Goal: Transaction & Acquisition: Purchase product/service

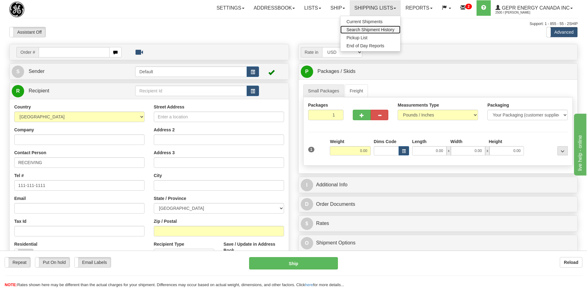
click at [367, 29] on span "Search Shipment History" at bounding box center [371, 29] width 48 height 5
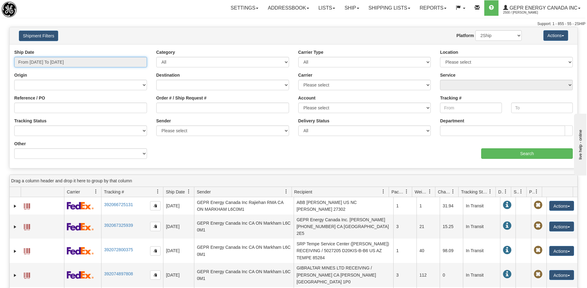
click at [60, 65] on input "From [DATE] To [DATE]" at bounding box center [80, 62] width 133 height 11
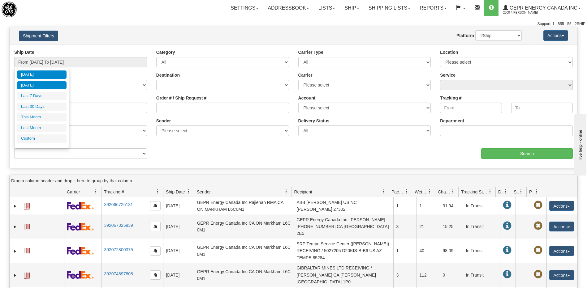
click at [49, 86] on li "Yesterday" at bounding box center [42, 85] width 50 height 8
type input "From 08/13/2025 To 08/13/2025"
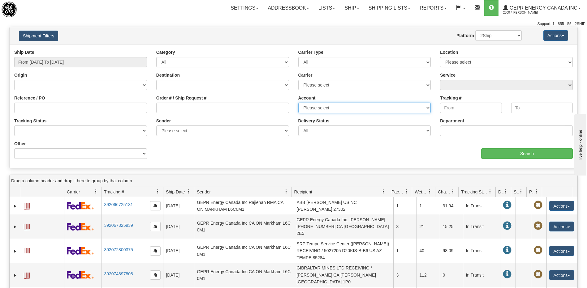
click at [312, 107] on select "Please select FedEx Purolator DHL FedEx LTL UPS 2Ship Today" at bounding box center [364, 108] width 133 height 11
select select "12416"
click at [298, 103] on select "Please select FedEx Purolator DHL FedEx LTL UPS 2Ship Today" at bounding box center [364, 108] width 133 height 11
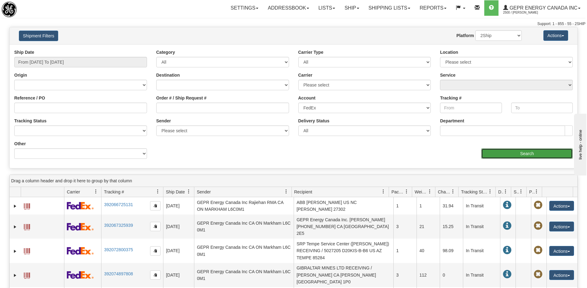
click at [506, 156] on input "Search" at bounding box center [527, 154] width 92 height 11
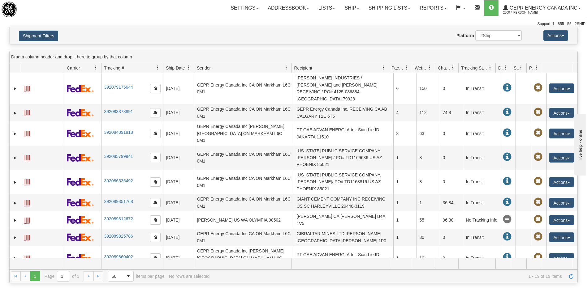
scroll to position [155, 0]
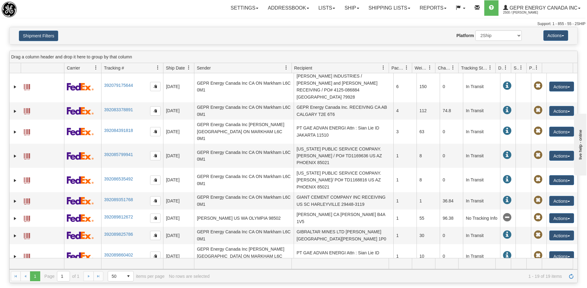
click at [29, 278] on span at bounding box center [27, 281] width 6 height 6
click at [554, 276] on button "Actions" at bounding box center [561, 281] width 25 height 10
click at [543, 288] on link "Repeat" at bounding box center [549, 292] width 50 height 8
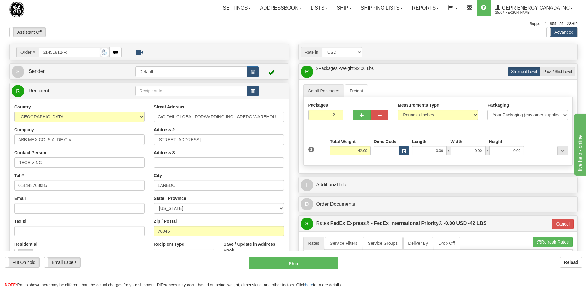
scroll to position [124, 0]
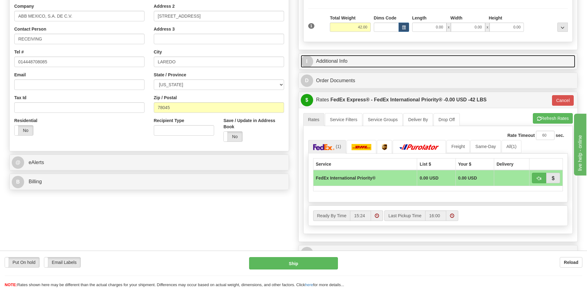
click at [343, 62] on link "I Additional Info" at bounding box center [438, 61] width 275 height 13
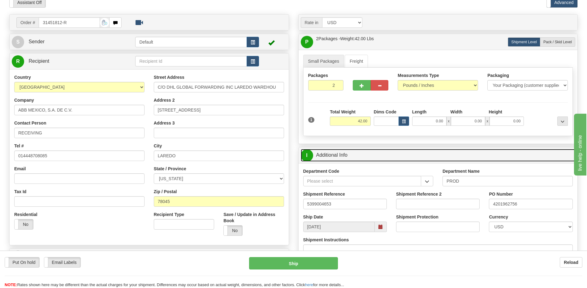
scroll to position [0, 0]
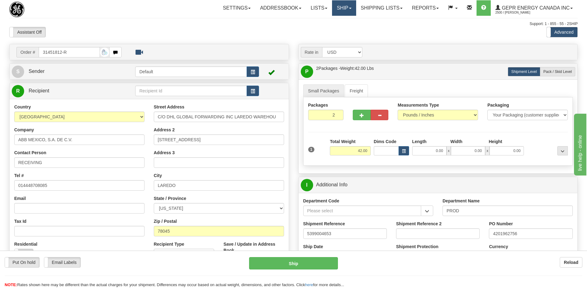
drag, startPoint x: 342, startPoint y: 12, endPoint x: 342, endPoint y: 19, distance: 7.1
click at [342, 12] on link "Ship" at bounding box center [344, 7] width 24 height 15
click at [334, 24] on link "Ship Screen" at bounding box center [328, 22] width 56 height 8
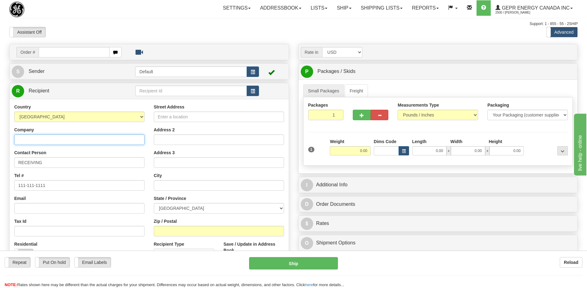
click at [29, 137] on input "Company" at bounding box center [79, 140] width 130 height 11
paste input "GE Grid Solutions, LLC_AWS Site 2"
type input "GE Grid Solutions, LLC_AWS Site 2"
click at [53, 117] on select "AFGHANISTAN ALAND ISLANDS ALBANIA ALGERIA AMERICAN SAMOA ANDORRA ANGOLA ANGUILL…" at bounding box center [79, 117] width 130 height 11
select select "US"
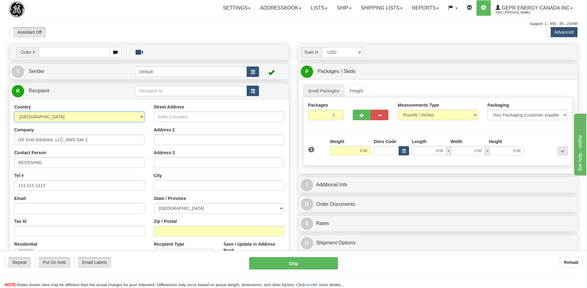
click at [14, 112] on select "AFGHANISTAN ALAND ISLANDS ALBANIA ALGERIA AMERICAN SAMOA ANDORRA ANGOLA ANGUILL…" at bounding box center [79, 117] width 130 height 11
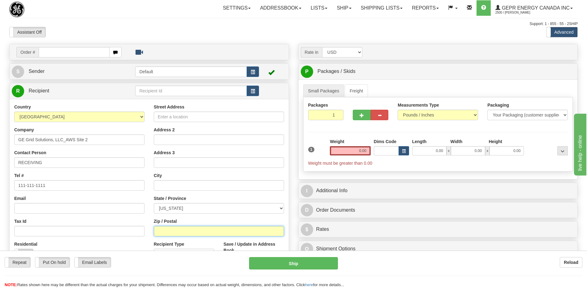
click at [168, 235] on input "Zip / Postal" at bounding box center [219, 231] width 130 height 11
type input "46552"
click at [144, 33] on div "Assistant On Assistant Off Do a return Do a return" at bounding box center [125, 32] width 241 height 11
type input "NEW CARLISLE"
select select "IN"
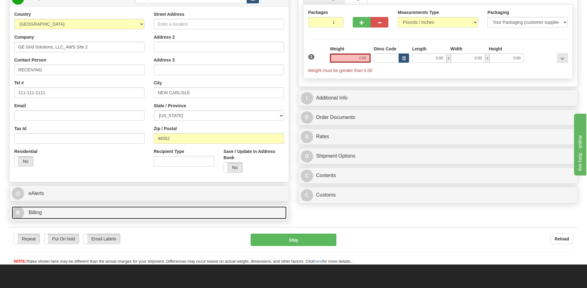
click at [57, 218] on link "B Billing" at bounding box center [149, 213] width 275 height 13
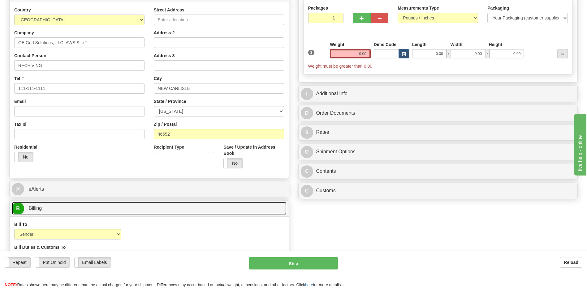
scroll to position [62, 0]
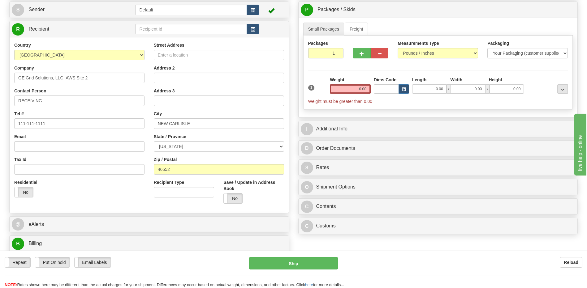
click at [115, 199] on div "Residential Yes No" at bounding box center [80, 190] width 140 height 23
click at [162, 58] on input "Street Address" at bounding box center [219, 55] width 130 height 11
type input "[STREET_ADDRESS]"
click at [325, 54] on input "1" at bounding box center [326, 53] width 36 height 11
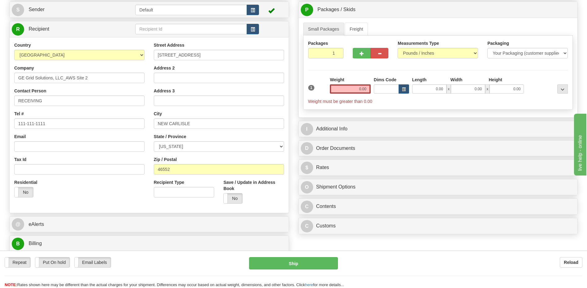
click at [105, 198] on div "Residential Yes No" at bounding box center [80, 190] width 140 height 23
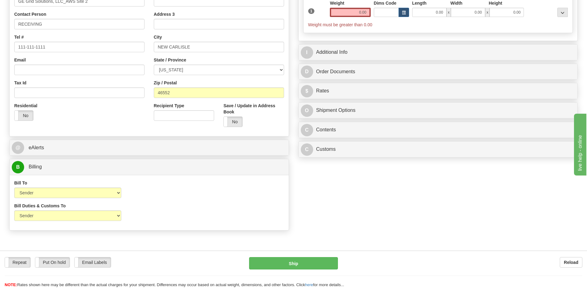
scroll to position [217, 0]
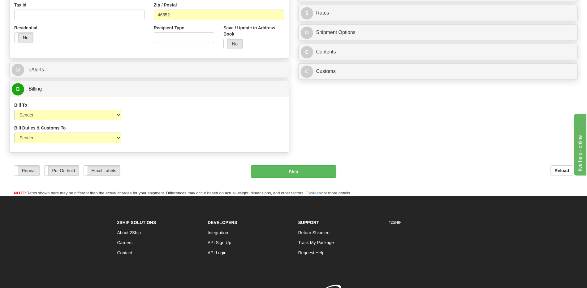
click at [326, 63] on div "C Customs Duties / Taxes Preview Print CI : Yes No Print Cust. Doc. Yes No" at bounding box center [438, 71] width 280 height 16
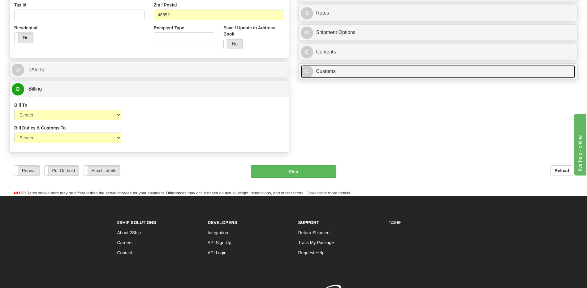
click at [327, 71] on link "C Customs" at bounding box center [438, 71] width 275 height 13
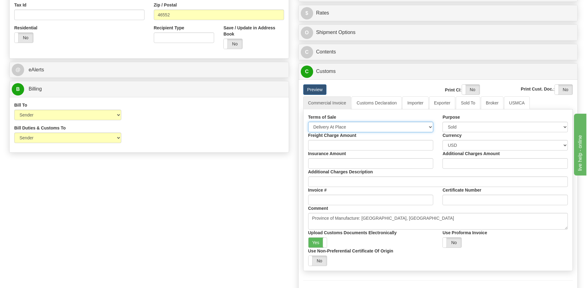
click at [355, 129] on select "Free Carrier Free On Board Ex Works Delivered Duty Unpaid Delivered Duty Paid C…" at bounding box center [370, 127] width 125 height 11
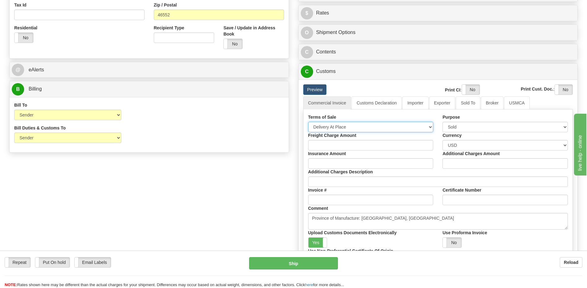
select select "7"
click at [308, 122] on select "Free Carrier Free On Board Ex Works Delivered Duty Unpaid Delivered Duty Paid C…" at bounding box center [370, 127] width 125 height 11
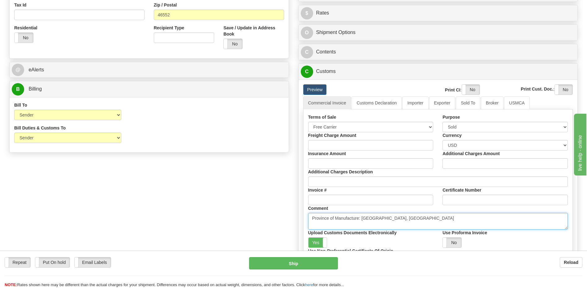
click at [406, 219] on textarea "Province of Manufacture: Ontario, Canada" at bounding box center [438, 221] width 260 height 17
paste textarea "driver contacts Robert on this number +1 (661) 2211075 to get them delivered to…"
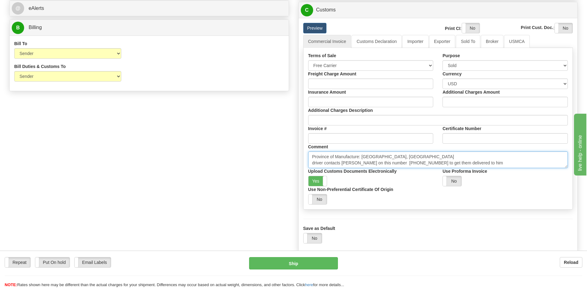
scroll to position [278, 0]
click at [314, 163] on textarea "Province of Manufacture: Ontario, Canada" at bounding box center [438, 159] width 260 height 17
drag, startPoint x: 506, startPoint y: 165, endPoint x: 309, endPoint y: 162, distance: 196.5
click at [309, 162] on textarea "Province of Manufacture: Ontario, Canada" at bounding box center [438, 159] width 260 height 17
paste textarea "On SR-2W New Carlisle, IN, we are NAVISTAR Proving Ground neighbours to the eas…"
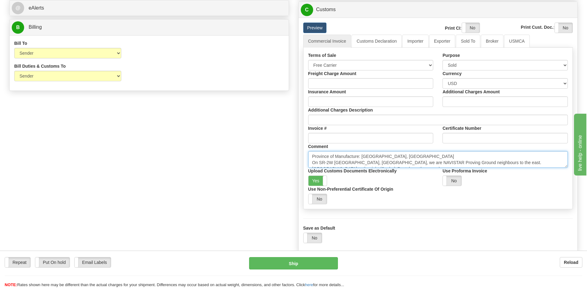
drag, startPoint x: 494, startPoint y: 167, endPoint x: 491, endPoint y: 195, distance: 27.7
click at [491, 195] on div "Terms of Sale Free Carrier Free On Board Ex Works Delivered Duty Unpaid Deliver…" at bounding box center [438, 128] width 269 height 152
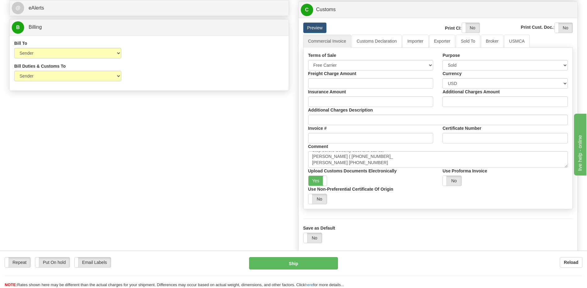
click at [448, 233] on div "Save as Default Yes No" at bounding box center [438, 234] width 270 height 18
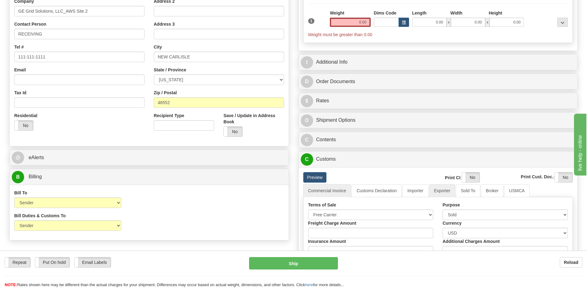
scroll to position [252, 0]
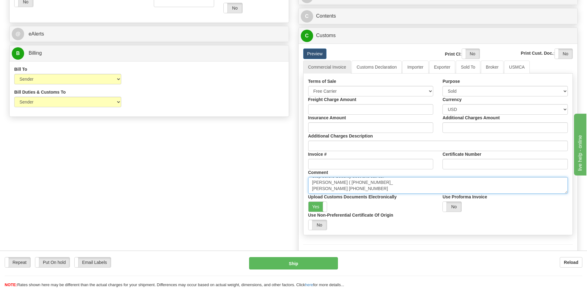
click at [380, 186] on textarea "Province of Manufacture: Ontario, Canada" at bounding box center [438, 185] width 260 height 17
click at [378, 179] on textarea "Province of Manufacture: Ontario, Canada" at bounding box center [438, 185] width 260 height 17
click at [398, 184] on textarea "Province of Manufacture: Ontario, Canada" at bounding box center [438, 185] width 260 height 17
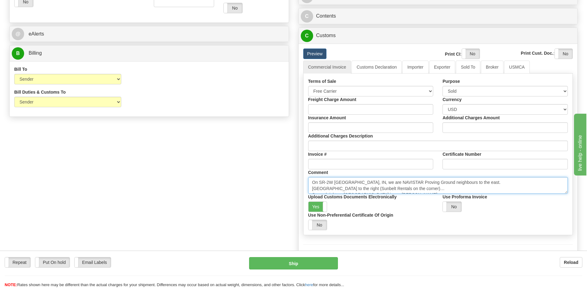
click at [365, 183] on textarea "Province of Manufacture: Ontario, Canada" at bounding box center [438, 185] width 260 height 17
click at [366, 183] on textarea "Province of Manufacture: Ontario, Canada" at bounding box center [438, 185] width 260 height 17
click at [433, 188] on textarea "Province of Manufacture: Ontario, Canada" at bounding box center [438, 185] width 260 height 17
type textarea "Province of Manufacture: Ontario, Canada On SR-2W New Carlisle, we are NAVISTAR…"
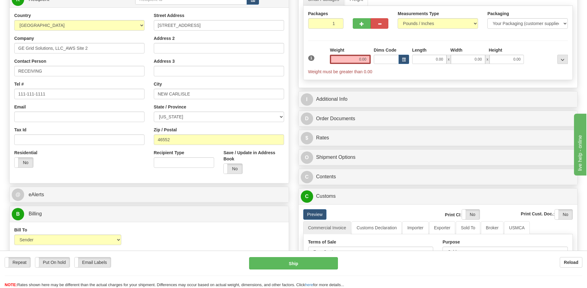
scroll to position [36, 0]
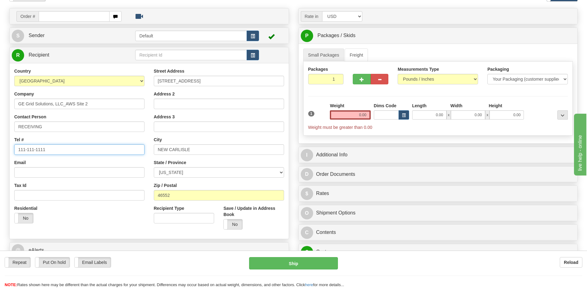
drag, startPoint x: 52, startPoint y: 151, endPoint x: -1, endPoint y: 158, distance: 53.7
click at [0, 158] on html "Training Course Close Toggle navigation Settings Shipping Preferences New Sende…" at bounding box center [293, 108] width 587 height 288
paste input "+1 (661) 2211075"
type input "+1 (661) 2211075"
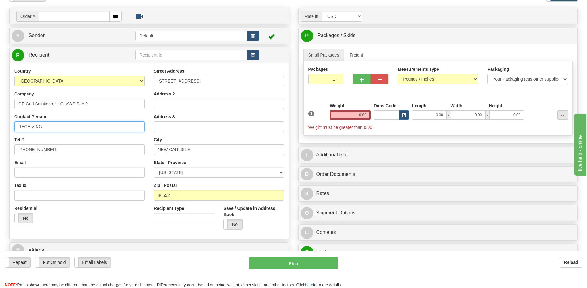
drag, startPoint x: 52, startPoint y: 129, endPoint x: -1, endPoint y: 129, distance: 52.9
click at [0, 129] on html "Training Course Close Toggle navigation Settings Shipping Preferences New Sende…" at bounding box center [293, 108] width 587 height 288
paste input "Robert Reed"
type input "Attn: Robert Reed"
click at [96, 219] on div "Residential Yes No" at bounding box center [80, 216] width 140 height 23
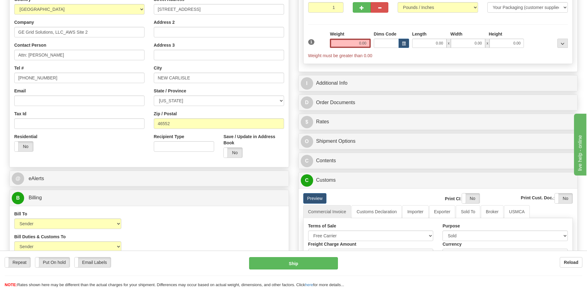
scroll to position [67, 0]
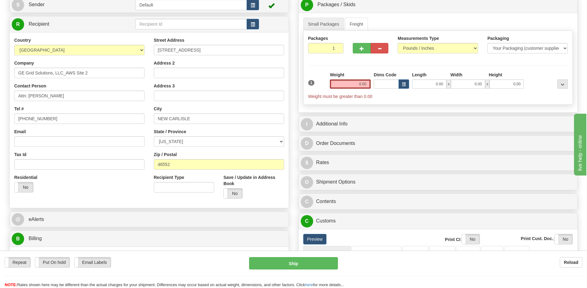
click at [113, 194] on div "Residential Yes No" at bounding box center [80, 185] width 140 height 23
click at [329, 49] on input "1" at bounding box center [326, 48] width 36 height 11
type input "10"
click at [106, 202] on div "Country AFGHANISTAN ALAND ISLANDS ALBANIA ALGERIA AMERICAN SAMOA ANDORRA ANGOLA…" at bounding box center [149, 120] width 279 height 166
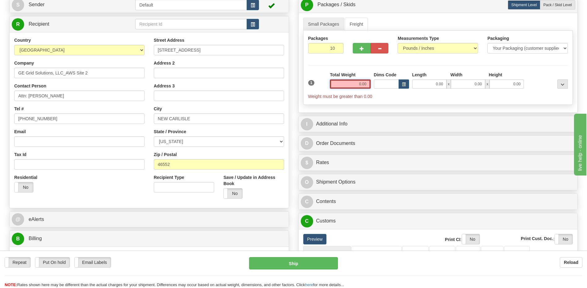
click at [365, 83] on input "0.00" at bounding box center [350, 84] width 41 height 9
click at [365, 83] on input "text" at bounding box center [350, 84] width 41 height 9
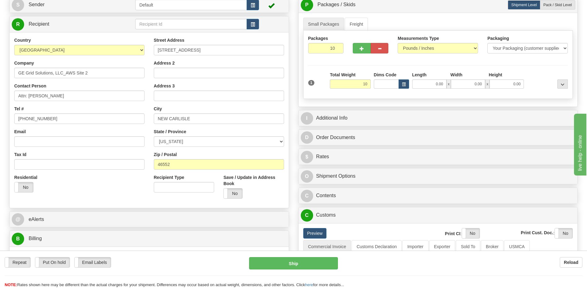
type input "10.00"
click at [90, 191] on div "Residential Yes No" at bounding box center [80, 185] width 140 height 23
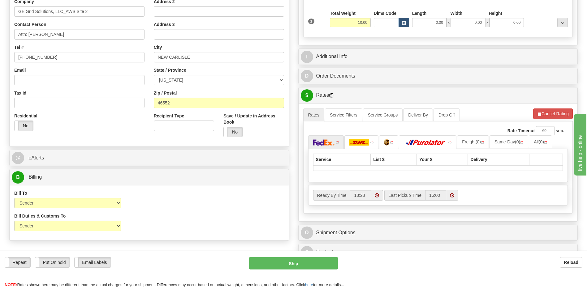
scroll to position [129, 0]
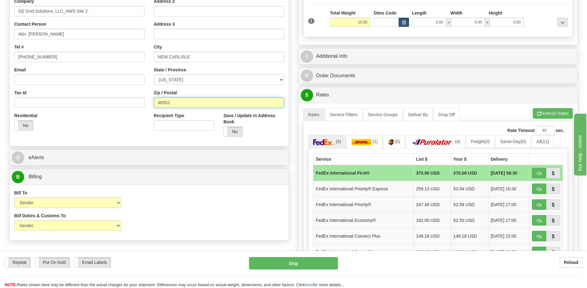
click at [165, 104] on input "46552" at bounding box center [219, 102] width 130 height 11
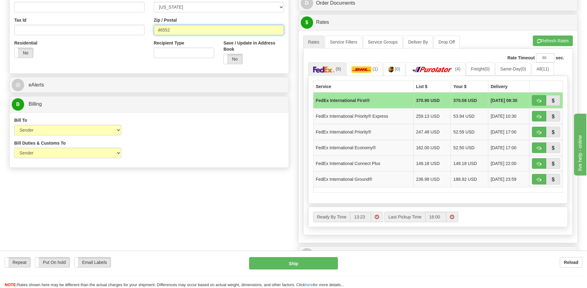
scroll to position [222, 0]
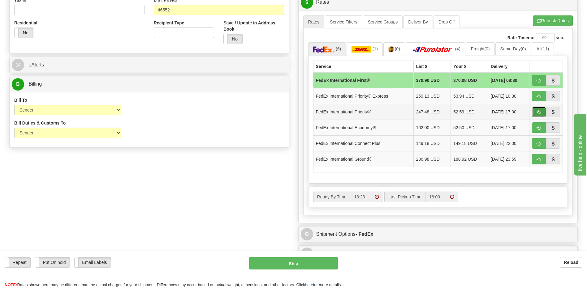
click at [538, 112] on span "button" at bounding box center [539, 112] width 4 height 4
type input "01"
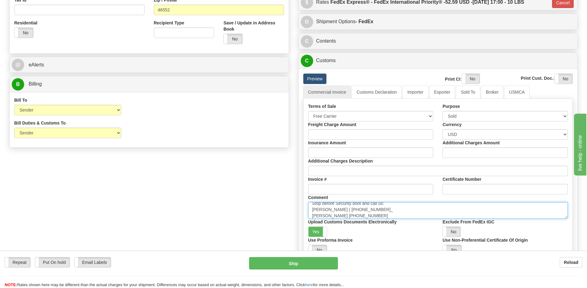
click at [378, 219] on textarea "Province of Manufacture: Ontario, Canada" at bounding box center [438, 210] width 260 height 17
click at [376, 216] on textarea "Province of Manufacture: Ontario, Canada" at bounding box center [438, 210] width 260 height 17
click at [378, 213] on textarea "Province of Manufacture: Ontario, Canada" at bounding box center [438, 210] width 260 height 17
click at [380, 213] on textarea "Province of Manufacture: Ontario, Canada" at bounding box center [438, 210] width 260 height 17
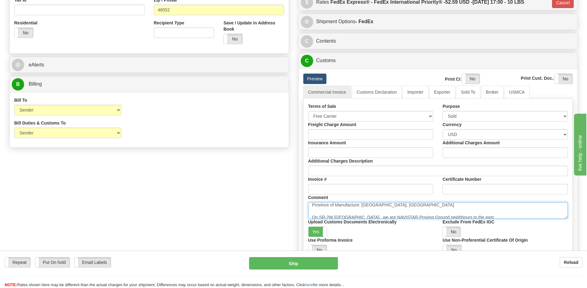
drag, startPoint x: 310, startPoint y: 213, endPoint x: 321, endPoint y: 219, distance: 12.6
click at [310, 213] on textarea "Province of Manufacture: Ontario, Canada" at bounding box center [438, 210] width 260 height 17
paste textarea "Delivery Instruction:"
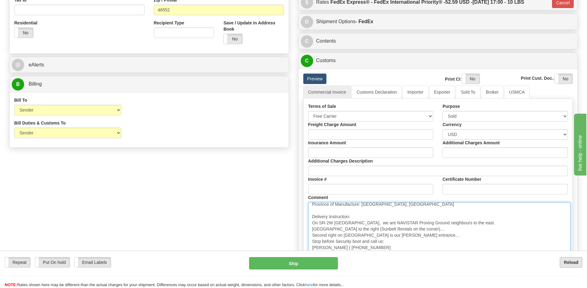
drag, startPoint x: 566, startPoint y: 217, endPoint x: 569, endPoint y: 258, distance: 40.3
click at [569, 258] on form "Pre-print Ship Docs. Delete Close Consolidation Unit Close Consolidation Unit C…" at bounding box center [293, 103] width 568 height 562
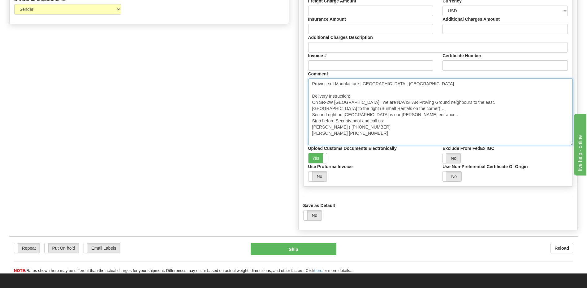
scroll to position [0, 0]
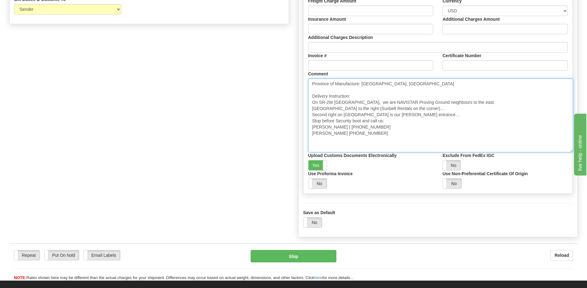
drag, startPoint x: 567, startPoint y: 134, endPoint x: 570, endPoint y: 151, distance: 17.2
click at [570, 151] on textarea "Province of Manufacture: Ontario, Canada" at bounding box center [440, 116] width 265 height 74
click at [312, 122] on textarea "Province of Manufacture: Ontario, Canada" at bounding box center [440, 116] width 265 height 74
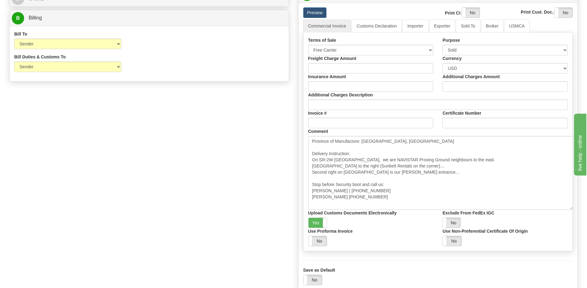
scroll to position [345, 0]
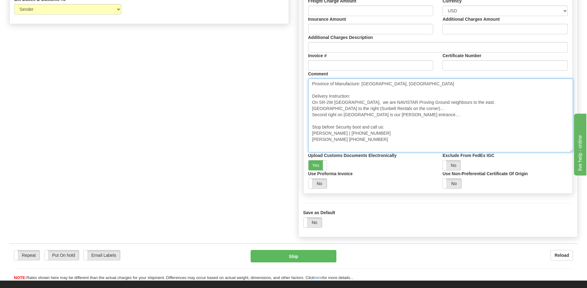
click at [316, 91] on textarea "Province of Manufacture: Ontario, Canada" at bounding box center [440, 116] width 265 height 74
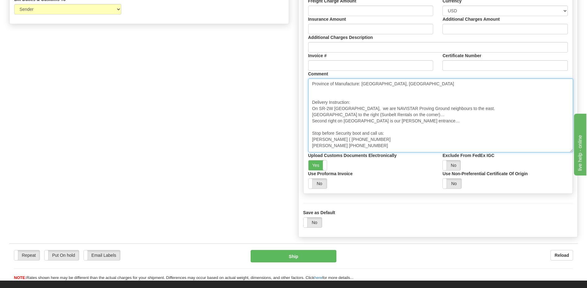
paste textarea "Please make sure the driver contacts Robert on this number +1 (661) 2211075 to …"
click at [313, 102] on textarea "Province of Manufacture: Ontario, Canada" at bounding box center [440, 116] width 265 height 74
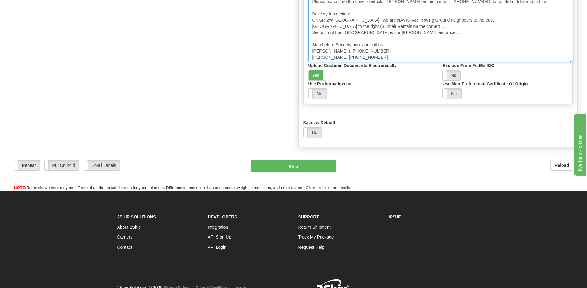
scroll to position [438, 0]
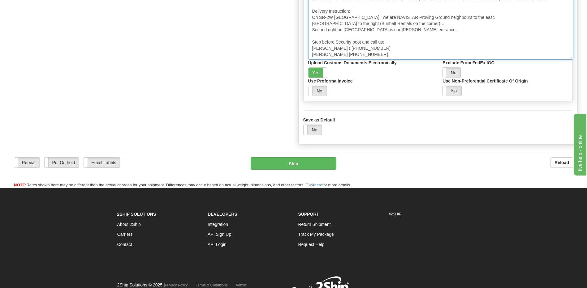
type textarea "Province of Manufacture: Ontario, Canada Please make sure the driver contacts R…"
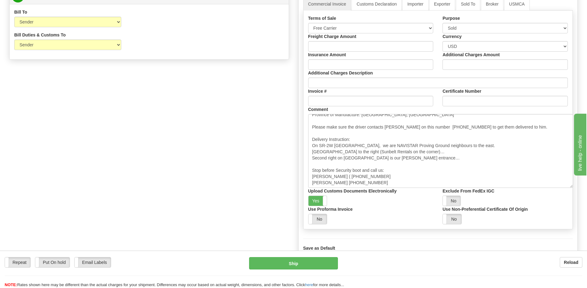
scroll to position [283, 0]
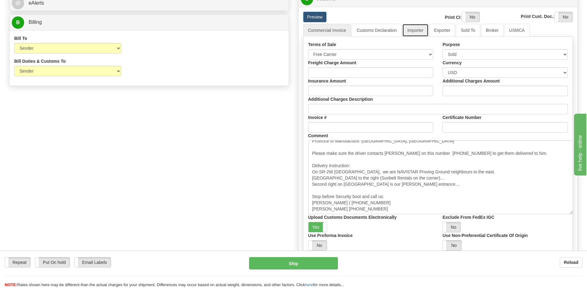
click at [417, 30] on link "Importer" at bounding box center [415, 30] width 26 height 13
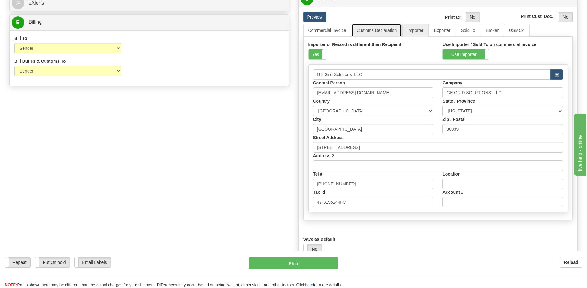
click at [368, 32] on link "Customs Declaration" at bounding box center [376, 30] width 50 height 13
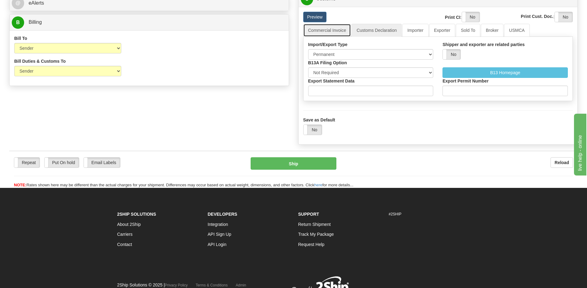
click at [335, 34] on link "Commercial Invoice" at bounding box center [327, 30] width 48 height 13
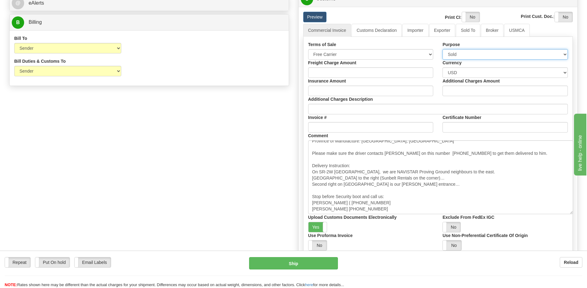
click at [461, 56] on select "Sold Not Sold Gift Sample Repair and Return Personal Effects Merchandise Danger…" at bounding box center [504, 54] width 125 height 11
select select "2"
click at [442, 49] on select "Sold Not Sold Gift Sample Repair and Return Personal Effects Merchandise Danger…" at bounding box center [504, 54] width 125 height 11
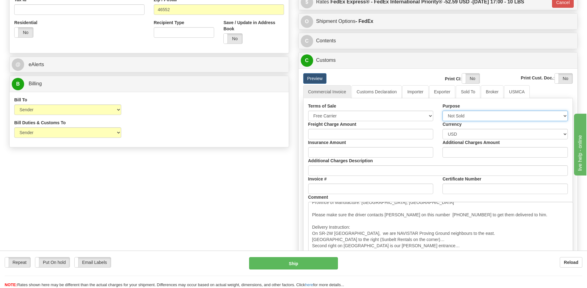
scroll to position [222, 0]
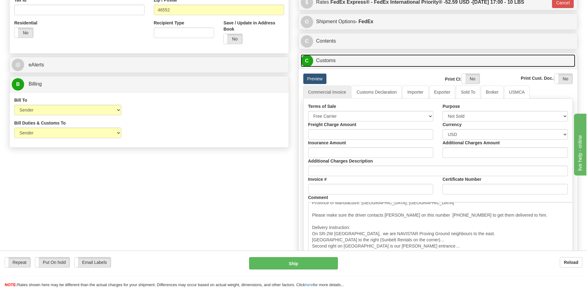
click at [324, 60] on link "C Customs" at bounding box center [438, 60] width 275 height 13
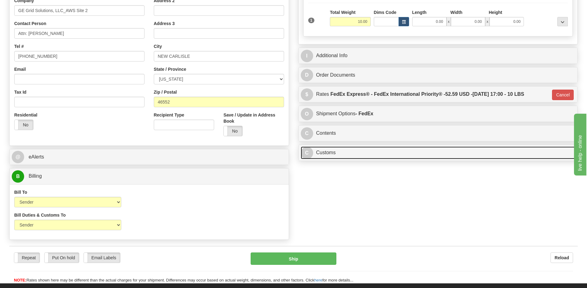
scroll to position [129, 0]
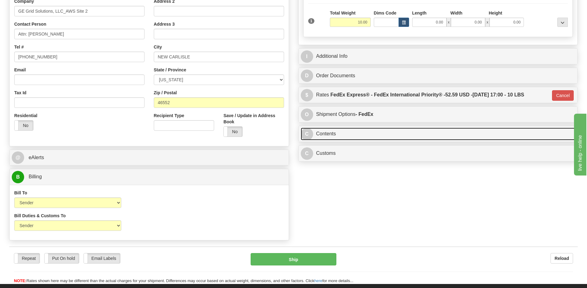
click at [334, 135] on link "C Contents" at bounding box center [438, 134] width 275 height 13
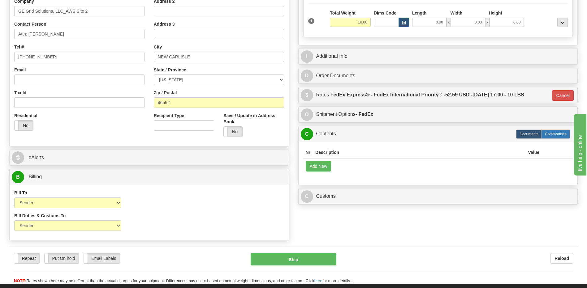
click at [559, 135] on label "Commodities" at bounding box center [555, 134] width 28 height 9
type input "01"
radio input "true"
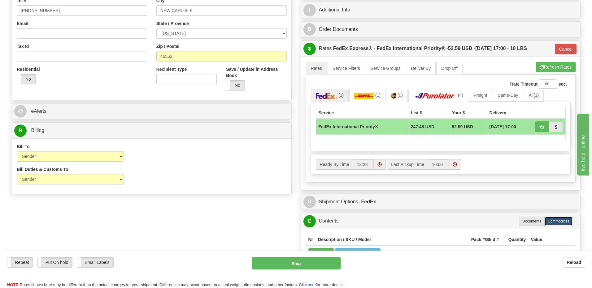
scroll to position [191, 0]
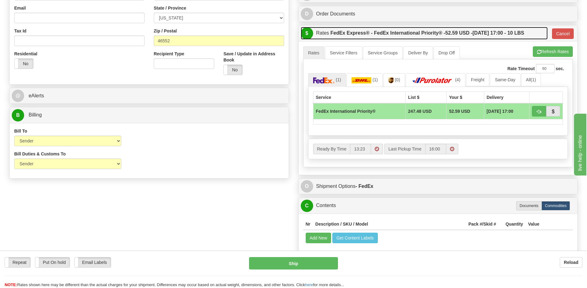
click at [398, 35] on label "FedEx Express® - FedEx International Priority® - 52.59 USD - 08/15/2025 17:00 -…" at bounding box center [427, 33] width 194 height 12
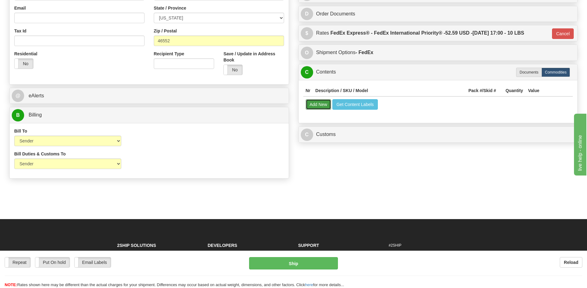
click at [315, 102] on button "Add New" at bounding box center [319, 104] width 26 height 11
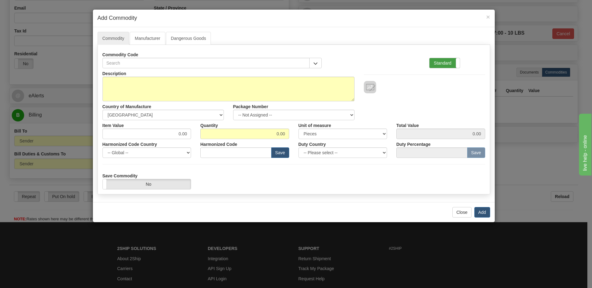
click at [451, 64] on label "Standard" at bounding box center [444, 63] width 30 height 10
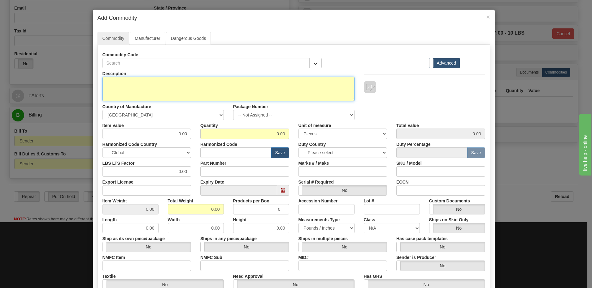
click at [105, 83] on textarea "Description" at bounding box center [228, 89] width 252 height 25
paste textarea "FRXG001001001"
click at [102, 81] on textarea "P/N FRXG001001001" at bounding box center [228, 89] width 252 height 25
paste textarea "RACK TEST SWITCHES"
type textarea "RACK TEST SWITCHES P/N FRXG001001001"
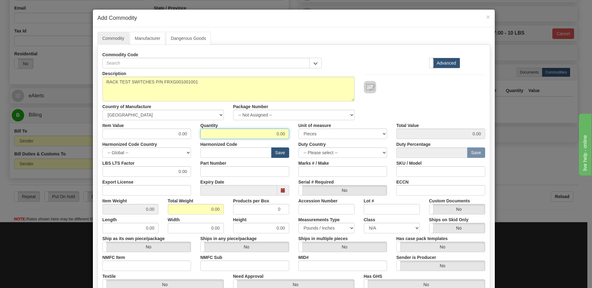
drag, startPoint x: 266, startPoint y: 136, endPoint x: 325, endPoint y: 139, distance: 59.2
click at [325, 139] on div "Description RACK TEST SWITCHES P/N FRXG001001001 Country of Manufacture -- Unkn…" at bounding box center [293, 204] width 382 height 272
type input "1"
click at [173, 212] on input "0.00" at bounding box center [196, 209] width 56 height 11
click at [260, 216] on div "Description RACK TEST SWITCHES P/N FRXG001001001 Country of Manufacture -- Unkn…" at bounding box center [293, 204] width 382 height 272
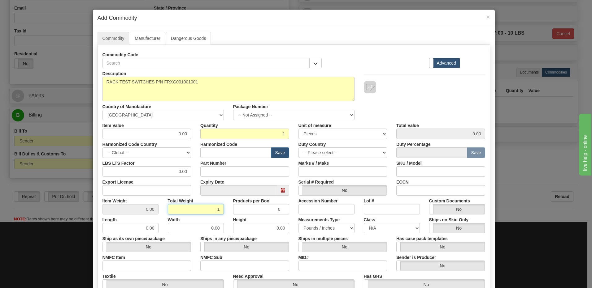
type input "1"
type input "1.0000"
click at [393, 99] on div "Description RACK TEST SWITCHES P/N FRXG001001001 Country of Manufacture -- Unkn…" at bounding box center [294, 94] width 392 height 52
drag, startPoint x: 172, startPoint y: 135, endPoint x: 230, endPoint y: 135, distance: 57.5
click at [223, 135] on div "Item Value 0.00 Quantity 1 Unit of measure 3 Thousand Square Inches Adjustments…" at bounding box center [294, 129] width 392 height 19
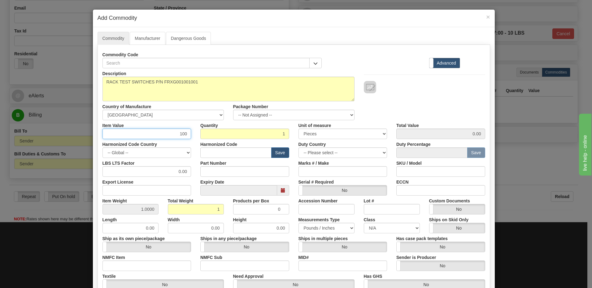
type input "100"
type input "100.00"
click at [243, 131] on input "1" at bounding box center [244, 134] width 89 height 11
click at [459, 106] on div "Description RACK TEST SWITCHES P/N FRXG001001001 Country of Manufacture -- Unkn…" at bounding box center [294, 94] width 392 height 52
click at [216, 153] on input "text" at bounding box center [235, 153] width 71 height 11
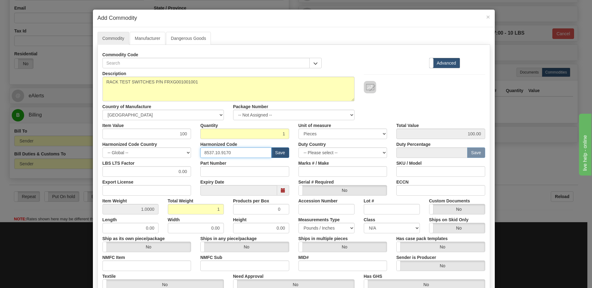
type input "8537.10.9170"
click at [243, 137] on input "1" at bounding box center [244, 134] width 89 height 11
click at [415, 105] on div "Description RACK TEST SWITCHES P/N FRXG001001001 Country of Manufacture -- Unkn…" at bounding box center [294, 94] width 392 height 52
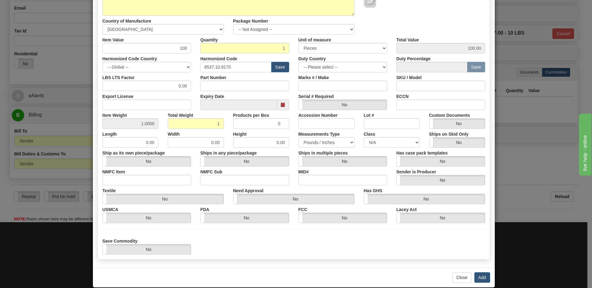
scroll to position [95, 0]
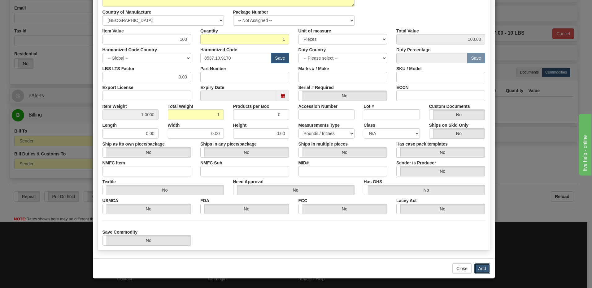
click at [482, 270] on button "Add" at bounding box center [482, 269] width 16 height 11
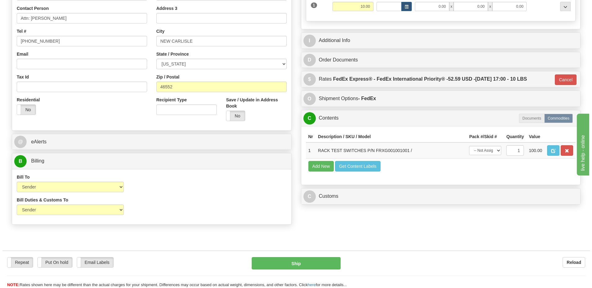
scroll to position [160, 0]
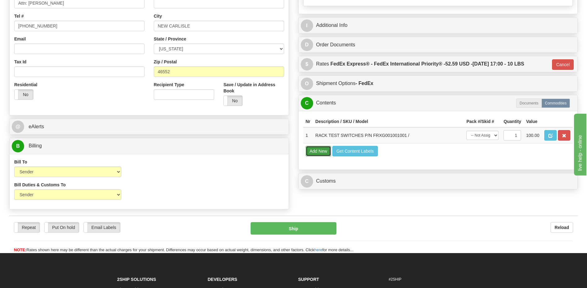
click at [319, 153] on button "Add New" at bounding box center [319, 151] width 26 height 11
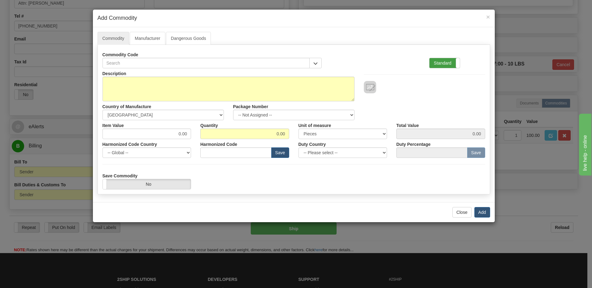
click at [438, 65] on label "Standard" at bounding box center [444, 63] width 30 height 10
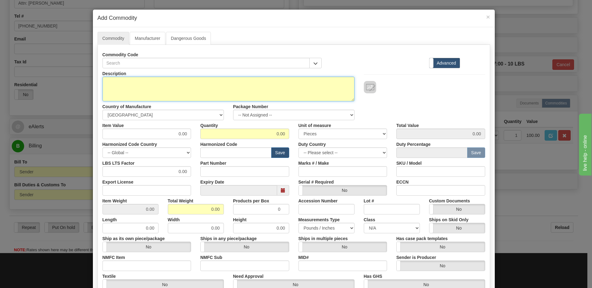
click at [102, 85] on textarea "Description" at bounding box center [228, 89] width 252 height 25
paste textarea "FT19R switch assembly complete with 3 Rack units high (Switches low)Gray ANSI61"
click at [271, 84] on textarea "FT19R switch assembly complete with 3 Rack units high (Switches low)Gray ANSI61" at bounding box center [228, 89] width 252 height 25
paste textarea "FRXG001000000"
type textarea "FT19R switch assembly complete with 3 Rack units high (Switches low)Gray ANSI61…"
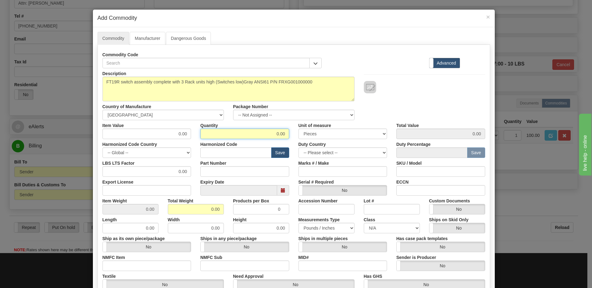
drag, startPoint x: 265, startPoint y: 135, endPoint x: 315, endPoint y: 122, distance: 50.8
click at [315, 122] on div "Item Value 0.00 Quantity 0.00 Unit of measure 3 Thousand Square Inches Adjustme…" at bounding box center [294, 129] width 392 height 19
type input "1"
click at [172, 211] on input "0.00" at bounding box center [196, 209] width 56 height 11
drag, startPoint x: 192, startPoint y: 210, endPoint x: 256, endPoint y: 211, distance: 63.7
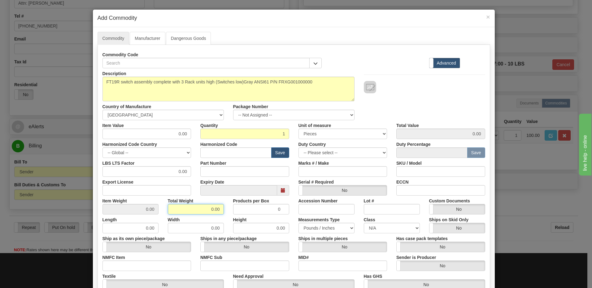
click at [256, 211] on div "Item Weight 0.00 Total Weight 0.00 Products per Box 0 Accession Number Lot # Cu…" at bounding box center [294, 205] width 392 height 19
type input "1"
type input "1.0000"
click at [452, 118] on div "Description FT19R switch assembly complete with 3 Rack units high (Switches low…" at bounding box center [294, 94] width 392 height 52
drag, startPoint x: 163, startPoint y: 133, endPoint x: 207, endPoint y: 132, distance: 43.6
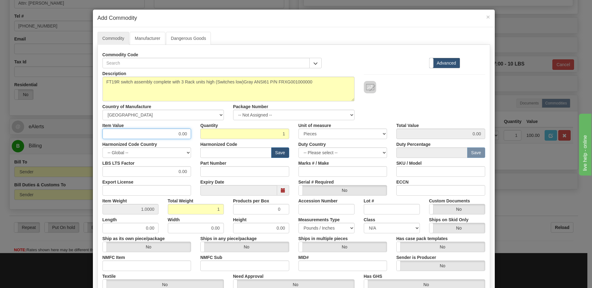
click at [207, 132] on div "Item Value 0.00 Quantity 1 Unit of measure 3 Thousand Square Inches Adjustments…" at bounding box center [294, 129] width 392 height 19
type input "100"
type input "100.00"
click at [220, 134] on input "1" at bounding box center [244, 134] width 89 height 11
click at [201, 153] on input "text" at bounding box center [235, 153] width 71 height 11
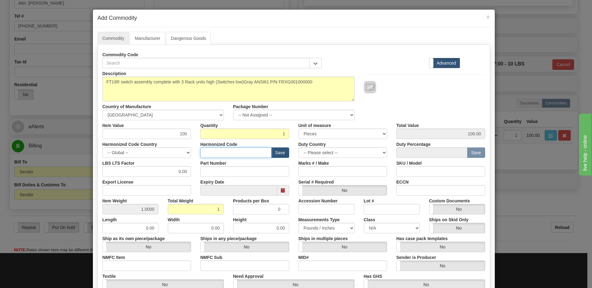
paste input "8537.10.9170"
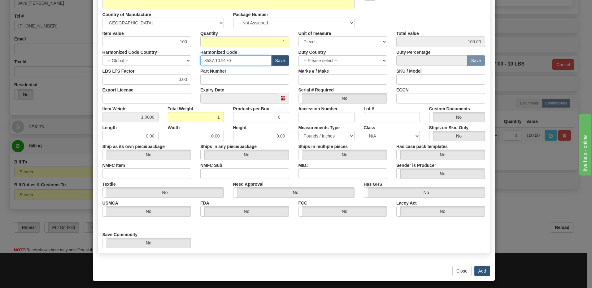
scroll to position [95, 0]
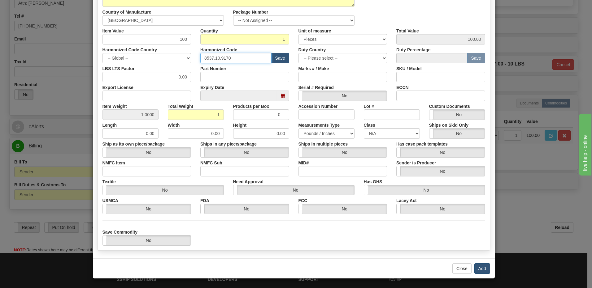
type input "8537.10.9170"
click at [479, 270] on button "Add" at bounding box center [482, 269] width 16 height 11
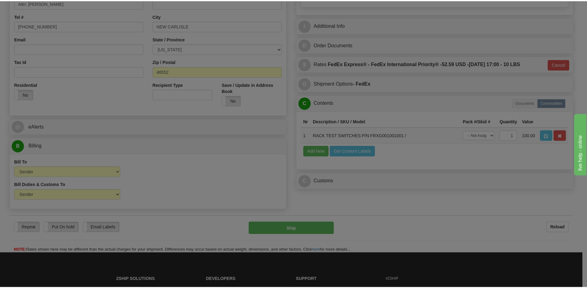
scroll to position [0, 0]
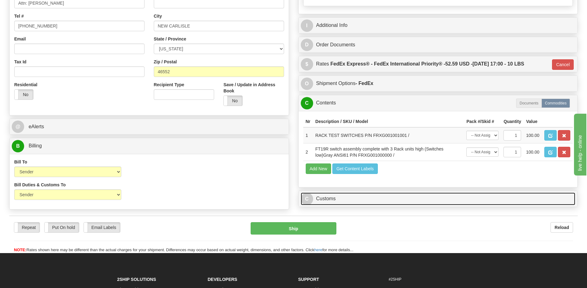
click at [318, 202] on link "C Customs" at bounding box center [438, 199] width 275 height 13
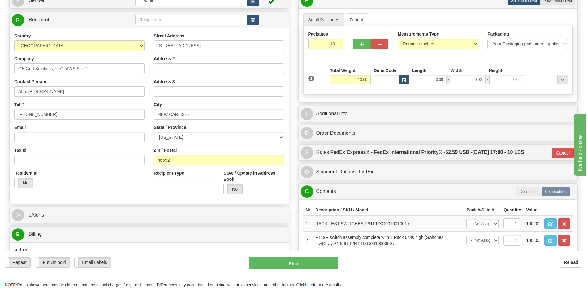
scroll to position [67, 0]
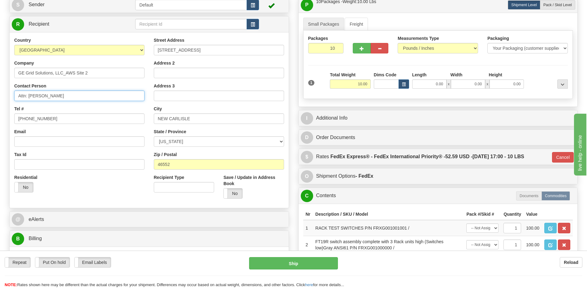
click at [50, 97] on input "Attn: Robert Reed" at bounding box center [79, 96] width 130 height 11
click at [96, 196] on div "Residential Yes No" at bounding box center [80, 185] width 140 height 23
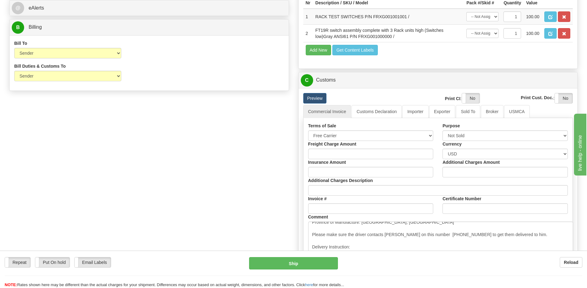
scroll to position [376, 0]
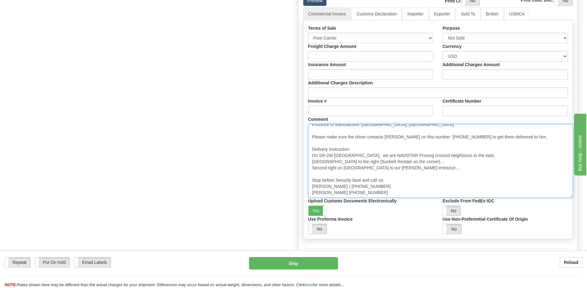
click at [399, 132] on textarea "Province of Manufacture: Ontario, Canada" at bounding box center [440, 161] width 265 height 74
paste textarea "Reed"
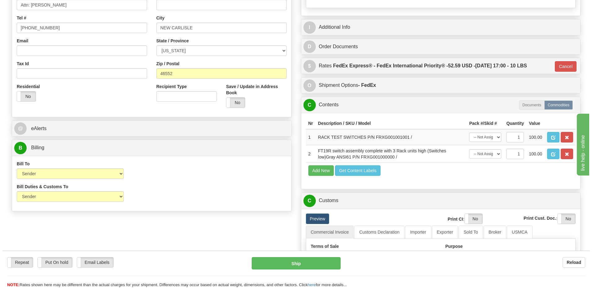
scroll to position [160, 0]
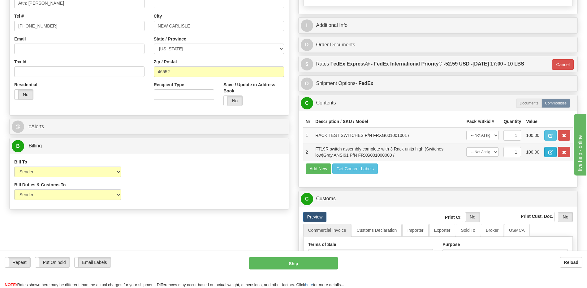
type textarea "Province of Manufacture: Ontario, Canada Please make sure the driver contacts R…"
click at [550, 152] on span "button" at bounding box center [550, 153] width 4 height 4
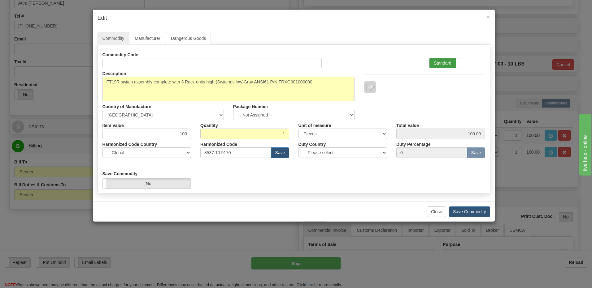
click at [441, 65] on label "Standard" at bounding box center [444, 63] width 30 height 10
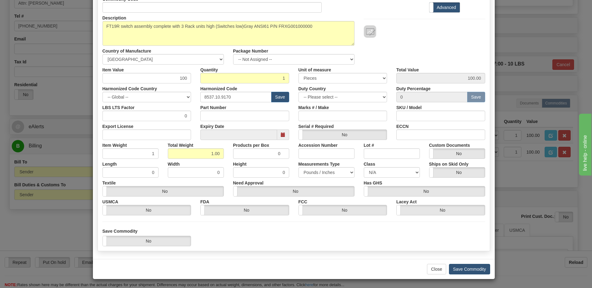
scroll to position [56, 0]
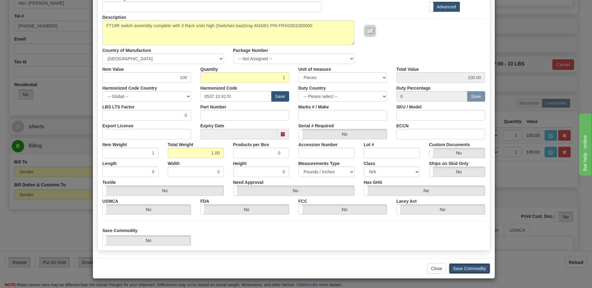
click at [480, 268] on button "Save Commodity" at bounding box center [469, 269] width 41 height 11
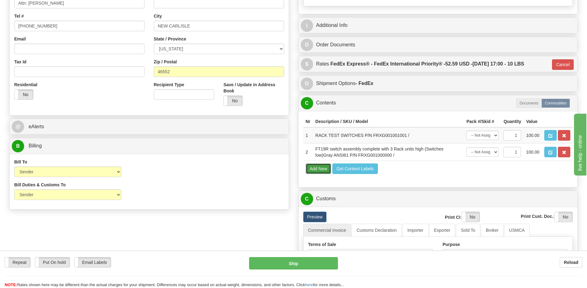
click at [317, 172] on button "Add New" at bounding box center [319, 169] width 26 height 11
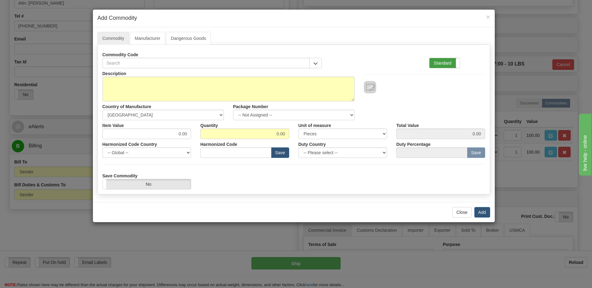
click at [438, 62] on label "Standard" at bounding box center [444, 63] width 30 height 10
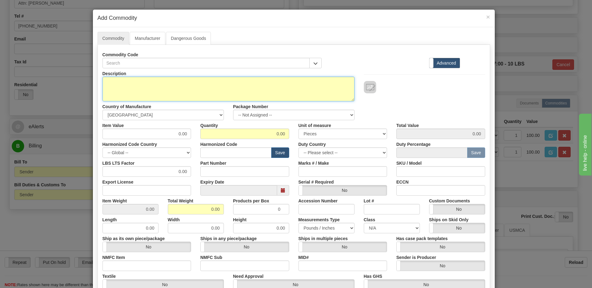
click at [110, 85] on textarea "Description" at bounding box center [228, 89] width 252 height 25
paste textarea "FRXG171001001"
click at [104, 83] on textarea "P/N FRXG171001001" at bounding box center [228, 89] width 252 height 25
paste textarea "FT19R 3RU Lo, Steel, Ansi 61 Gray"
type textarea "FT19R 3RU Lo, Steel, Ansi 61 Gray P/N FRXG171001001"
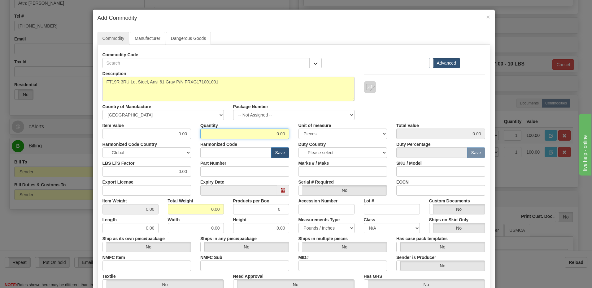
drag, startPoint x: 268, startPoint y: 134, endPoint x: 299, endPoint y: 136, distance: 31.0
click at [299, 136] on div "Item Value 0.00 Quantity 0.00 Unit of measure 3 Thousand Square Inches Adjustme…" at bounding box center [294, 129] width 392 height 19
type input "1"
click at [172, 208] on input "0.00" at bounding box center [196, 209] width 56 height 11
drag, startPoint x: 187, startPoint y: 211, endPoint x: 236, endPoint y: 211, distance: 48.3
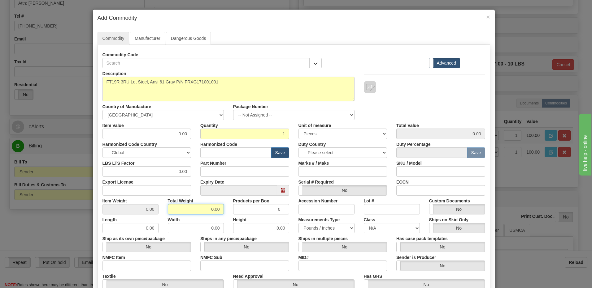
click at [235, 211] on div "Item Weight 0.00 Total Weight 0.00 Products per Box 0 Accession Number Lot # Cu…" at bounding box center [294, 205] width 392 height 19
type input "1"
type input "1.0000"
click at [422, 94] on div "Description FT19R 3RU Lo, Steel, Ansi 61 Gray P/N FRXG171001001 Country of Manu…" at bounding box center [294, 94] width 392 height 52
drag, startPoint x: 164, startPoint y: 131, endPoint x: 217, endPoint y: 133, distance: 53.5
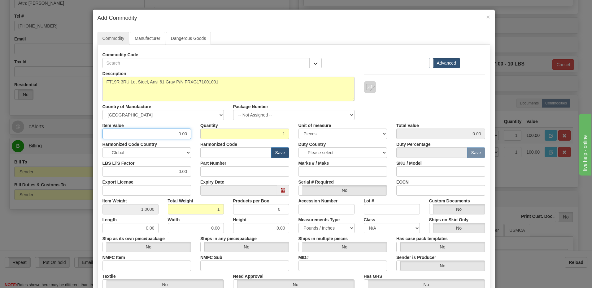
click at [217, 133] on div "Item Value 0.00 Quantity 1 Unit of measure 3 Thousand Square Inches Adjustments…" at bounding box center [294, 129] width 392 height 19
type input "100"
type input "100.00"
drag, startPoint x: 226, startPoint y: 153, endPoint x: 234, endPoint y: 151, distance: 8.0
click at [226, 153] on input "text" at bounding box center [235, 153] width 71 height 11
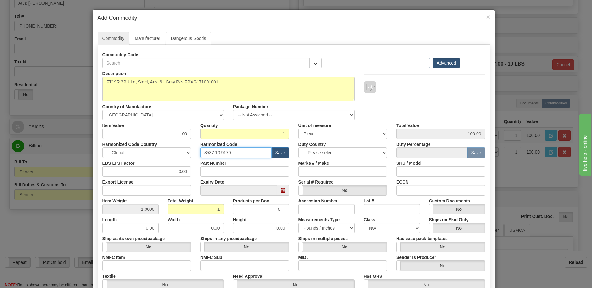
type input "8537.10.9170"
click at [406, 94] on div "Description FT19R 3RU Lo, Steel, Ansi 61 Gray P/N FRXG171001001 Country of Manu…" at bounding box center [294, 94] width 392 height 52
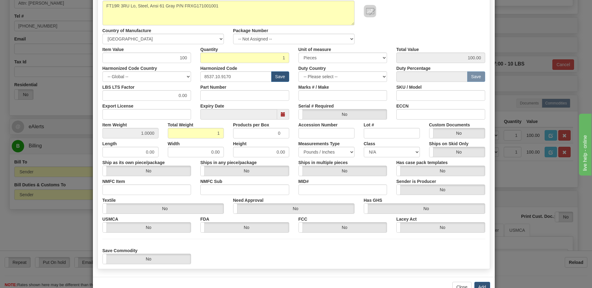
scroll to position [95, 0]
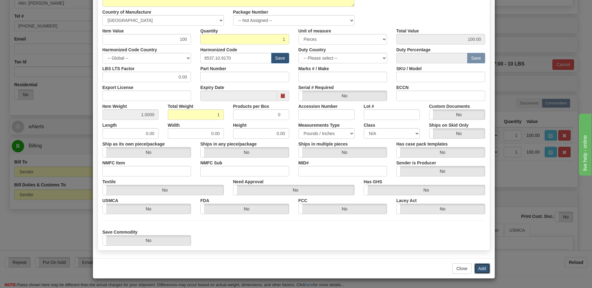
click at [476, 270] on button "Add" at bounding box center [482, 269] width 16 height 11
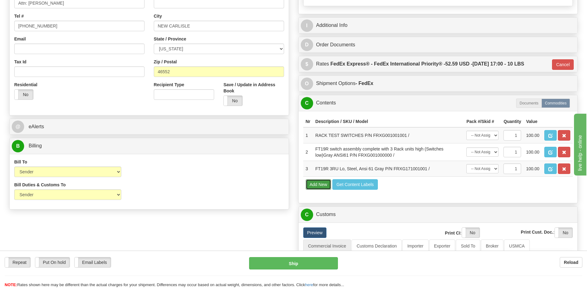
click at [315, 185] on button "Add New" at bounding box center [319, 184] width 26 height 11
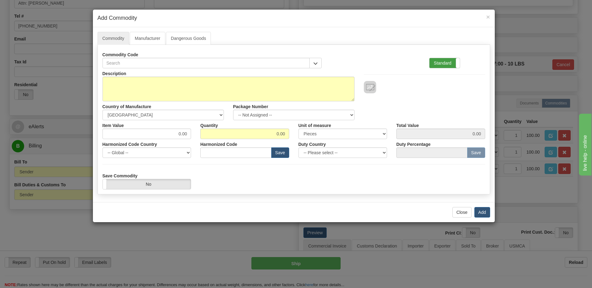
click at [439, 62] on label "Standard" at bounding box center [444, 63] width 30 height 10
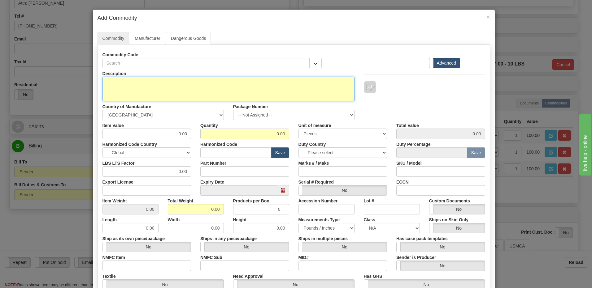
click at [117, 84] on textarea "Description" at bounding box center [228, 89] width 252 height 25
paste textarea "FRXG171171171"
click at [102, 82] on textarea "P/N FRXG171171171" at bounding box center [228, 89] width 252 height 25
paste textarea "FT19 Switch Assembly 3RU Lo,"
drag, startPoint x: 166, startPoint y: 83, endPoint x: 169, endPoint y: 86, distance: 4.4
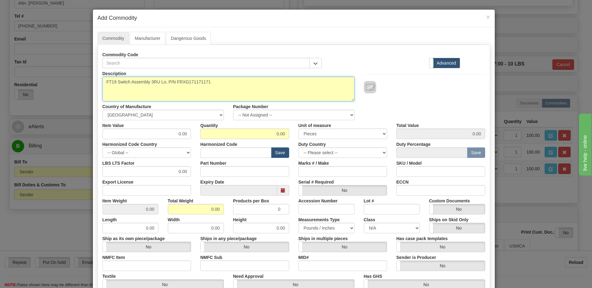
click at [166, 83] on textarea "FT19 Switch Assembly 3RU Lo, P/N FRXG171171171" at bounding box center [228, 89] width 252 height 25
paste textarea "Steel, Ansi 61 Gray"
type textarea "FT19 Switch Assembly 3RU Lo, Steel, Ansi 61 Gray P/N FRXG171171171"
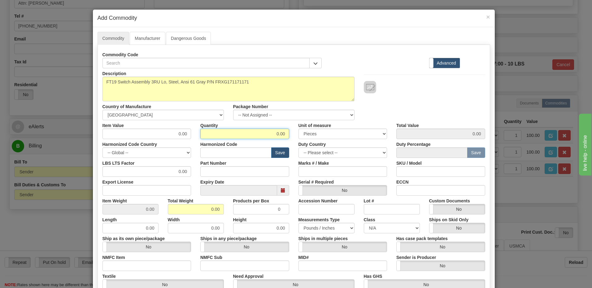
drag, startPoint x: 263, startPoint y: 137, endPoint x: 316, endPoint y: 139, distance: 53.6
click at [316, 139] on div "Item Value 0.00 Quantity 0.00 Unit of measure 3 Thousand Square Inches Adjustme…" at bounding box center [294, 129] width 392 height 19
type input "1"
click at [170, 215] on label "Width" at bounding box center [174, 219] width 12 height 8
click at [170, 223] on input "0.00" at bounding box center [196, 228] width 56 height 11
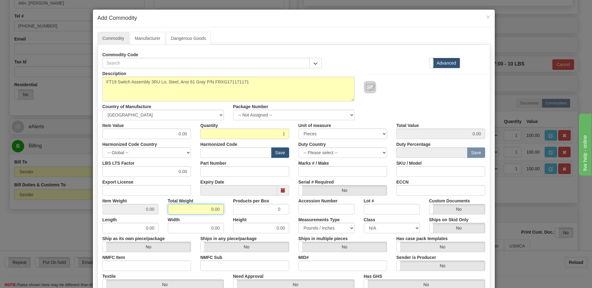
click at [252, 215] on div "Description FT19 Switch Assembly 3RU Lo, Steel, Ansi 61 Gray P/N FRXG171171171 …" at bounding box center [293, 204] width 382 height 272
type input "1"
type input "1.0000"
click at [235, 153] on input "text" at bounding box center [235, 153] width 71 height 11
drag, startPoint x: 201, startPoint y: 137, endPoint x: 214, endPoint y: 139, distance: 13.4
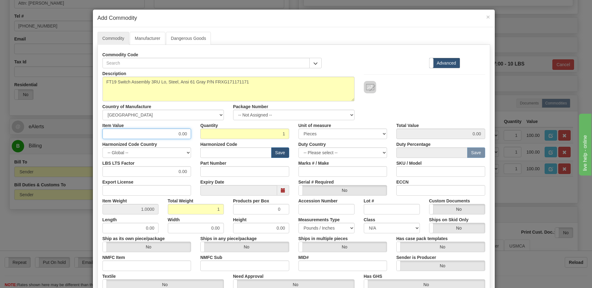
click at [214, 139] on div "Item Value 0.00 Quantity 1 Unit of measure 3 Thousand Square Inches Adjustments…" at bounding box center [294, 129] width 392 height 19
type input "100"
type input "100.00"
click at [221, 154] on input "text" at bounding box center [235, 153] width 71 height 11
type input "8537.10.9170"
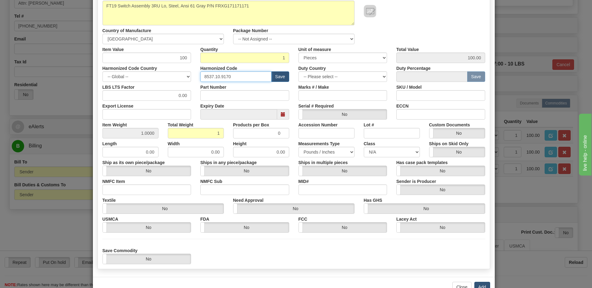
scroll to position [95, 0]
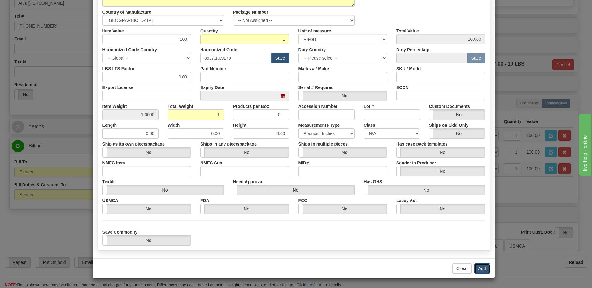
click at [480, 267] on button "Add" at bounding box center [482, 269] width 16 height 11
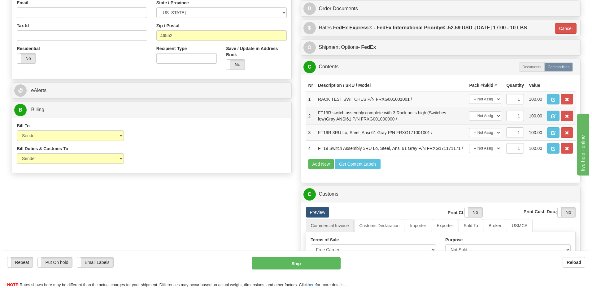
scroll to position [252, 0]
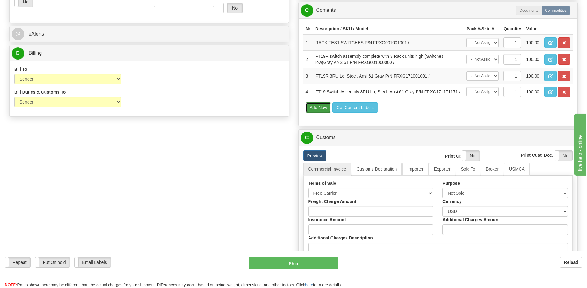
click at [323, 106] on button "Add New" at bounding box center [319, 107] width 26 height 11
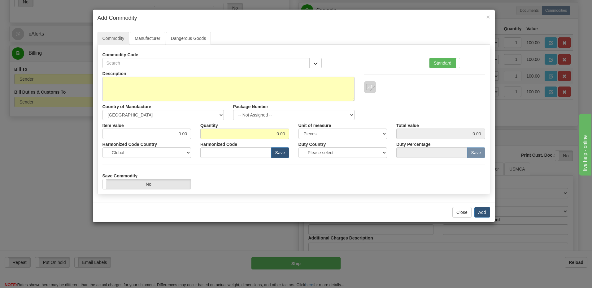
click at [435, 57] on div "Standard Advanced" at bounding box center [456, 59] width 65 height 19
click at [436, 62] on label "Standard" at bounding box center [444, 63] width 30 height 10
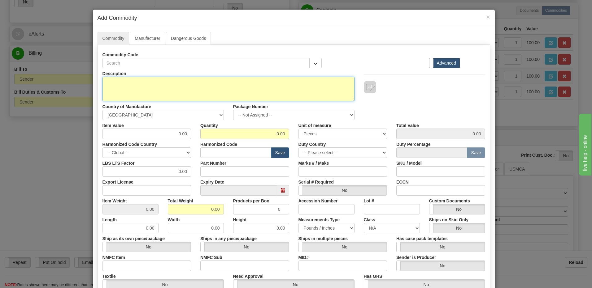
click at [102, 84] on textarea "Description" at bounding box center [228, 89] width 252 height 25
paste textarea "FRXG171083001"
click at [102, 83] on textarea "P/N FRXG171083001" at bounding box center [228, 89] width 252 height 25
paste textarea "FT19R (FRXG171083001) 3RU Lo, Steel,"
drag, startPoint x: 185, startPoint y: 82, endPoint x: 190, endPoint y: 95, distance: 13.4
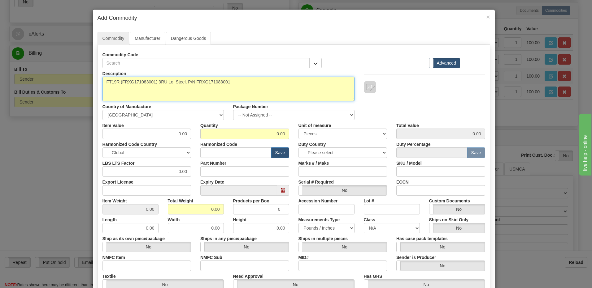
click at [185, 82] on textarea "FT19R (FRXG171083001) 3RU Lo, Steel, P/N FRXG171083001" at bounding box center [228, 89] width 252 height 25
paste textarea "Ansi 61 Gray, Screw terminals,"
click at [252, 84] on textarea "FT19R (FRXG171083001) 3RU Lo, Steel, Ansi 61 Gray, Screw terminals, P/N FRXG171…" at bounding box center [228, 89] width 252 height 25
paste textarea "Standard Depth"
click at [105, 88] on textarea "FT19R (FRXG171083001) 3RU Lo, Steel, Ansi 61 Gray, Screw terminals, Standard De…" at bounding box center [228, 89] width 252 height 25
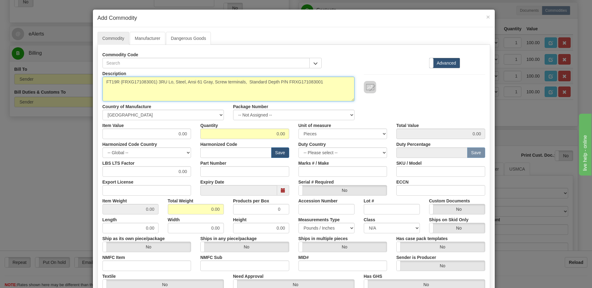
type textarea "FT19R (FRXG171083001) 3RU Lo, Steel, Ansi 61 Gray, Screw terminals, Standard De…"
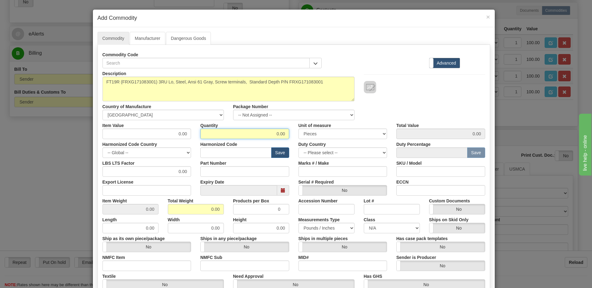
drag, startPoint x: 261, startPoint y: 134, endPoint x: 353, endPoint y: 138, distance: 91.4
click at [353, 138] on div "Item Value 0.00 Quantity 0.00 Unit of measure 3 Thousand Square Inches Adjustme…" at bounding box center [294, 129] width 392 height 19
type input "1"
click at [171, 208] on input "0.00" at bounding box center [196, 209] width 56 height 11
drag, startPoint x: 172, startPoint y: 209, endPoint x: 221, endPoint y: 209, distance: 48.9
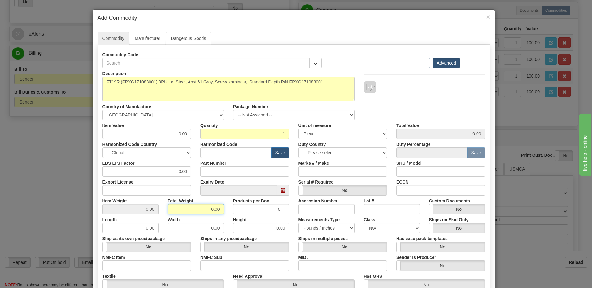
click at [221, 209] on input "0.00" at bounding box center [196, 209] width 56 height 11
type input "1"
type input "1.0000"
click at [243, 153] on input "text" at bounding box center [235, 153] width 71 height 11
type input "8537.10.9170"
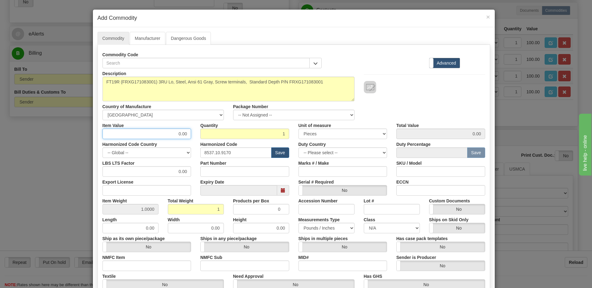
drag, startPoint x: 180, startPoint y: 137, endPoint x: 238, endPoint y: 140, distance: 58.0
click at [238, 140] on div "Description FT19R (FRXG171083001) 3RU Lo, Steel, Ansi 61 Gray, Screw terminals,…" at bounding box center [293, 204] width 382 height 272
type input "100"
type input "100.00"
click at [222, 202] on div "Total Weight 1" at bounding box center [195, 205] width 65 height 19
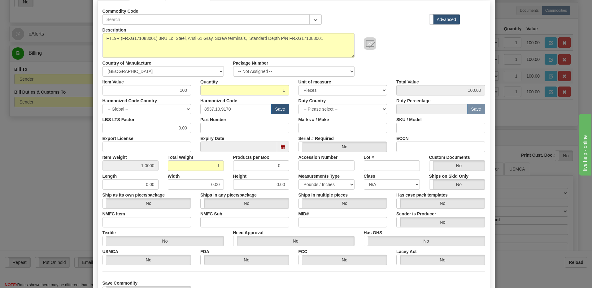
scroll to position [95, 0]
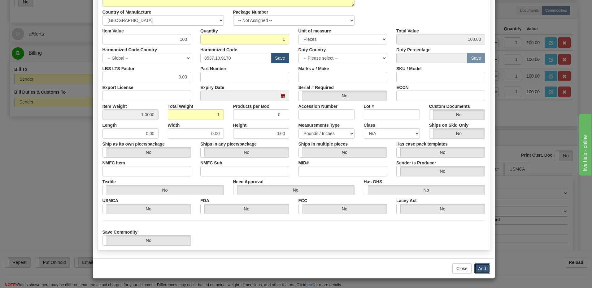
click at [478, 268] on button "Add" at bounding box center [482, 269] width 16 height 11
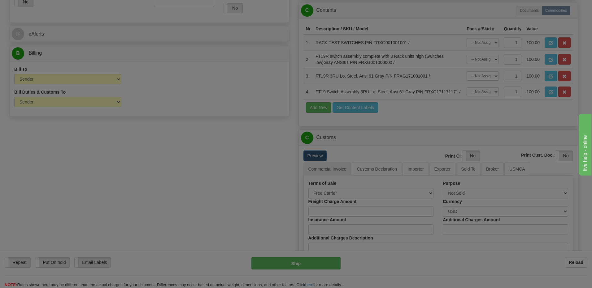
scroll to position [0, 0]
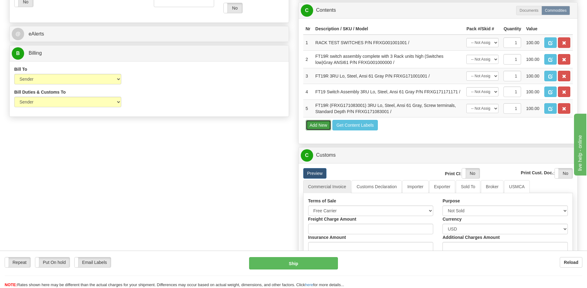
click at [313, 127] on button "Add New" at bounding box center [319, 125] width 26 height 11
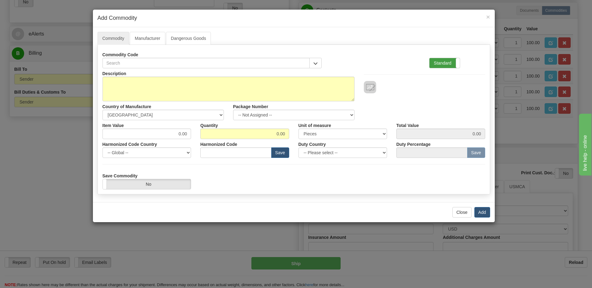
click at [443, 64] on label "Standard" at bounding box center [444, 63] width 30 height 10
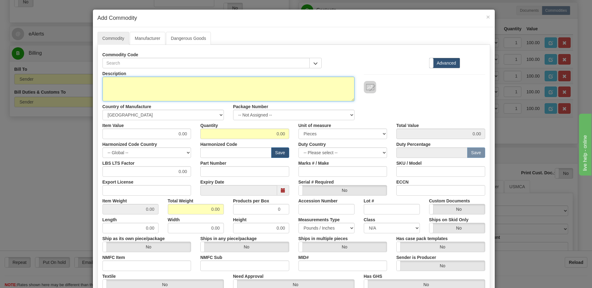
click at [106, 86] on textarea "Description" at bounding box center [228, 89] width 252 height 25
paste textarea "FRXG001171315"
click at [102, 83] on textarea "FRXG001171315" at bounding box center [228, 89] width 252 height 25
drag, startPoint x: 104, startPoint y: 82, endPoint x: 114, endPoint y: 101, distance: 21.2
click at [104, 82] on textarea "P/N FRXG001171315" at bounding box center [228, 89] width 252 height 25
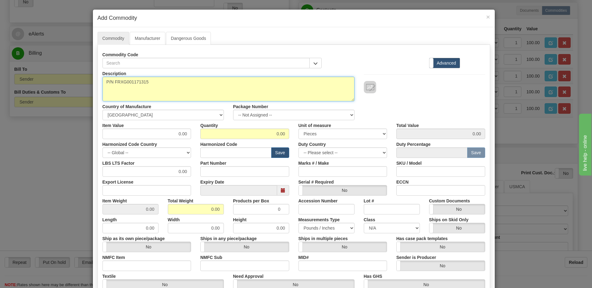
paste textarea "FT19R 3RU Lo, Steel, Ansi 61"
drag, startPoint x: 163, startPoint y: 82, endPoint x: 184, endPoint y: 114, distance: 37.9
click at [163, 82] on textarea "FT19R 3RU Lo, Steel, Ansi 61 P/N FRXG001171315" at bounding box center [228, 89] width 252 height 25
paste textarea "Gray, Screw"
type textarea "FT19R 3RU Lo, Steel, Ansi 61 Gray, Screw P/N FRXG001171315"
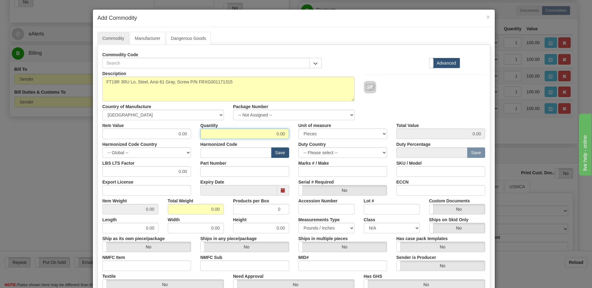
drag, startPoint x: 256, startPoint y: 135, endPoint x: 312, endPoint y: 137, distance: 57.0
click at [312, 137] on div "Item Value 0.00 Quantity 0.00 Unit of measure 3 Thousand Square Inches Adjustme…" at bounding box center [294, 129] width 392 height 19
type input "1"
click at [168, 209] on input "0.00" at bounding box center [196, 209] width 56 height 11
drag, startPoint x: 185, startPoint y: 211, endPoint x: 232, endPoint y: 211, distance: 47.0
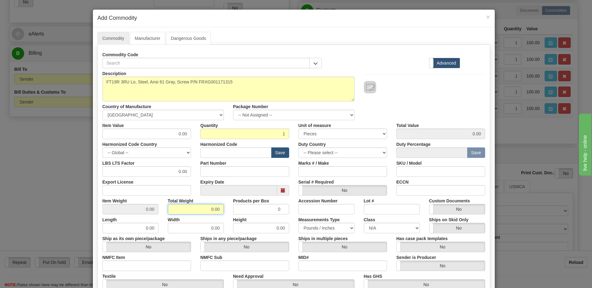
click at [232, 211] on div "Item Weight 0.00 Total Weight 0.00 Products per Box 0 Accession Number Lot # Cu…" at bounding box center [294, 205] width 392 height 19
type input "1"
type input "1.0000"
click at [226, 153] on input "text" at bounding box center [235, 153] width 71 height 11
type input "8537.10.9170"
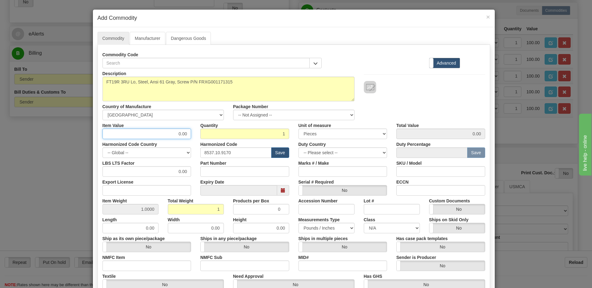
drag, startPoint x: 170, startPoint y: 134, endPoint x: 214, endPoint y: 136, distance: 44.9
click at [214, 136] on div "Item Value 0.00 Quantity 1 Unit of measure 3 Thousand Square Inches Adjustments…" at bounding box center [294, 129] width 392 height 19
type input "100"
type input "100.00"
click at [423, 136] on input "100.00" at bounding box center [440, 134] width 89 height 11
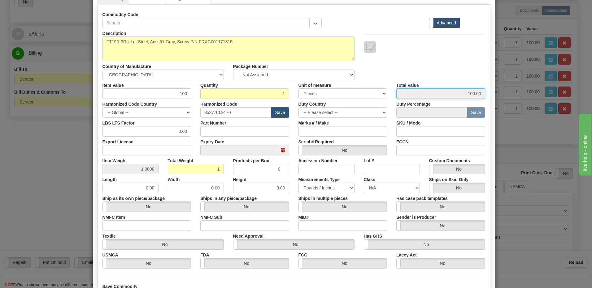
scroll to position [95, 0]
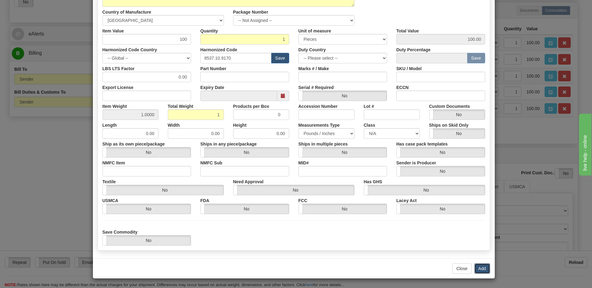
click at [482, 269] on button "Add" at bounding box center [482, 269] width 16 height 11
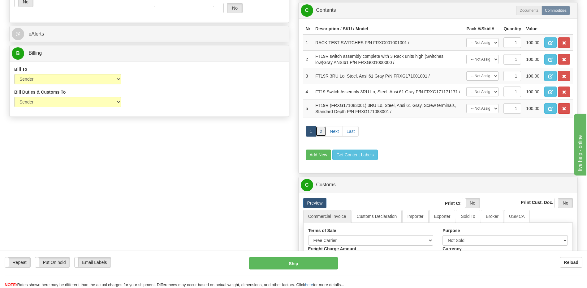
click at [321, 133] on link "2" at bounding box center [321, 131] width 11 height 11
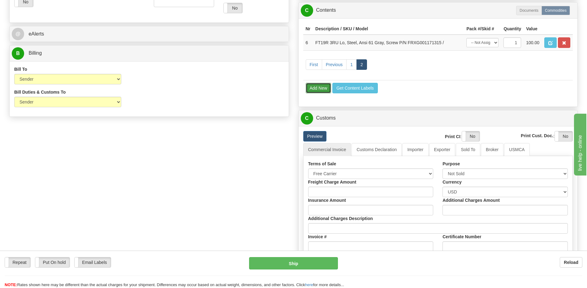
click at [319, 88] on button "Add New" at bounding box center [319, 88] width 26 height 11
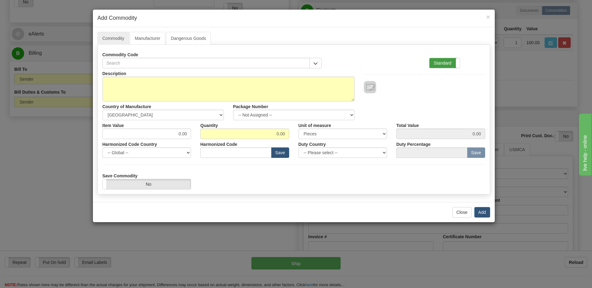
click at [445, 64] on label "Standard" at bounding box center [444, 63] width 30 height 10
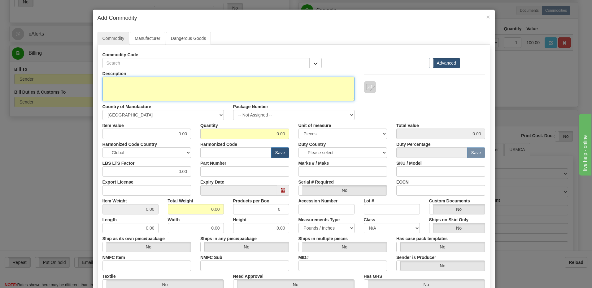
click at [103, 82] on textarea "Description" at bounding box center [228, 89] width 252 height 25
paste textarea "7808E"
click at [102, 82] on textarea "P/N 7808E" at bounding box center [228, 89] width 252 height 25
paste textarea "Lockout Relay"
type textarea "Lockout Relay P/N 7808E"
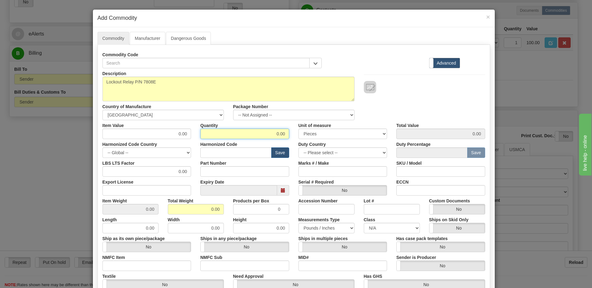
drag, startPoint x: 248, startPoint y: 134, endPoint x: 322, endPoint y: 135, distance: 73.3
click at [322, 135] on div "Item Value 0.00 Quantity 0.00 Unit of measure 3 Thousand Square Inches Adjustme…" at bounding box center [294, 129] width 392 height 19
type input "1"
click at [169, 212] on input "0.00" at bounding box center [196, 209] width 56 height 11
drag, startPoint x: 183, startPoint y: 209, endPoint x: 241, endPoint y: 210, distance: 57.3
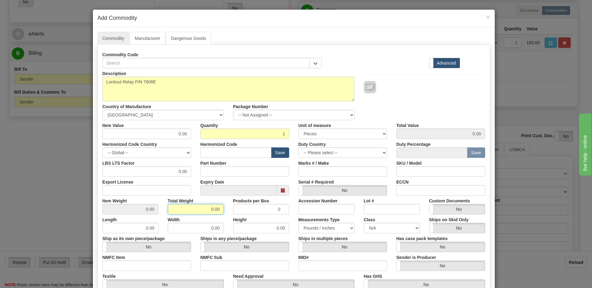
click at [241, 210] on div "Item Weight 0.00 Total Weight 0.00 Products per Box 0 Accession Number Lot # Cu…" at bounding box center [294, 205] width 392 height 19
type input "1"
type input "1.0000"
click at [236, 157] on input "text" at bounding box center [235, 153] width 71 height 11
type input "8536.49.0075"
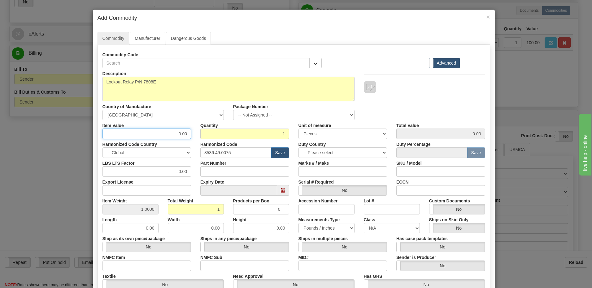
drag, startPoint x: 159, startPoint y: 136, endPoint x: 216, endPoint y: 139, distance: 57.0
click at [216, 139] on div "Item Value 0.00 Quantity 1 Unit of measure 3 Thousand Square Inches Adjustments…" at bounding box center [294, 129] width 392 height 19
type input "50"
type input "50.00"
drag, startPoint x: 244, startPoint y: 135, endPoint x: 279, endPoint y: 139, distance: 35.8
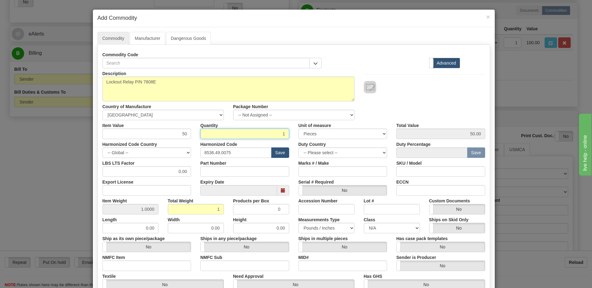
click at [244, 135] on input "1" at bounding box center [244, 134] width 89 height 11
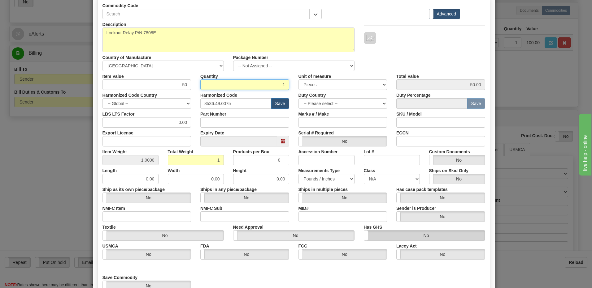
scroll to position [95, 0]
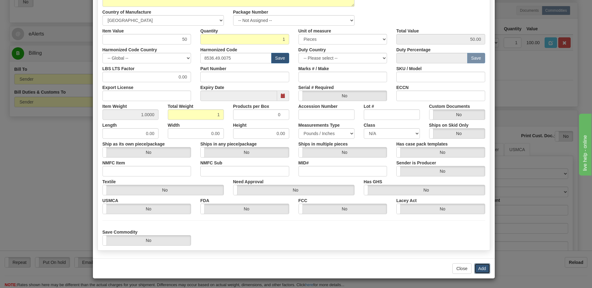
click at [483, 271] on button "Add" at bounding box center [482, 269] width 16 height 11
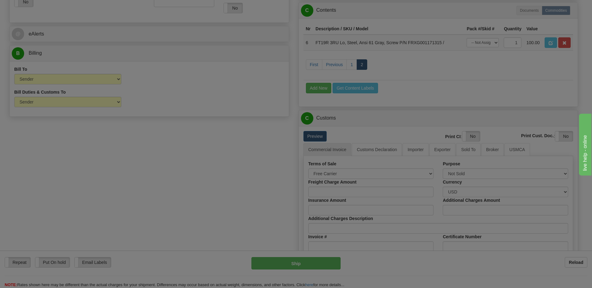
scroll to position [0, 0]
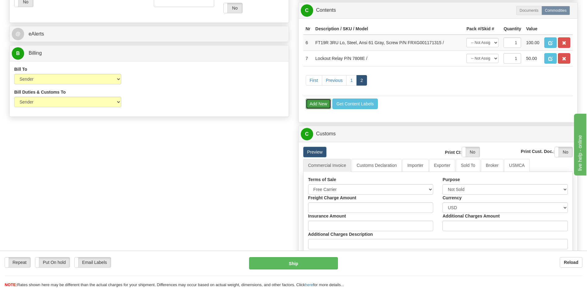
click at [317, 106] on button "Add New" at bounding box center [319, 104] width 26 height 11
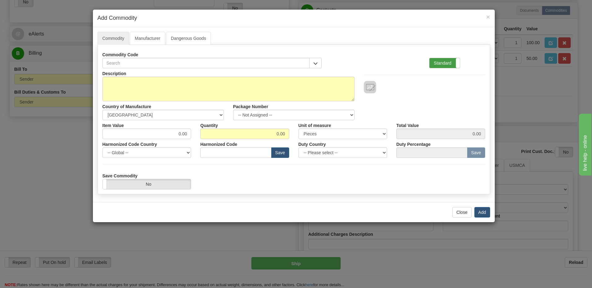
click at [442, 64] on label "Standard" at bounding box center [444, 63] width 30 height 10
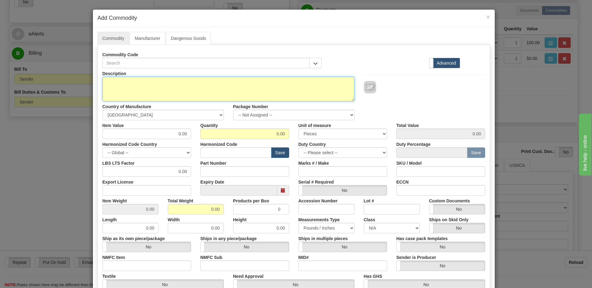
click at [110, 85] on textarea "Description" at bounding box center [228, 89] width 252 height 25
paste textarea "700-K22Z-ZS"
click at [102, 83] on textarea "P/N 700-K22Z-ZS" at bounding box center [228, 89] width 252 height 25
paste textarea "IEC MINIATURE CONTROL RELAY"
type textarea "IEC MINIATURE CONTROL RELAY P/N 700-K22Z-ZS"
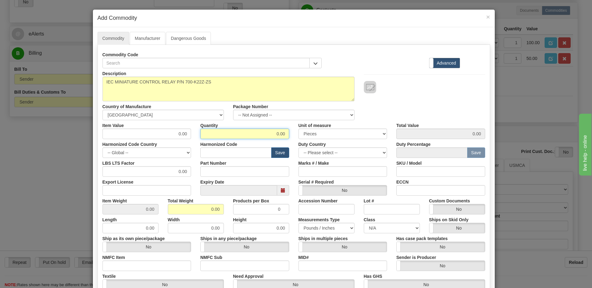
drag, startPoint x: 259, startPoint y: 132, endPoint x: 347, endPoint y: 135, distance: 87.9
click at [347, 135] on div "Item Value 0.00 Quantity 0.00 Unit of measure 3 Thousand Square Inches Adjustme…" at bounding box center [294, 129] width 392 height 19
type input "1"
drag, startPoint x: 167, startPoint y: 211, endPoint x: 171, endPoint y: 211, distance: 4.0
click at [168, 211] on input "0.00" at bounding box center [196, 209] width 56 height 11
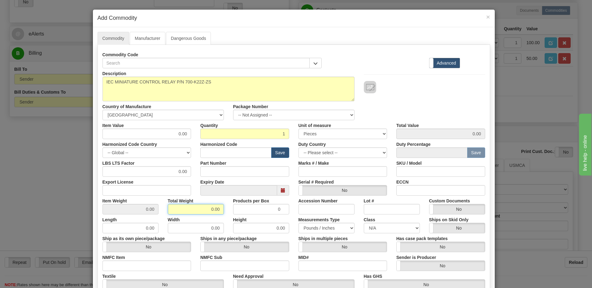
drag, startPoint x: 200, startPoint y: 210, endPoint x: 238, endPoint y: 211, distance: 38.4
click at [238, 211] on div "Item Weight 0.00 Total Weight 0.00 Products per Box 0 Accession Number Lot # Cu…" at bounding box center [294, 205] width 392 height 19
type input "1"
type input "1.0000"
click at [235, 153] on input "text" at bounding box center [235, 153] width 71 height 11
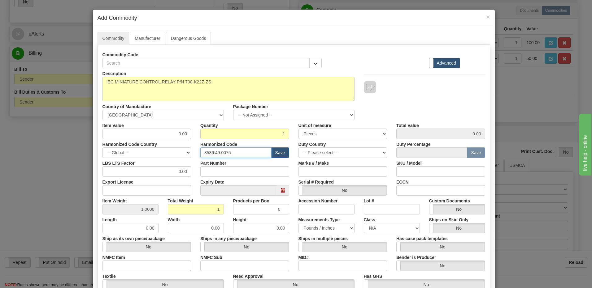
type input "8536.49.0075"
drag, startPoint x: 174, startPoint y: 134, endPoint x: 263, endPoint y: 133, distance: 89.4
click at [263, 133] on div "Item Value 0.00 Quantity 1 Unit of measure 3 Thousand Square Inches Adjustments…" at bounding box center [294, 129] width 392 height 19
type input "50"
type input "50.00"
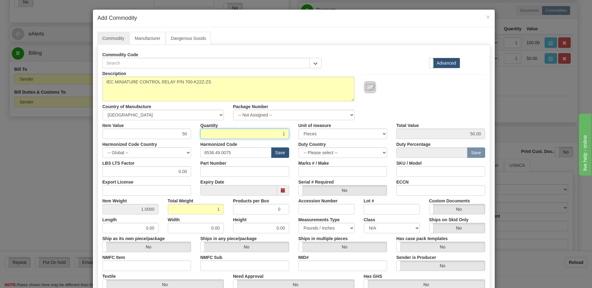
click at [268, 133] on input "1" at bounding box center [244, 134] width 89 height 11
drag, startPoint x: 420, startPoint y: 101, endPoint x: 416, endPoint y: 106, distance: 6.5
click at [420, 101] on div "Description IEC MINIATURE CONTROL RELAY P/N 700-K22Z-ZS Country of Manufacture …" at bounding box center [294, 94] width 392 height 52
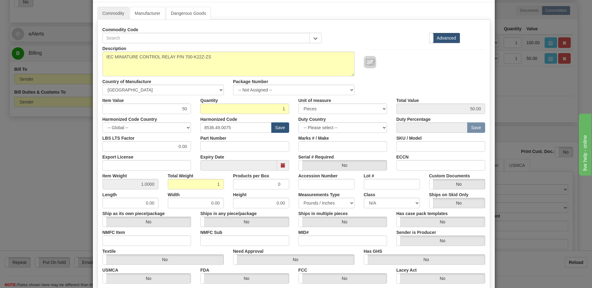
scroll to position [95, 0]
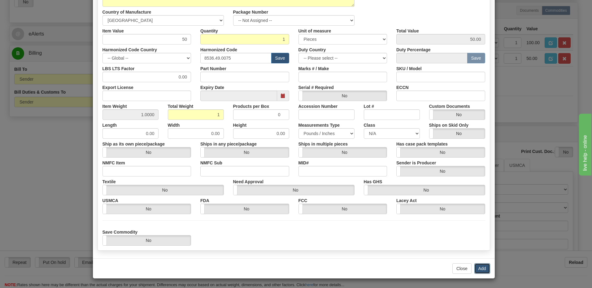
click at [479, 267] on button "Add" at bounding box center [482, 269] width 16 height 11
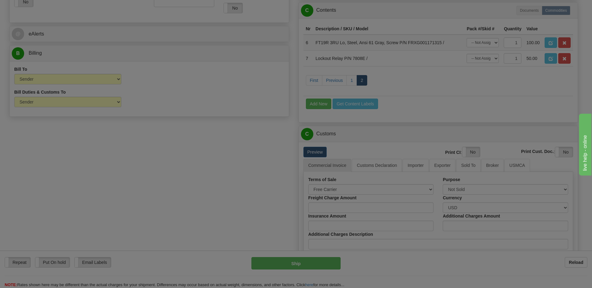
scroll to position [0, 0]
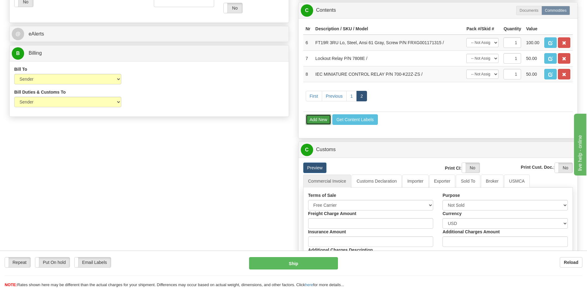
click at [319, 123] on button "Add New" at bounding box center [319, 119] width 26 height 11
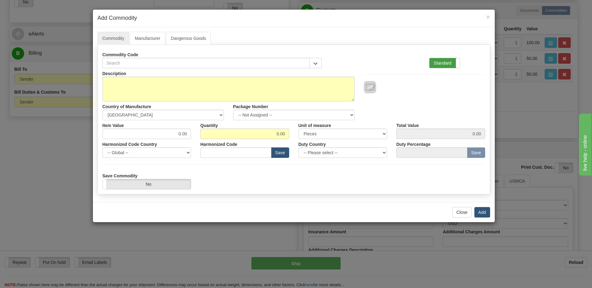
click at [432, 59] on label "Standard" at bounding box center [444, 63] width 30 height 10
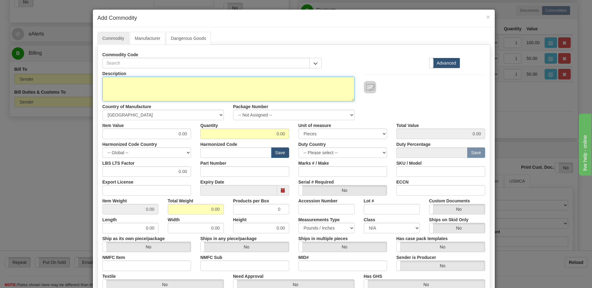
click at [131, 86] on textarea "Description" at bounding box center [228, 89] width 252 height 25
paste textarea "CSI 500-5A-FXWTA-U5720"
drag, startPoint x: 104, startPoint y: 86, endPoint x: 115, endPoint y: 107, distance: 23.8
click at [104, 85] on textarea "P/N CSI 500-5A-FXWTA-U5720" at bounding box center [228, 89] width 252 height 25
paste textarea "500VA 125VDC TO 120VAC/60HZ"
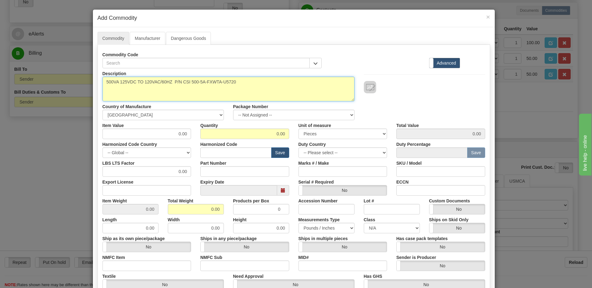
drag, startPoint x: 171, startPoint y: 84, endPoint x: 182, endPoint y: 115, distance: 32.7
click at [171, 84] on textarea "500VA 125VDC TO 120VAC/60HZ P/N CSI 500-5A-FXWTA-U5720" at bounding box center [228, 89] width 252 height 25
paste textarea "INVERTER"
type textarea "500VA 125VDC TO 120VAC/60HZ INVERTER P/N CSI 500-5A-FXWTA-U5720"
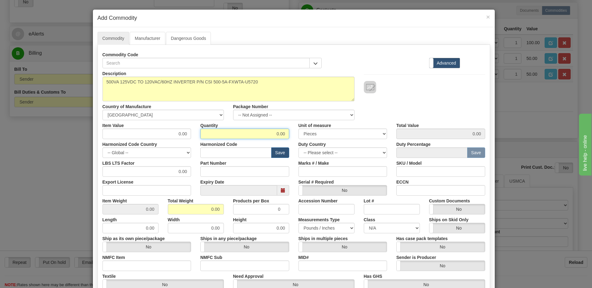
drag, startPoint x: 256, startPoint y: 134, endPoint x: 411, endPoint y: 140, distance: 155.2
click at [411, 140] on div "Description 500VA 125VDC TO 120VAC/60HZ INVERTER P/N CSI 500-5A-FXWTA-U5720 Cou…" at bounding box center [293, 204] width 382 height 272
type input "1"
drag, startPoint x: 157, startPoint y: 184, endPoint x: 164, endPoint y: 195, distance: 12.9
click at [157, 184] on div "Export License" at bounding box center [147, 186] width 98 height 19
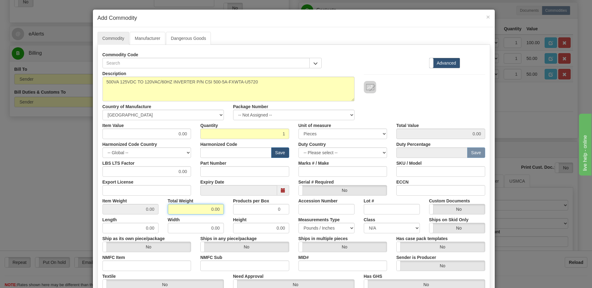
drag, startPoint x: 199, startPoint y: 213, endPoint x: 233, endPoint y: 213, distance: 33.7
click at [233, 213] on div "Item Weight 0.00 Total Weight 0.00 Products per Box 0 Accession Number Lot # Cu…" at bounding box center [294, 205] width 392 height 19
type input "1"
type input "1.0000"
click at [411, 93] on div "Description 500VA 125VDC TO 120VAC/60HZ INVERTER P/N CSI 500-5A-FXWTA-U5720 Cou…" at bounding box center [294, 94] width 392 height 52
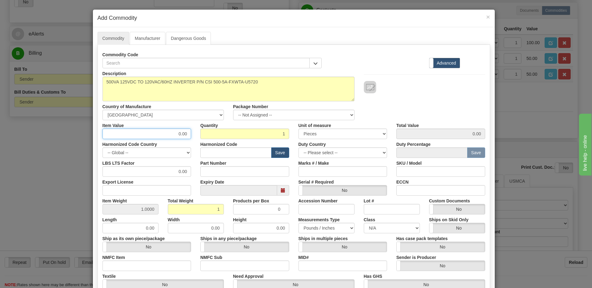
drag, startPoint x: 165, startPoint y: 134, endPoint x: 246, endPoint y: 144, distance: 82.3
click at [246, 144] on div "Description 500VA 125VDC TO 120VAC/60HZ INVERTER P/N CSI 500-5A-FXWTA-U5720 Cou…" at bounding box center [293, 204] width 382 height 272
type input "100"
type input "100.00"
click at [248, 132] on input "1" at bounding box center [244, 134] width 89 height 11
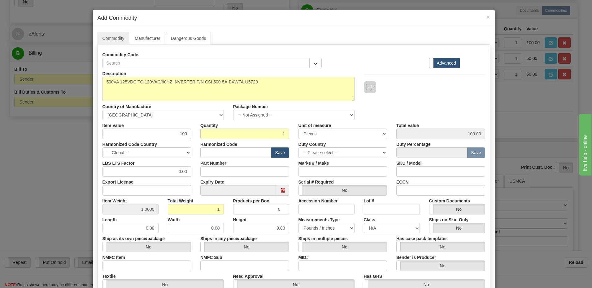
drag, startPoint x: 415, startPoint y: 96, endPoint x: 410, endPoint y: 98, distance: 5.0
click at [415, 96] on div "Description 500VA 125VDC TO 120VAC/60HZ INVERTER P/N CSI 500-5A-FXWTA-U5720 Cou…" at bounding box center [294, 94] width 392 height 52
click at [222, 153] on input "text" at bounding box center [235, 153] width 71 height 11
type input "8504.40.9570"
click at [259, 133] on input "1" at bounding box center [244, 134] width 89 height 11
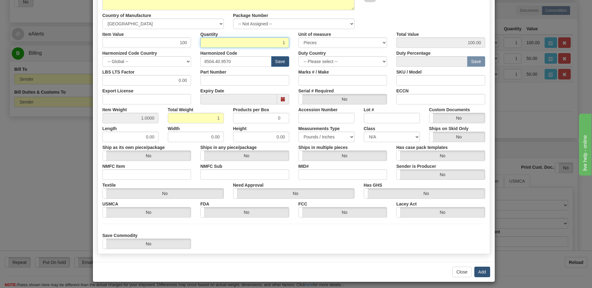
scroll to position [95, 0]
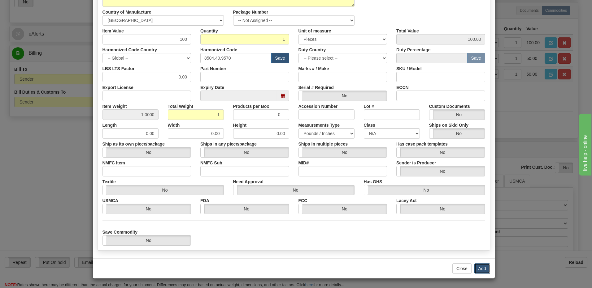
click at [481, 271] on button "Add" at bounding box center [482, 269] width 16 height 11
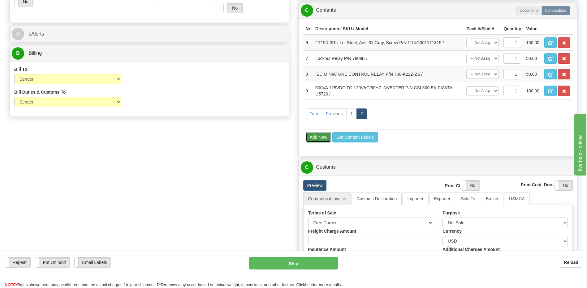
click at [319, 137] on button "Add New" at bounding box center [319, 137] width 26 height 11
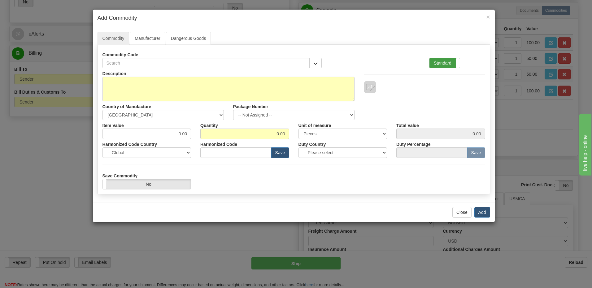
click at [435, 65] on label "Standard" at bounding box center [444, 63] width 30 height 10
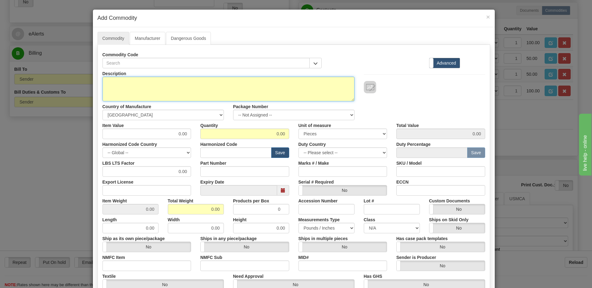
click at [111, 88] on textarea "Description" at bounding box center [228, 89] width 252 height 25
paste textarea "700-K22Z-D"
click at [168, 84] on textarea "P/N 700-K22Z-D" at bounding box center [228, 89] width 252 height 25
click at [104, 83] on textarea "P/N 700-K22Z-D" at bounding box center [228, 89] width 252 height 25
paste textarea "IEC MINIATURE CONTROL RELAY"
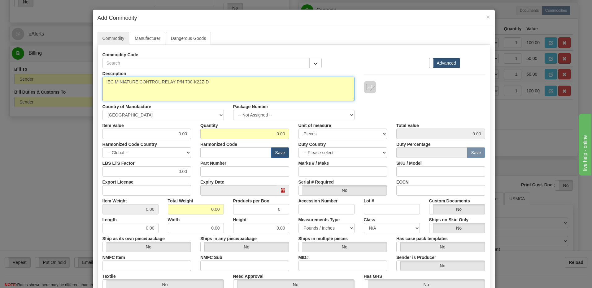
type textarea "IEC MINIATURE CONTROL RELAY P/N 700-K22Z-D"
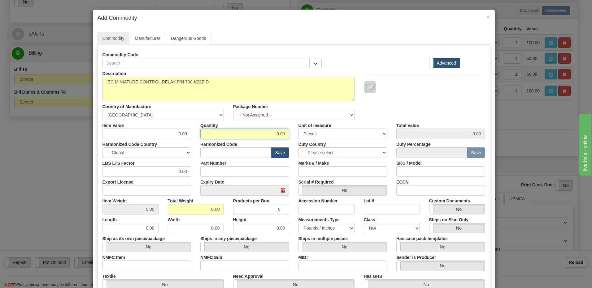
drag, startPoint x: 259, startPoint y: 136, endPoint x: 330, endPoint y: 132, distance: 71.0
click at [330, 132] on div "Item Value 0.00 Quantity 0.00 Unit of measure 3 Thousand Square Inches Adjustme…" at bounding box center [294, 129] width 392 height 19
type input "1"
drag, startPoint x: 170, startPoint y: 210, endPoint x: 174, endPoint y: 210, distance: 4.0
click at [170, 210] on input "0.00" at bounding box center [196, 209] width 56 height 11
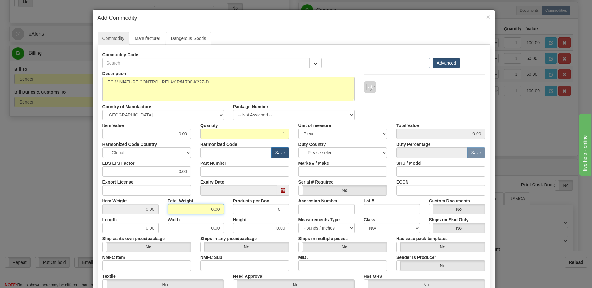
drag, startPoint x: 198, startPoint y: 209, endPoint x: 249, endPoint y: 214, distance: 51.6
click at [236, 211] on div "Item Weight 0.00 Total Weight 0.00 Products per Box 0 Accession Number Lot # Cu…" at bounding box center [294, 205] width 392 height 19
type input "1"
type input "1.0000"
click at [240, 149] on input "text" at bounding box center [235, 153] width 71 height 11
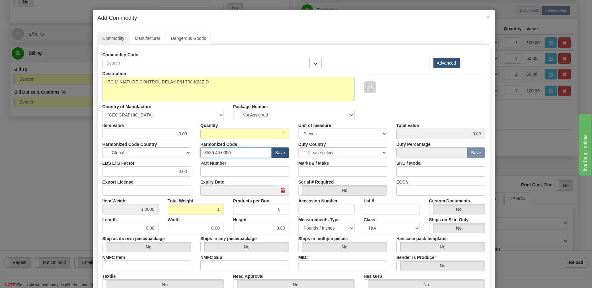
type input "8536.49.0050"
drag, startPoint x: 174, startPoint y: 135, endPoint x: 194, endPoint y: 135, distance: 20.4
click at [194, 135] on div "Item Value 0.00 Quantity 1 Unit of measure 3 Thousand Square Inches Adjustments…" at bounding box center [294, 129] width 392 height 19
type input "50"
type input "50.00"
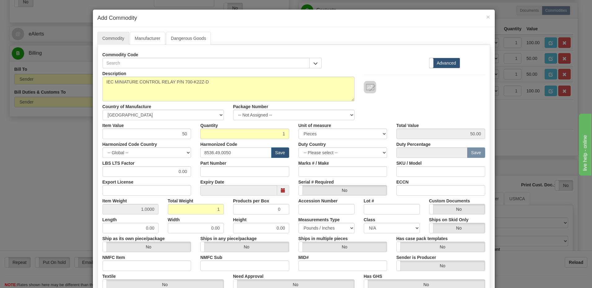
click at [429, 105] on div "Description IEC MINIATURE CONTROL RELAY P/N 700-K22Z-D Country of Manufacture -…" at bounding box center [294, 94] width 392 height 52
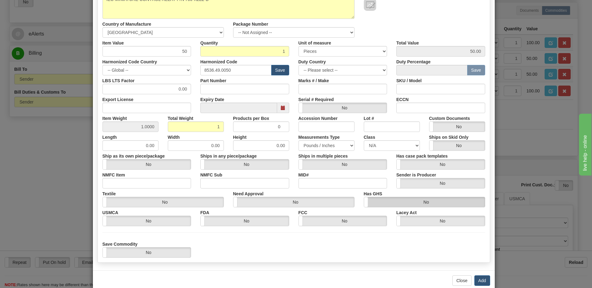
scroll to position [95, 0]
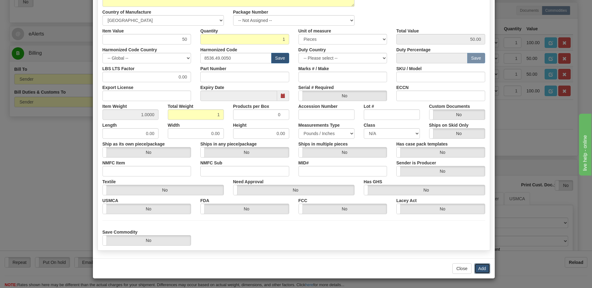
click at [478, 270] on button "Add" at bounding box center [482, 269] width 16 height 11
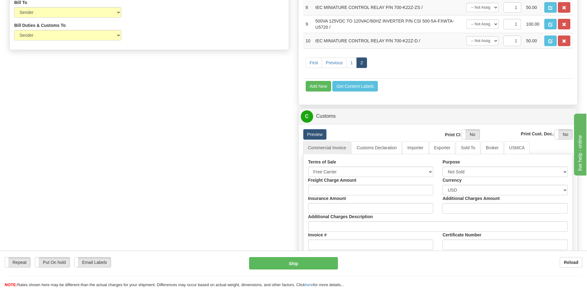
scroll to position [376, 0]
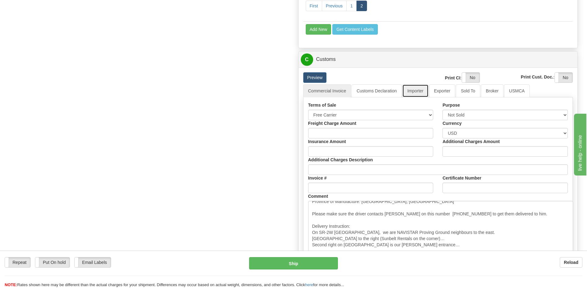
click at [421, 88] on link "Importer" at bounding box center [415, 90] width 26 height 13
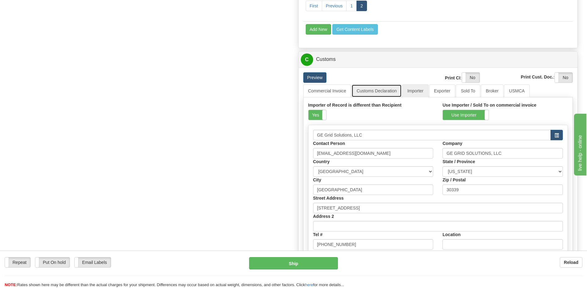
click at [371, 91] on link "Customs Declaration" at bounding box center [376, 90] width 50 height 13
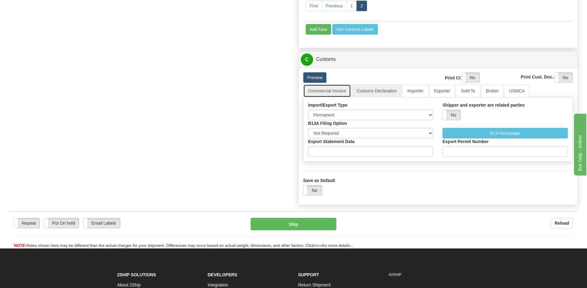
click at [328, 94] on link "Commercial Invoice" at bounding box center [327, 90] width 48 height 13
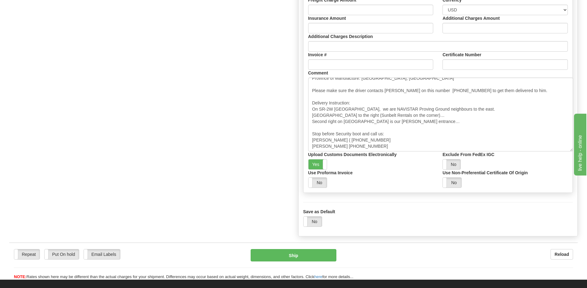
scroll to position [500, 0]
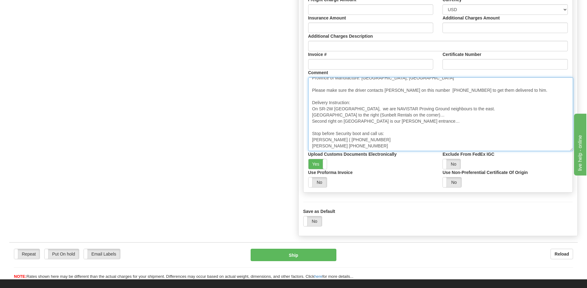
drag, startPoint x: 353, startPoint y: 84, endPoint x: 348, endPoint y: 84, distance: 5.6
click at [348, 84] on textarea "Province of Manufacture: Ontario, Canada" at bounding box center [440, 114] width 265 height 74
click at [354, 85] on textarea "Province of Manufacture: Ontario, Canada" at bounding box center [440, 114] width 265 height 74
click at [370, 84] on textarea "Province of Manufacture: Ontario, Canada" at bounding box center [440, 114] width 265 height 74
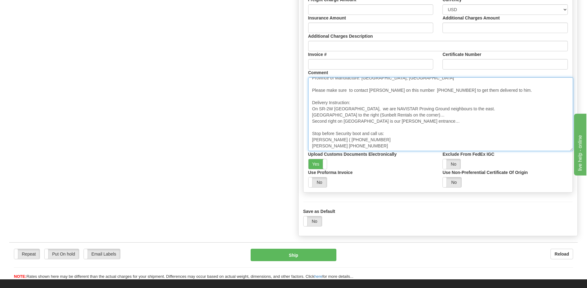
type textarea "Province of Manufacture: Ontario, Canada Please make sure to contact Robert Ree…"
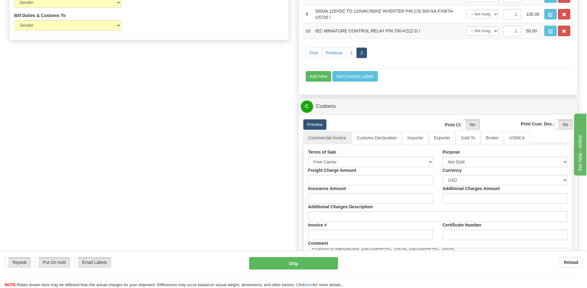
scroll to position [314, 0]
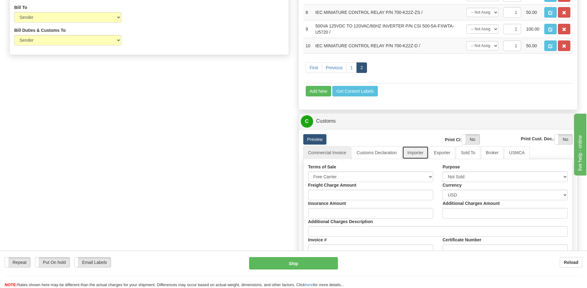
click at [414, 156] on link "Importer" at bounding box center [415, 152] width 26 height 13
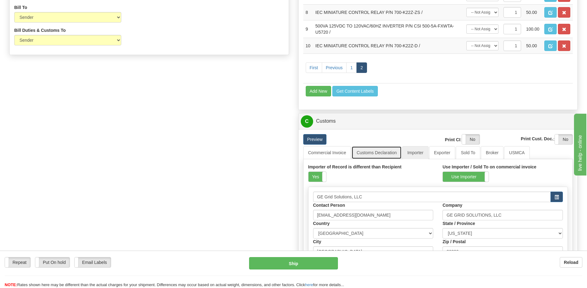
click at [382, 153] on link "Customs Declaration" at bounding box center [376, 152] width 50 height 13
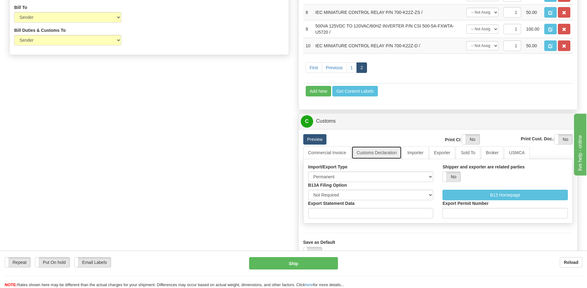
scroll to position [407, 0]
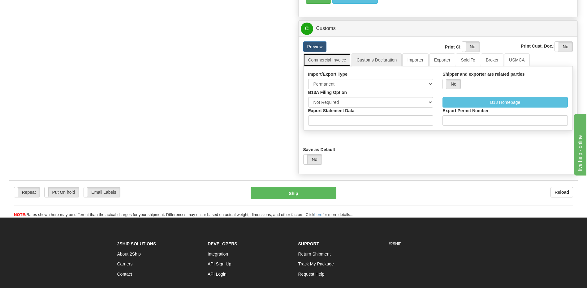
click at [333, 62] on link "Commercial Invoice" at bounding box center [327, 60] width 48 height 13
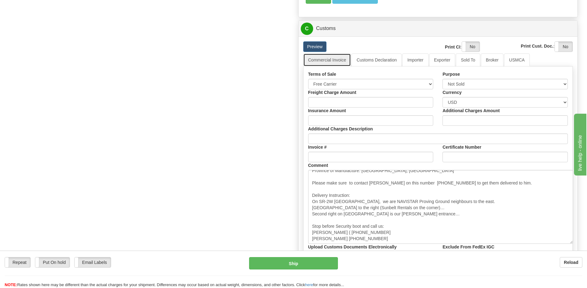
scroll to position [438, 0]
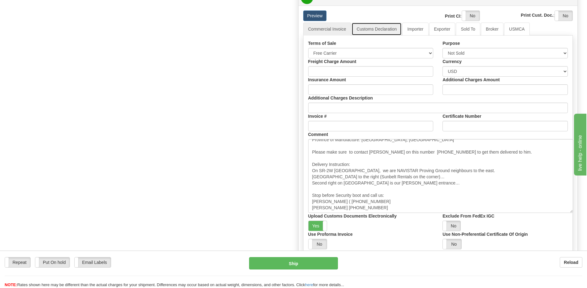
click at [380, 29] on link "Customs Declaration" at bounding box center [376, 29] width 50 height 13
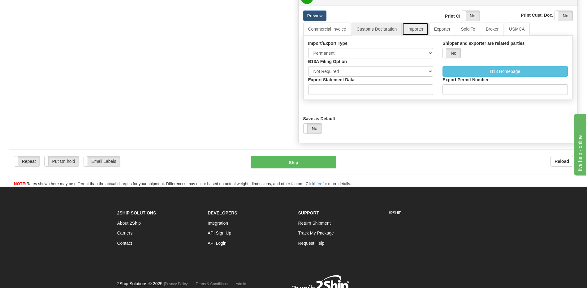
click at [414, 30] on link "Importer" at bounding box center [415, 29] width 26 height 13
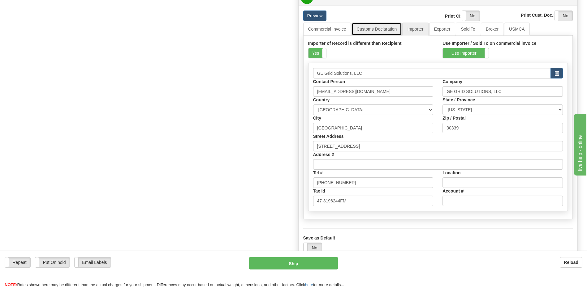
click at [379, 33] on link "Customs Declaration" at bounding box center [376, 29] width 50 height 13
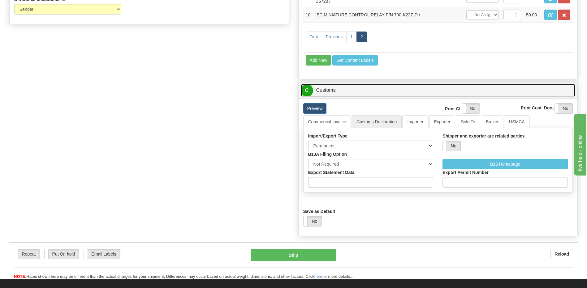
click at [336, 91] on link "C Customs" at bounding box center [438, 90] width 275 height 13
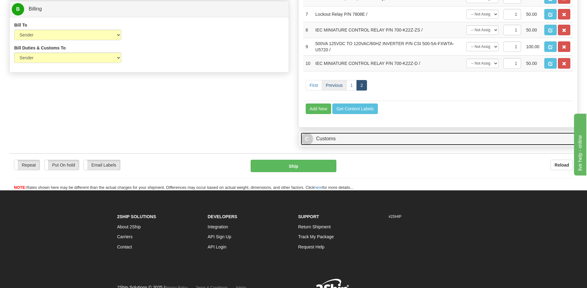
scroll to position [252, 0]
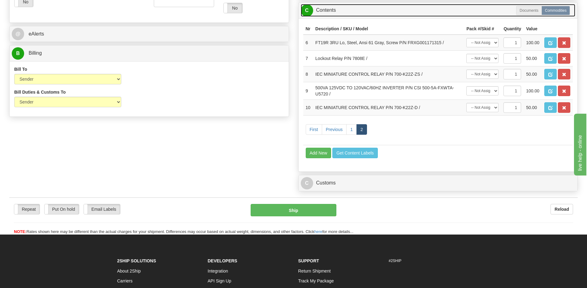
click at [323, 12] on link "C Contents" at bounding box center [438, 10] width 275 height 13
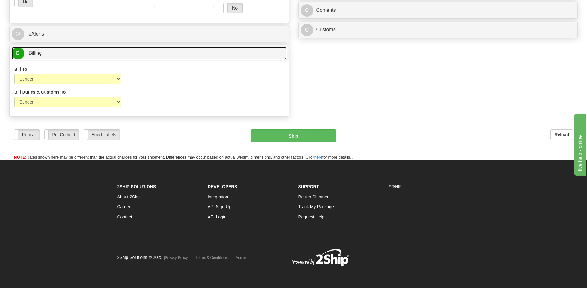
click at [71, 54] on link "B Billing" at bounding box center [149, 53] width 275 height 13
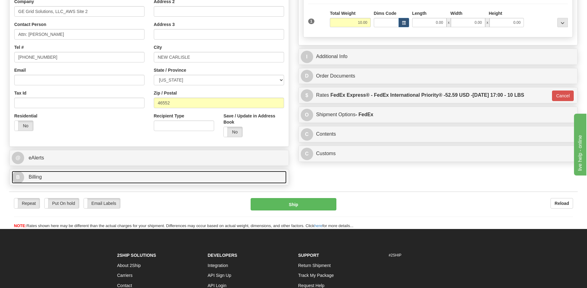
scroll to position [109, 0]
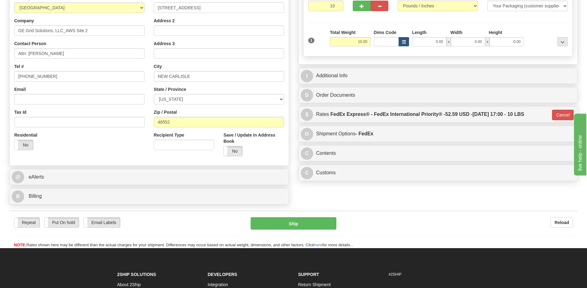
click at [118, 138] on div "Residential Yes No" at bounding box center [80, 143] width 140 height 23
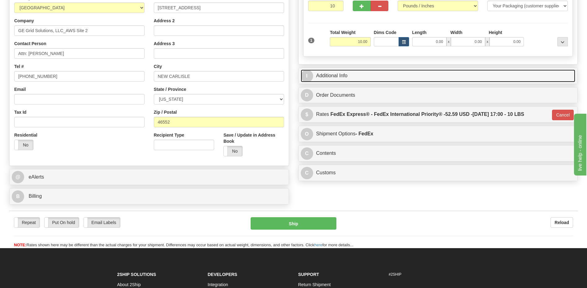
click at [354, 77] on link "I Additional Info" at bounding box center [438, 76] width 275 height 13
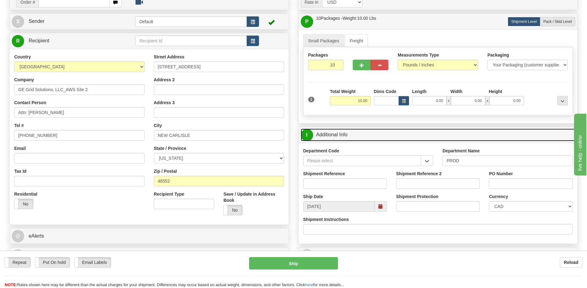
scroll to position [47, 0]
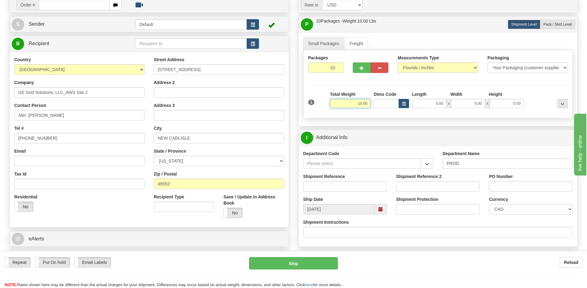
click at [355, 105] on input "10.00" at bounding box center [350, 103] width 41 height 9
drag, startPoint x: 357, startPoint y: 104, endPoint x: 377, endPoint y: 102, distance: 19.6
click at [377, 102] on div "1 Total Weight 10.00 Dims Code x" at bounding box center [438, 102] width 263 height 22
type input "64"
type input "01"
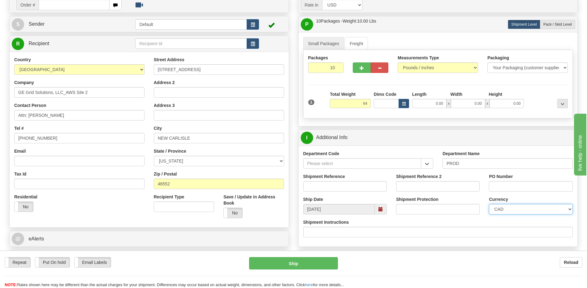
type input "64.00"
click at [521, 211] on select "CAD USD EUR ZAR RON ANG ARN AUD AUS AWG BBD BFR BGN BHD BMD BND BRC BRL CHP CKZ…" at bounding box center [531, 209] width 84 height 11
select select "1"
click at [489, 204] on select "CAD USD EUR ZAR RON ANG ARN AUD AUS AWG BBD BFR BGN BHD BMD BND BRC BRL CHP CKZ…" at bounding box center [531, 209] width 84 height 11
click at [338, 190] on input "Shipment Reference" at bounding box center [345, 186] width 84 height 11
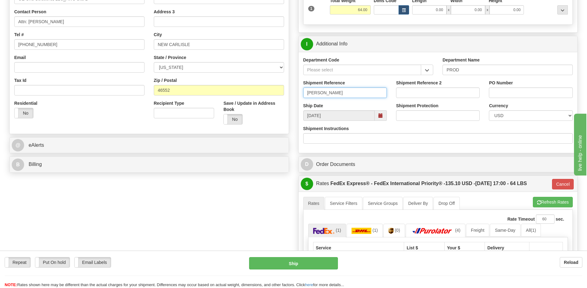
scroll to position [140, 0]
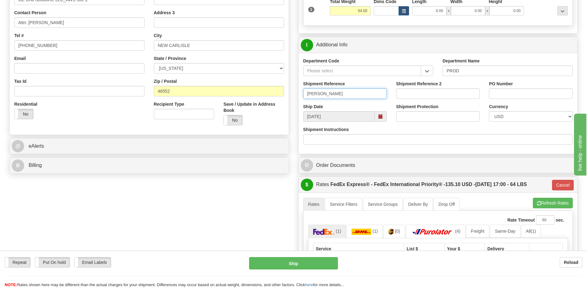
type input "Himanshu"
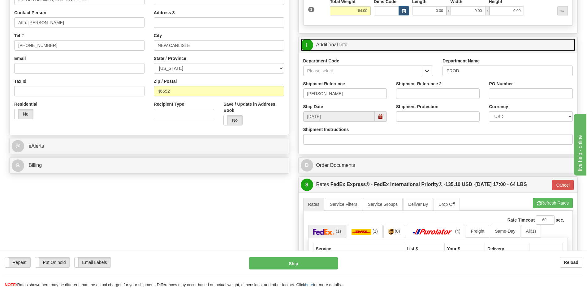
click at [350, 47] on link "I Additional Info" at bounding box center [438, 45] width 275 height 13
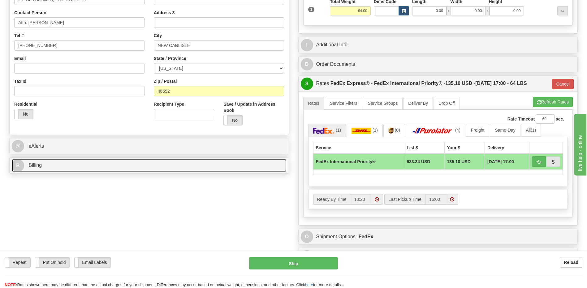
click at [77, 167] on link "B Billing" at bounding box center [149, 165] width 275 height 13
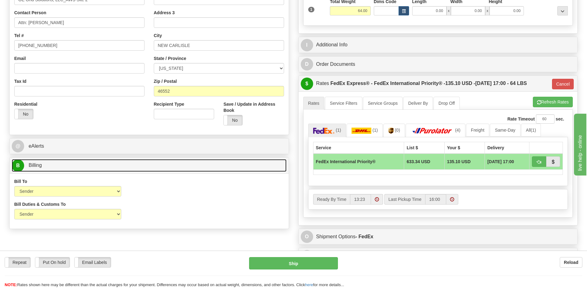
click at [77, 167] on link "B Billing" at bounding box center [149, 165] width 275 height 13
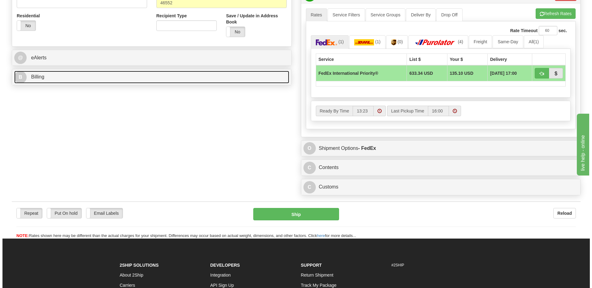
scroll to position [233, 0]
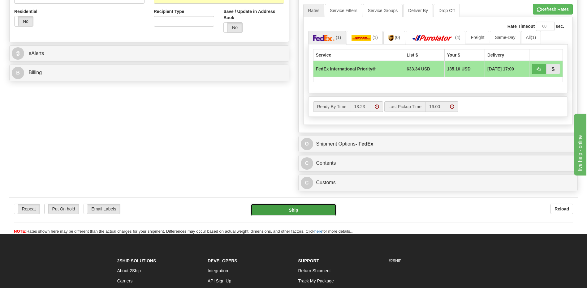
click at [313, 215] on button "Ship" at bounding box center [293, 210] width 85 height 12
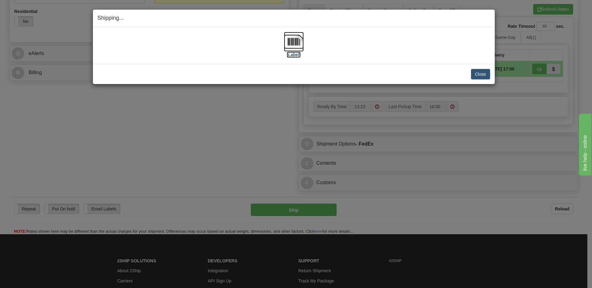
click at [292, 41] on img at bounding box center [294, 42] width 20 height 20
click at [485, 73] on button "Close" at bounding box center [480, 74] width 19 height 11
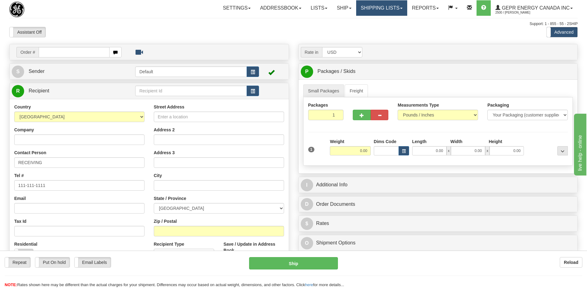
click at [369, 10] on link "Shipping lists" at bounding box center [381, 7] width 51 height 15
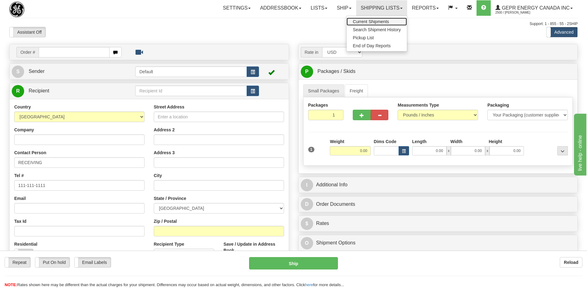
click at [366, 21] on span "Current Shipments" at bounding box center [371, 21] width 36 height 5
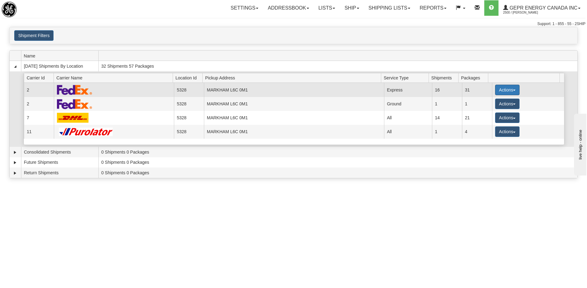
click at [504, 93] on button "Actions" at bounding box center [507, 90] width 25 height 11
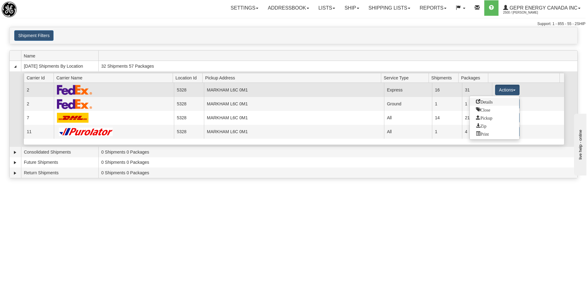
click at [486, 104] on span "Details" at bounding box center [484, 101] width 17 height 4
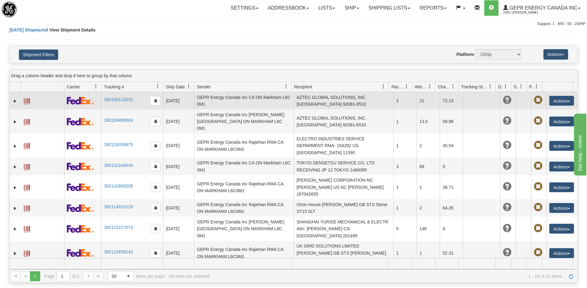
click at [315, 99] on td "AZTEC GLOBAL SOLUTIONS, INC. RECEIVING US CA VISTA 92081-8510" at bounding box center [344, 100] width 100 height 17
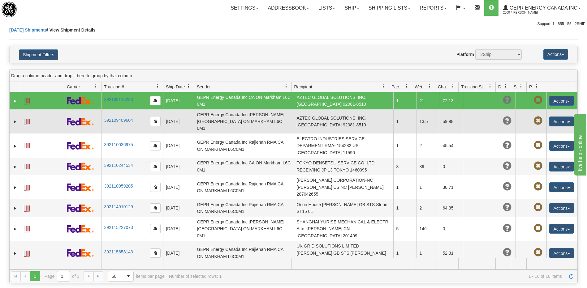
click at [313, 115] on td "AZTEC GLOBAL SOLUTIONS, INC. RECEIVING US CA VISTA 92081-8510" at bounding box center [344, 122] width 100 height 24
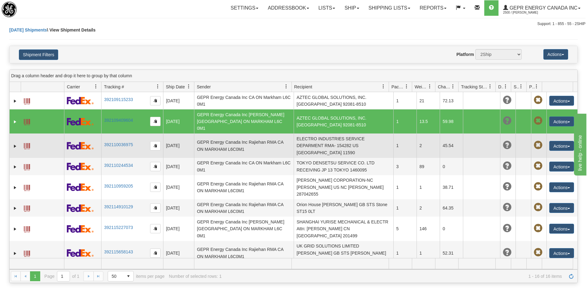
click at [312, 140] on td "ELECTRO INDUSTRIES SERVICE DEPARMENT RMA- 154282 US NY WESTBURY 11590" at bounding box center [344, 146] width 100 height 24
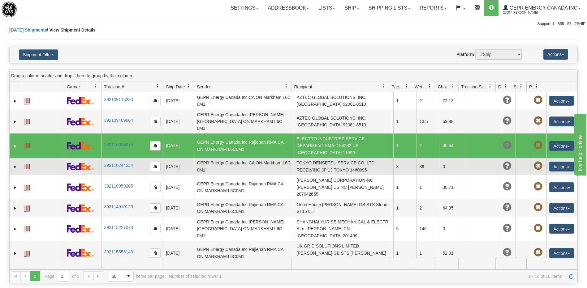
click at [311, 159] on td "TOKYO DENSETSU SERVICE CO. LTD RECEIVING JP 13 TOKYO 1460095" at bounding box center [344, 166] width 100 height 17
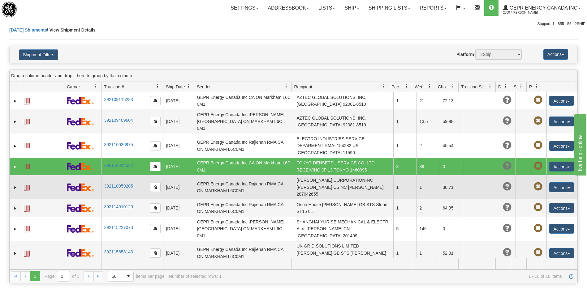
click at [311, 175] on td "EATON CORPORATION-NC LINDA FISHER US NC ARDEN 287042655" at bounding box center [344, 187] width 100 height 24
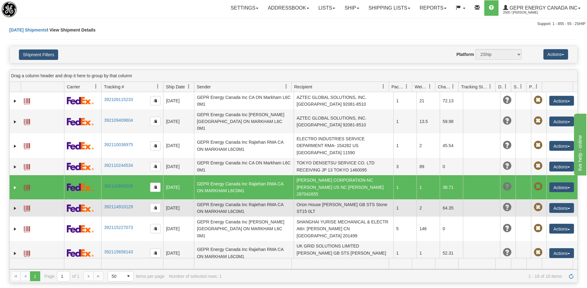
click at [312, 200] on td "Orion House Jack Allport GB STS Stone ST15 0LT" at bounding box center [344, 208] width 100 height 17
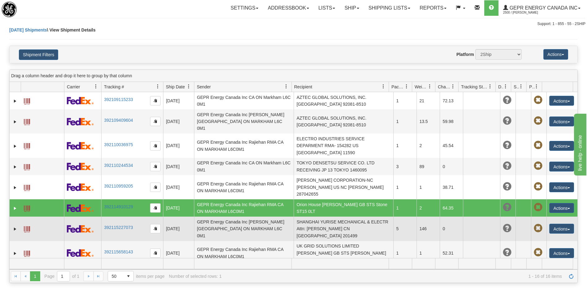
click at [309, 217] on td "SHANGHAI YURISE MECHANICAL & ELECTR Attn: Lili Xu CN Shanghai 201499" at bounding box center [344, 229] width 100 height 24
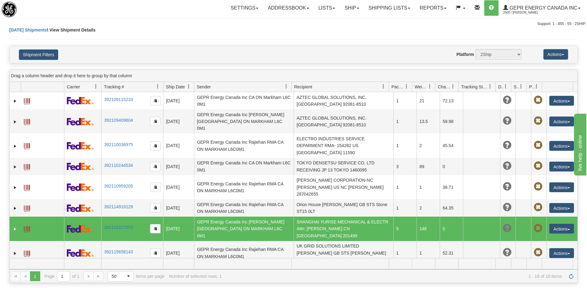
scroll to position [31, 0]
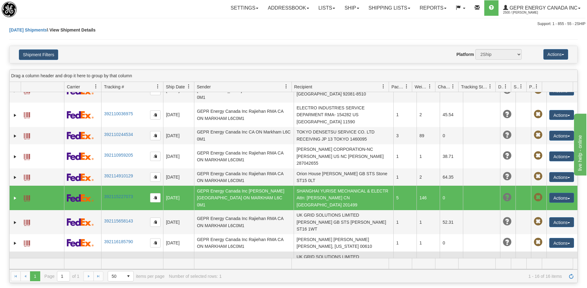
click at [316, 252] on td "UK GRID SOLUTIONS LIMITED Karen Alsopp GB STS STAFFORD ST16 1WT" at bounding box center [344, 264] width 100 height 24
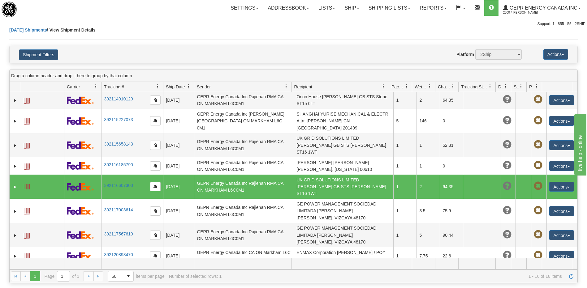
scroll to position [124, 0]
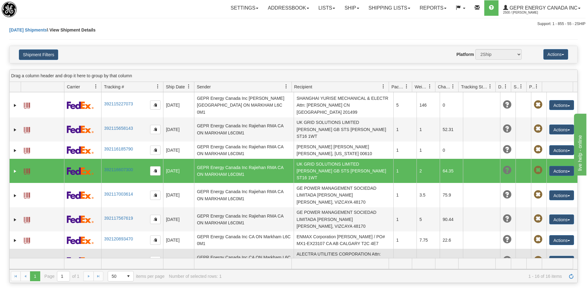
click at [317, 249] on td "ALECTRA UTILITIES CORPORATION Attn: Alex Kobelak / PO# GS-03496138//LSN-447 CA …" at bounding box center [344, 261] width 100 height 24
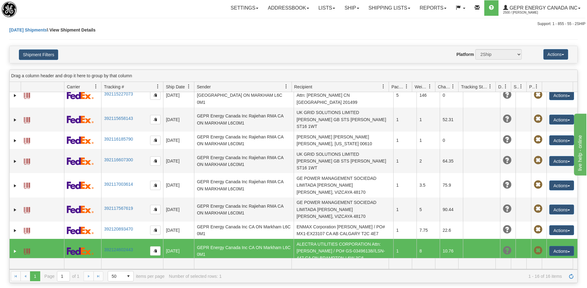
scroll to position [139, 0]
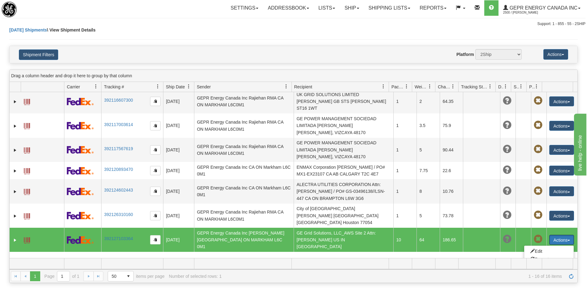
scroll to position [196, 0]
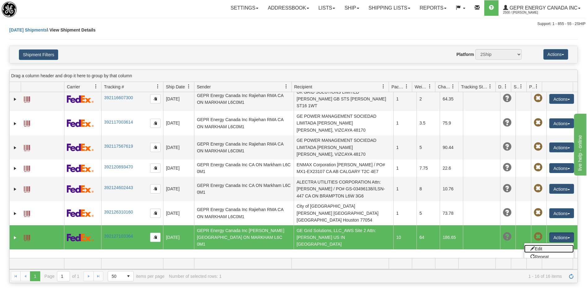
click at [534, 245] on link "Edit" at bounding box center [549, 249] width 50 height 8
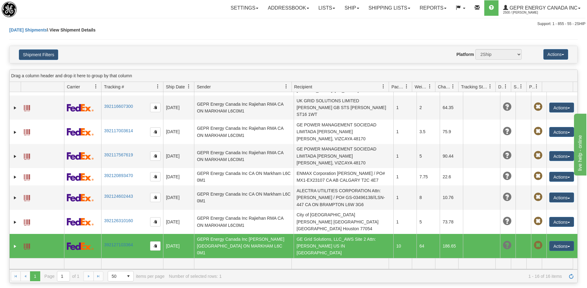
scroll to position [139, 0]
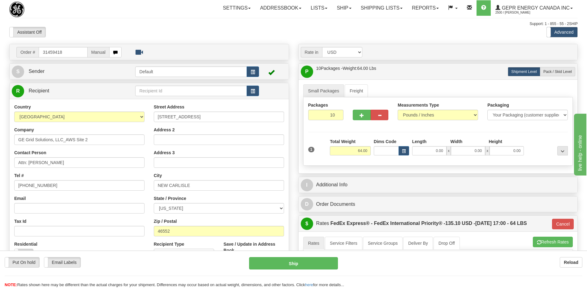
scroll to position [31, 0]
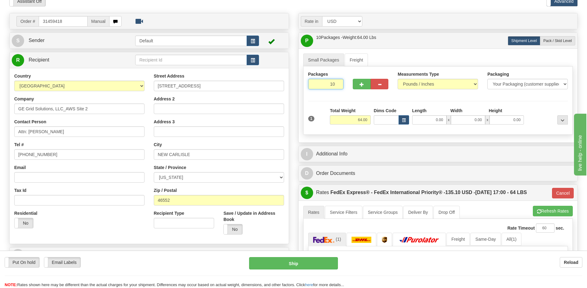
click at [330, 82] on input "10" at bounding box center [326, 84] width 36 height 11
type input "9"
click at [194, 7] on div "Toggle navigation Settings Shipping Preferences Fields Preferences New" at bounding box center [293, 198] width 587 height 459
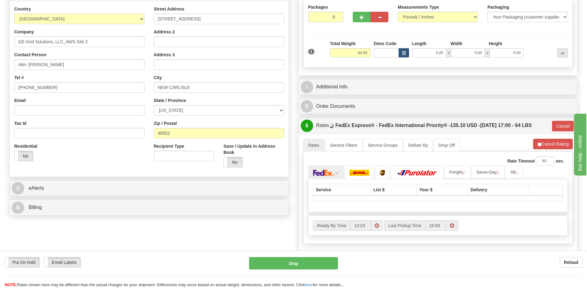
scroll to position [124, 0]
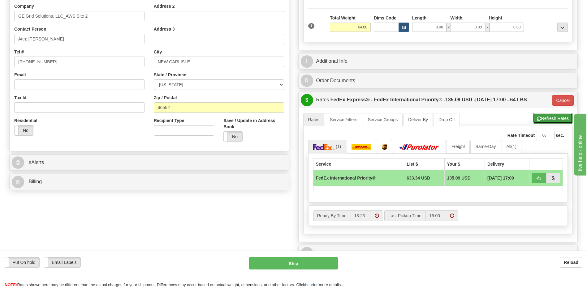
click at [544, 117] on button "Refresh Rates" at bounding box center [553, 118] width 40 height 11
type input "01"
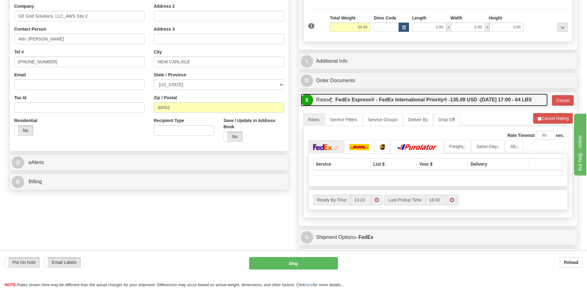
click at [377, 98] on label "FedEx Express® - FedEx International Priority® - 135.09 USD - 08/15/2025 17:00 …" at bounding box center [433, 100] width 196 height 12
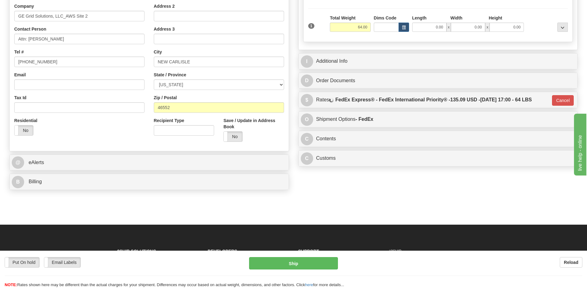
click at [337, 53] on div "I Additional Info" at bounding box center [438, 61] width 280 height 16
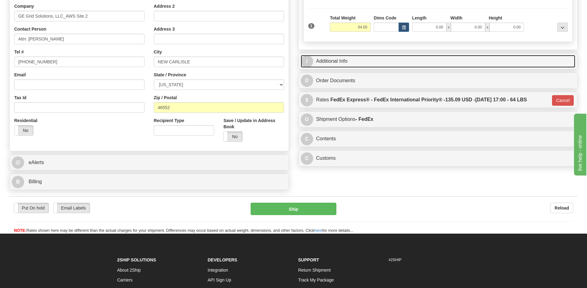
click at [337, 60] on link "I Additional Info" at bounding box center [438, 61] width 275 height 13
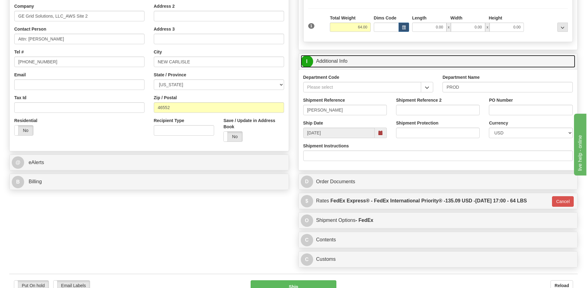
click at [337, 60] on link "I Additional Info" at bounding box center [438, 61] width 275 height 13
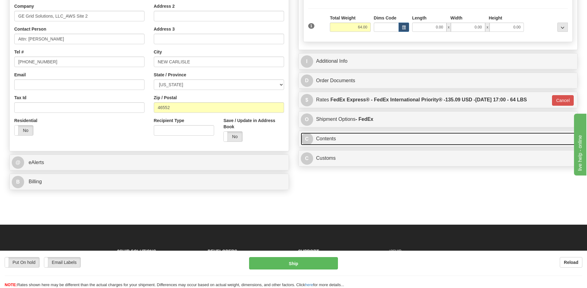
click at [332, 140] on link "C Contents" at bounding box center [438, 139] width 275 height 13
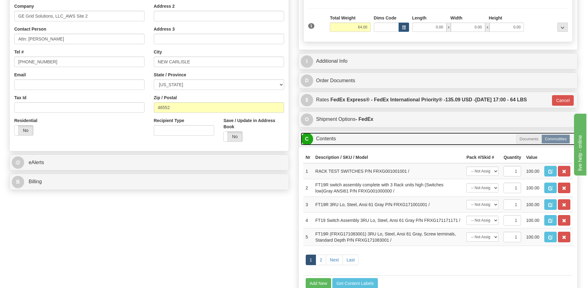
click at [332, 140] on link "C Contents" at bounding box center [438, 139] width 275 height 13
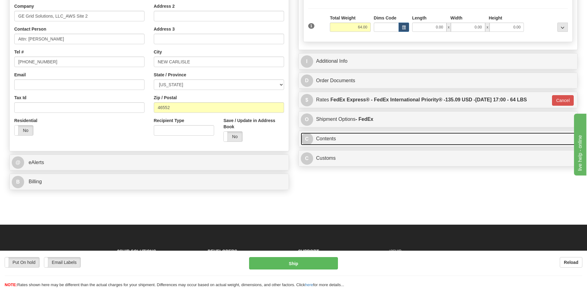
click at [335, 136] on link "C Contents" at bounding box center [438, 139] width 275 height 13
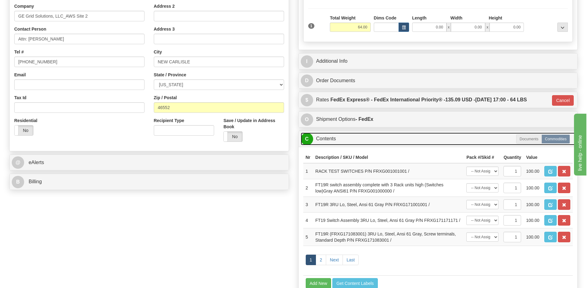
click at [324, 141] on link "C Contents" at bounding box center [438, 139] width 275 height 13
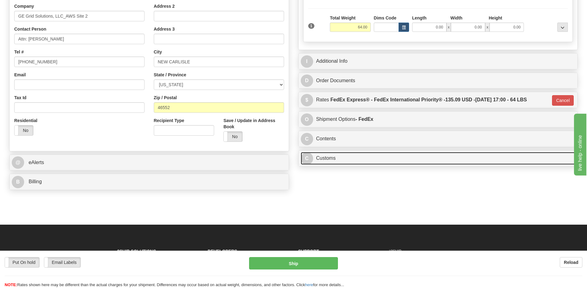
click at [329, 161] on link "C Customs" at bounding box center [438, 158] width 275 height 13
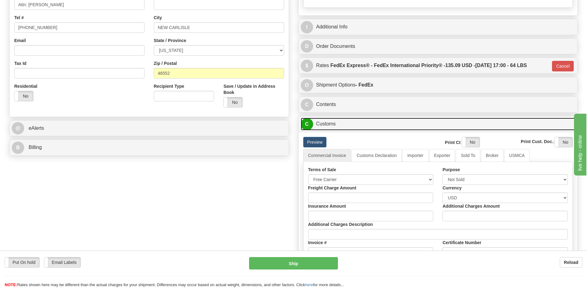
scroll to position [217, 0]
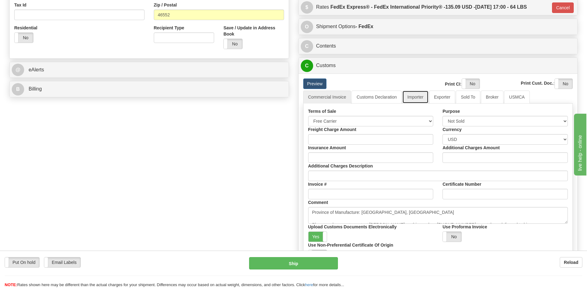
click at [418, 100] on link "Importer" at bounding box center [415, 97] width 26 height 13
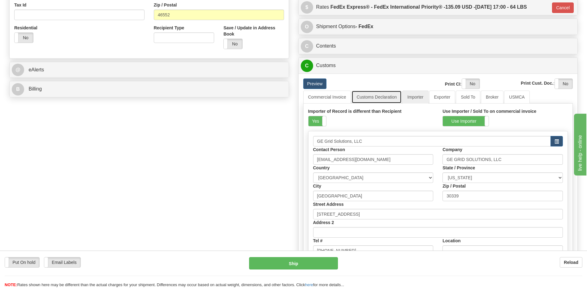
click at [377, 97] on link "Customs Declaration" at bounding box center [376, 97] width 50 height 13
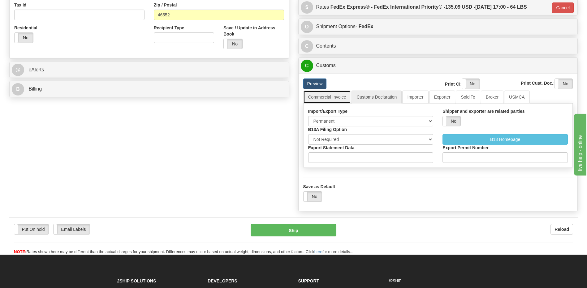
click at [337, 101] on link "Commercial Invoice" at bounding box center [327, 97] width 48 height 13
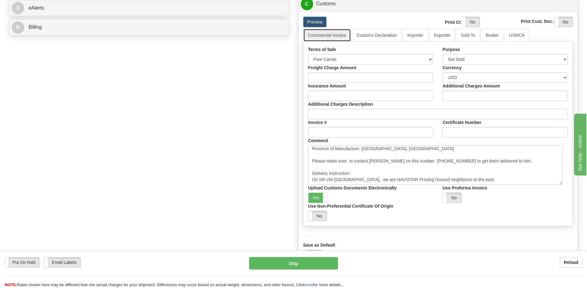
scroll to position [0, 0]
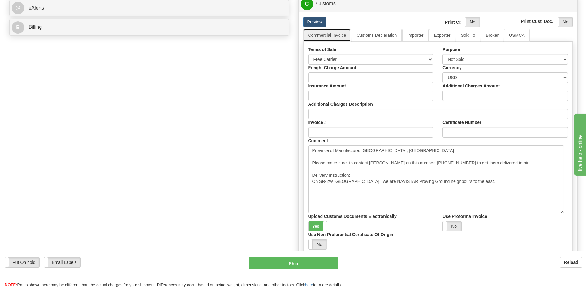
drag, startPoint x: 566, startPoint y: 161, endPoint x: 562, endPoint y: 212, distance: 51.5
click at [562, 212] on textarea "Province of Manufacture: Ontario, Canada Please make sure to contact Robert Ree…" at bounding box center [436, 179] width 256 height 68
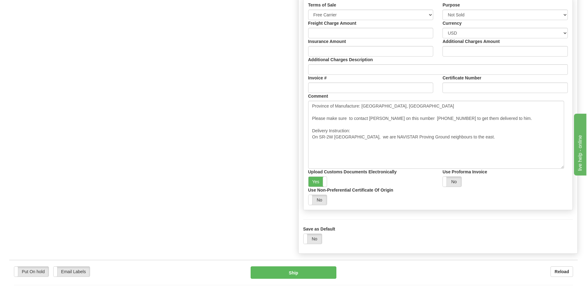
scroll to position [340, 0]
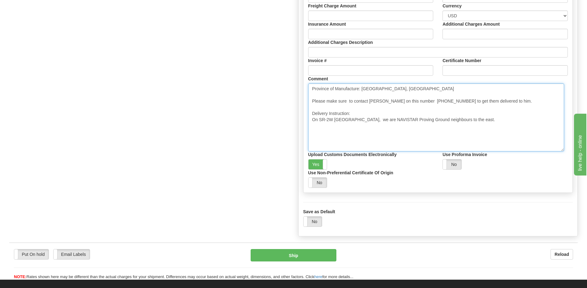
click at [489, 132] on textarea "Province of Manufacture: Ontario, Canada Please make sure to contact Robert Ree…" at bounding box center [436, 118] width 256 height 68
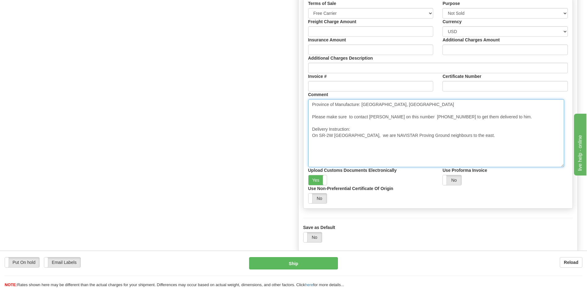
scroll to position [309, 0]
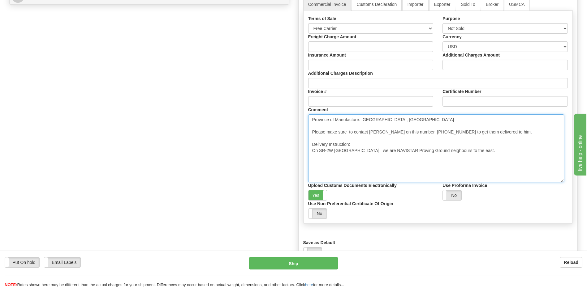
click at [316, 140] on textarea "Province of Manufacture: Ontario, Canada Please make sure to contact Robert Ree…" at bounding box center [436, 148] width 256 height 68
drag, startPoint x: 404, startPoint y: 119, endPoint x: 277, endPoint y: 123, distance: 127.8
click at [277, 123] on div "Order # 31459418 Manual S Sender" at bounding box center [294, 3] width 578 height 536
click at [399, 122] on textarea "Province of Manufacture: Ontario, Canada Please make sure to contact Robert Ree…" at bounding box center [436, 148] width 256 height 68
drag, startPoint x: 397, startPoint y: 119, endPoint x: 312, endPoint y: 120, distance: 84.5
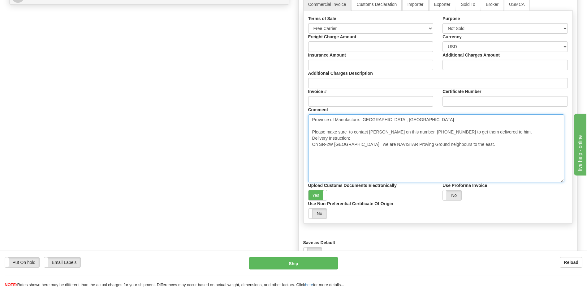
click at [312, 120] on textarea "Province of Manufacture: Ontario, Canada Please make sure to contact Robert Ree…" at bounding box center [436, 148] width 256 height 68
click at [415, 116] on textarea "Province of Manufacture: Ontario, Canada Please make sure to contact Robert Ree…" at bounding box center [436, 148] width 256 height 68
click at [314, 151] on textarea "Province of Manufacture: Ontario, Canada Please make sure to contact Robert Ree…" at bounding box center [436, 148] width 256 height 68
paste textarea "Strawberry road to the right (Sunbelt Rentals on the corner)… Second right on S…"
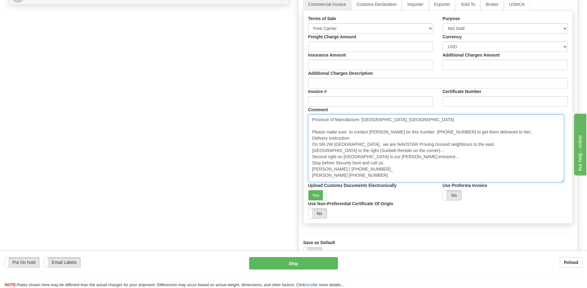
scroll to position [2, 0]
click at [312, 174] on textarea "Province of Manufacture: Ontario, Canada Please make sure to contact Robert Ree…" at bounding box center [436, 148] width 256 height 68
click at [312, 170] on textarea "Province of Manufacture: Ontario, Canada Please make sure to contact Robert Ree…" at bounding box center [436, 148] width 256 height 68
click at [313, 158] on textarea "Province of Manufacture: Ontario, Canada Please make sure to contact Robert Ree…" at bounding box center [436, 148] width 256 height 68
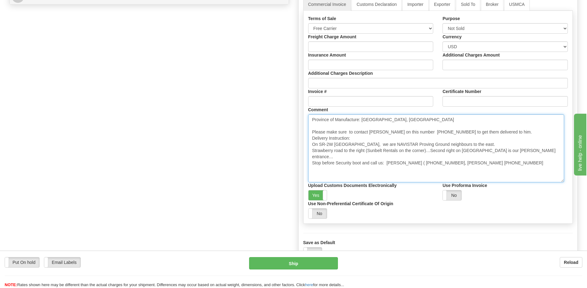
type textarea "Province of Manufacture: Ontario, Canada Please make sure to contact Robert Ree…"
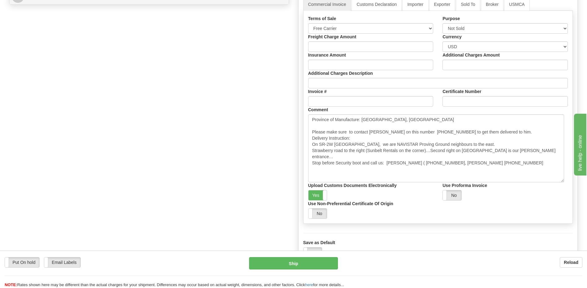
click at [228, 185] on div "Order # 31459418 Manual S Sender" at bounding box center [294, 3] width 578 height 536
click at [97, 120] on div "Order # 31459418 Manual S Sender" at bounding box center [294, 3] width 578 height 536
click at [54, 141] on div "Order # 31459418 Manual S Sender" at bounding box center [294, 3] width 578 height 536
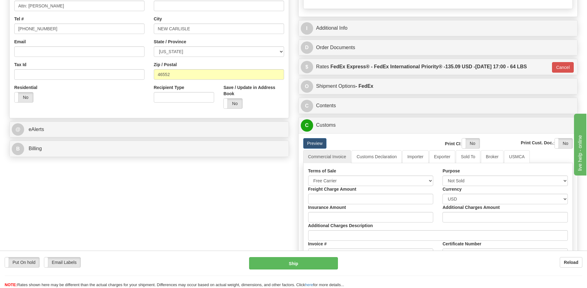
scroll to position [155, 0]
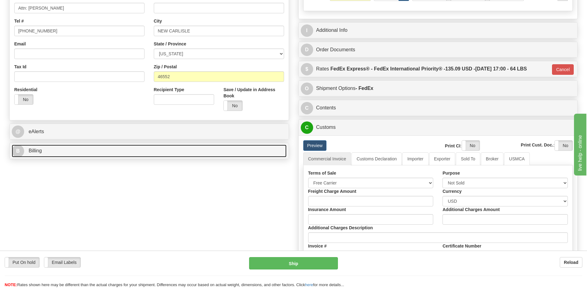
click at [85, 150] on link "B Billing" at bounding box center [149, 151] width 275 height 13
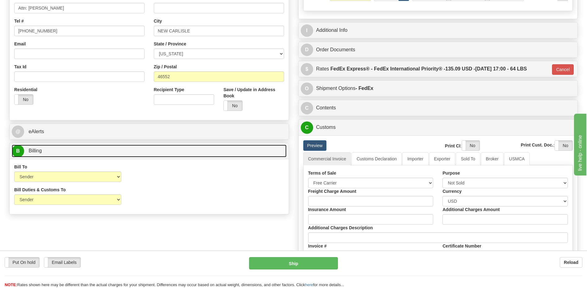
click at [85, 150] on link "B Billing" at bounding box center [149, 151] width 275 height 13
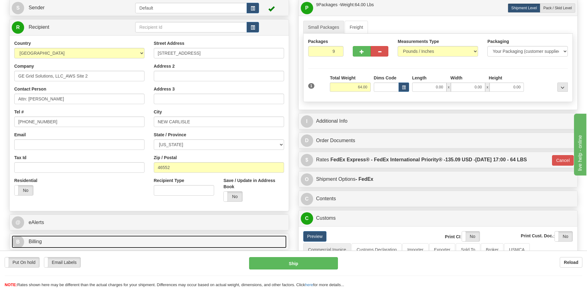
scroll to position [62, 0]
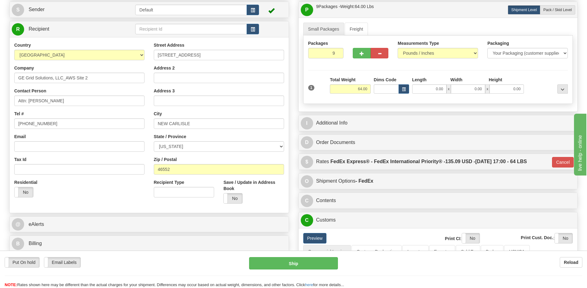
drag, startPoint x: 108, startPoint y: 195, endPoint x: 111, endPoint y: 194, distance: 3.5
click at [108, 195] on div "Residential Yes No" at bounding box center [80, 190] width 140 height 23
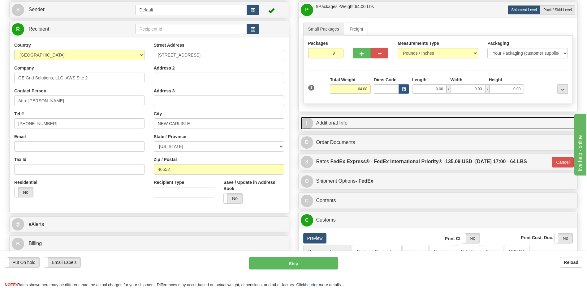
click at [337, 125] on link "I Additional Info" at bounding box center [438, 123] width 275 height 13
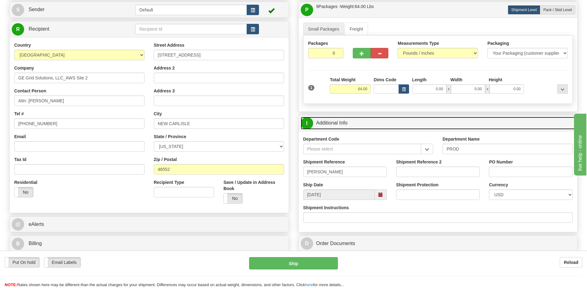
click at [353, 124] on link "I Additional Info" at bounding box center [438, 123] width 275 height 13
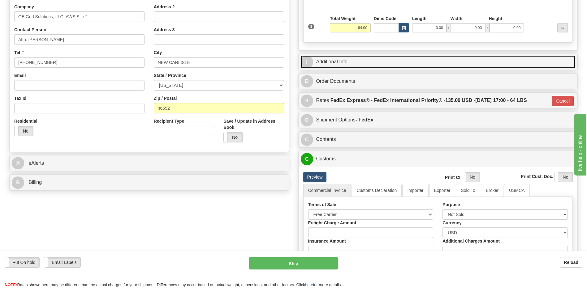
scroll to position [124, 0]
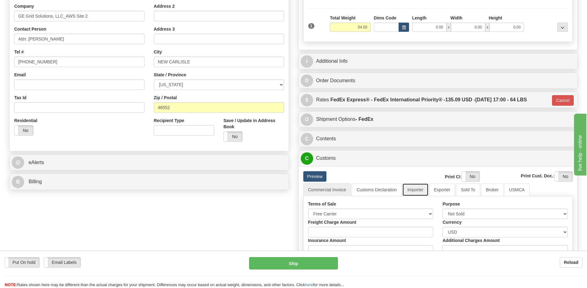
click at [425, 192] on link "Importer" at bounding box center [415, 189] width 26 height 13
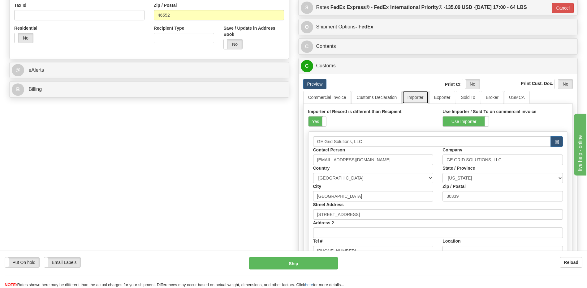
scroll to position [217, 0]
click at [379, 94] on link "Customs Declaration" at bounding box center [376, 97] width 50 height 13
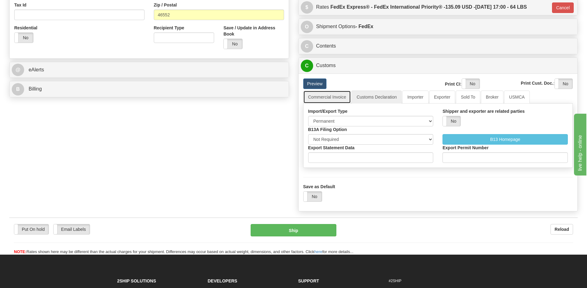
click at [326, 98] on link "Commercial Invoice" at bounding box center [327, 97] width 48 height 13
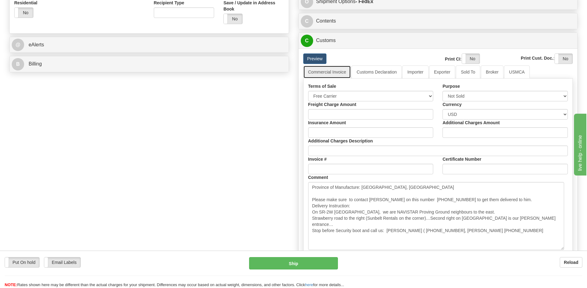
scroll to position [278, 0]
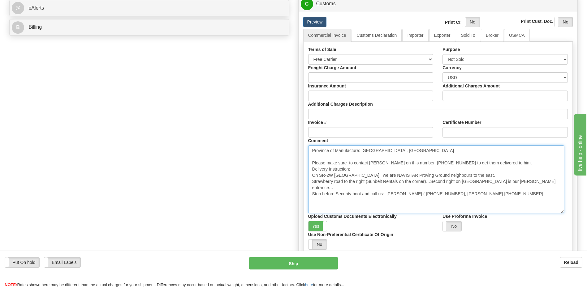
click at [320, 211] on textarea "Province of Manufacture: Ontario, Canada Please make sure to contact Robert Ree…" at bounding box center [436, 179] width 256 height 68
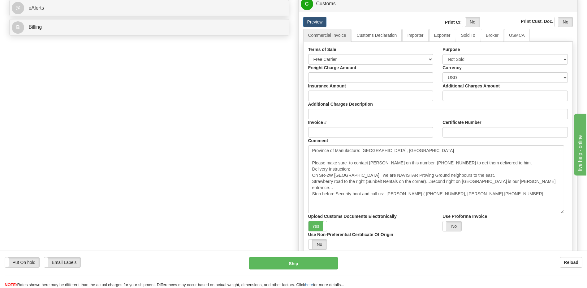
click at [177, 162] on div "Order # 31459418 Manual S Sender" at bounding box center [294, 33] width 578 height 536
click at [174, 174] on div "Order # 31459418 Manual S Sender" at bounding box center [294, 33] width 578 height 536
click at [247, 193] on div "Order # 31459418 Manual S Sender" at bounding box center [294, 33] width 578 height 536
click at [206, 166] on div "Order # 31459418 Manual S Sender" at bounding box center [294, 33] width 578 height 536
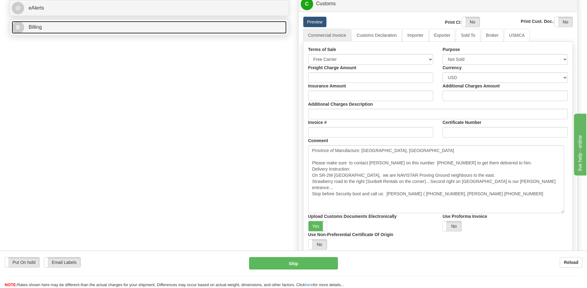
click at [66, 29] on link "B Billing" at bounding box center [149, 27] width 275 height 13
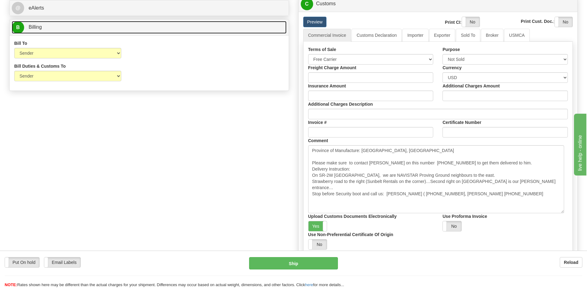
click at [66, 29] on link "B Billing" at bounding box center [149, 27] width 275 height 13
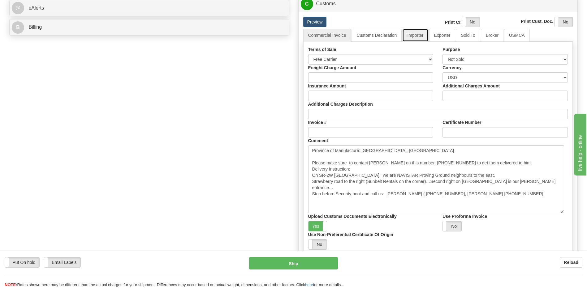
click at [418, 35] on link "Importer" at bounding box center [415, 35] width 26 height 13
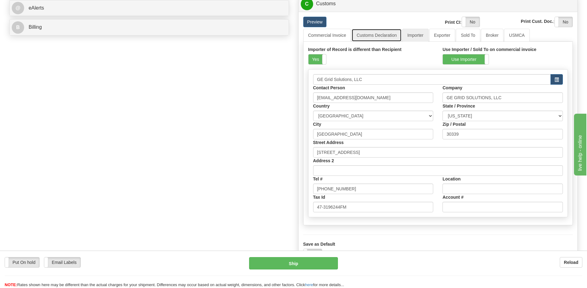
click at [379, 34] on link "Customs Declaration" at bounding box center [376, 35] width 50 height 13
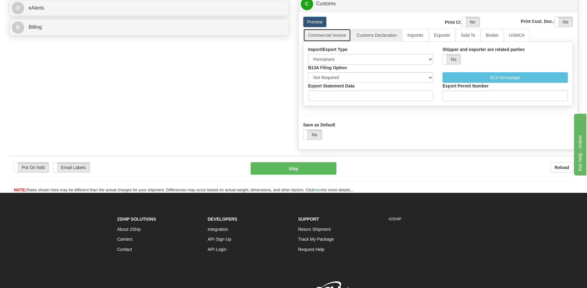
click at [329, 37] on link "Commercial Invoice" at bounding box center [327, 35] width 48 height 13
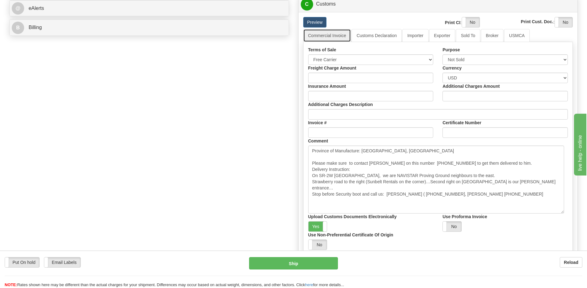
scroll to position [248, 0]
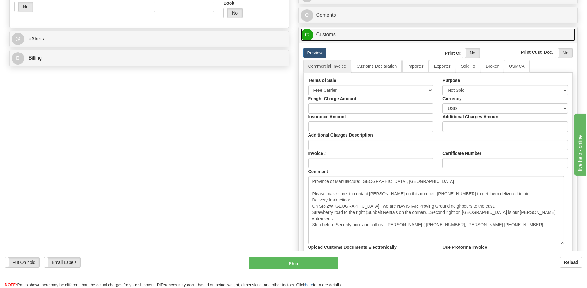
click at [335, 39] on link "C Customs" at bounding box center [438, 34] width 275 height 13
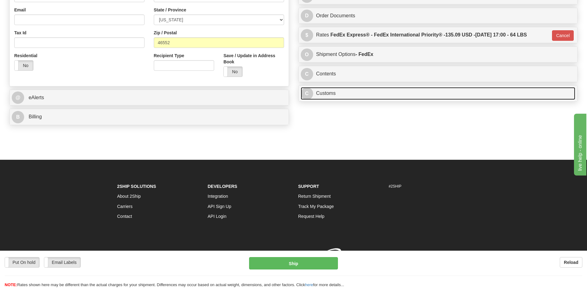
scroll to position [198, 0]
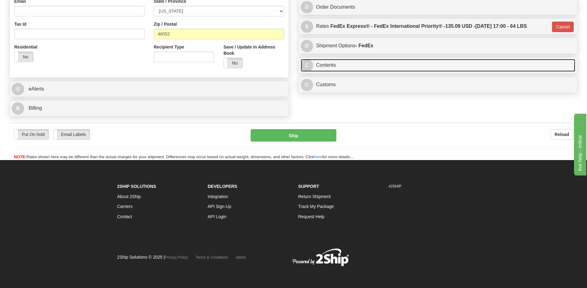
click at [345, 62] on link "C Contents" at bounding box center [438, 65] width 275 height 13
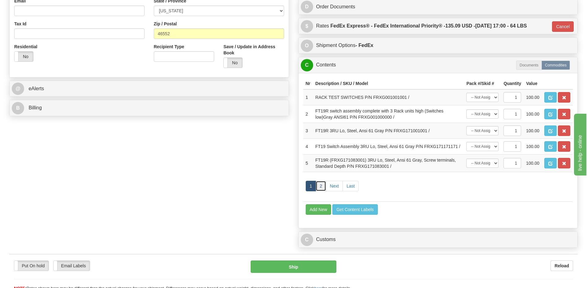
click at [320, 189] on link "2" at bounding box center [321, 186] width 11 height 11
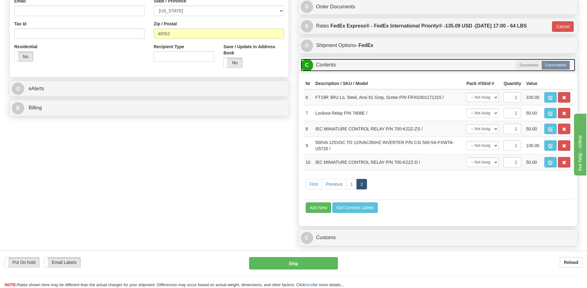
click at [333, 65] on link "C Contents" at bounding box center [438, 65] width 275 height 13
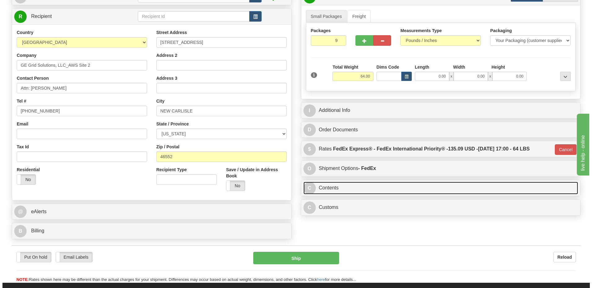
scroll to position [74, 0]
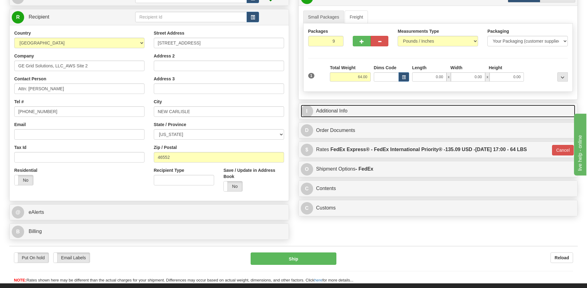
click at [354, 116] on link "I Additional Info" at bounding box center [438, 111] width 275 height 13
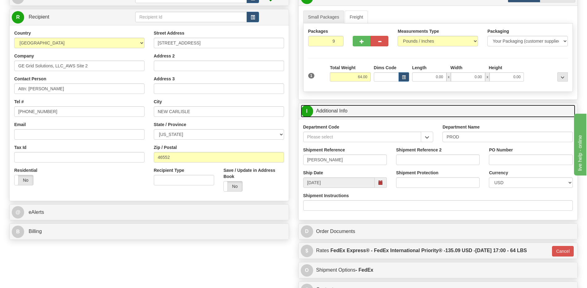
click at [354, 116] on link "I Additional Info" at bounding box center [438, 111] width 275 height 13
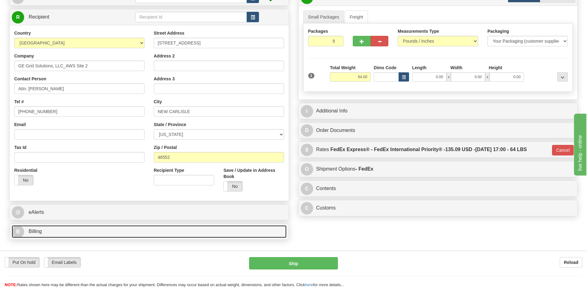
click at [127, 226] on link "B Billing" at bounding box center [149, 232] width 275 height 13
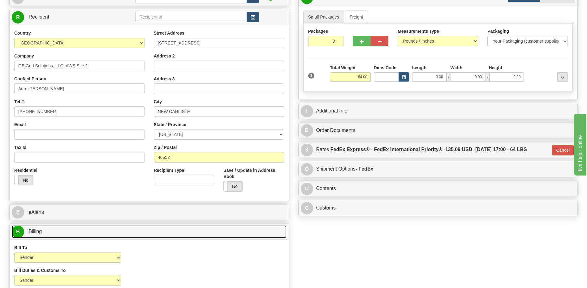
click at [127, 229] on link "B Billing" at bounding box center [149, 232] width 275 height 13
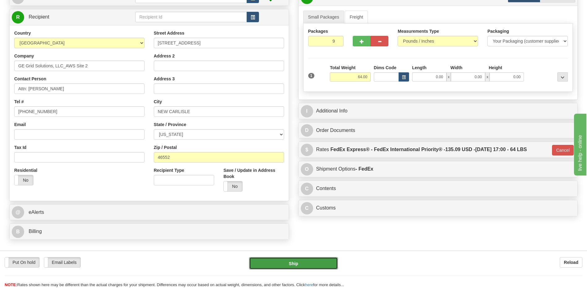
click at [283, 267] on button "Ship" at bounding box center [293, 263] width 88 height 12
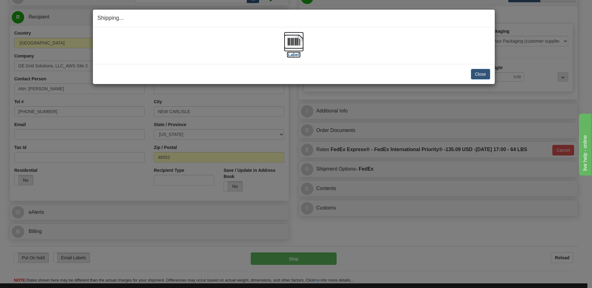
click at [291, 40] on img at bounding box center [294, 42] width 20 height 20
click at [476, 73] on button "Close" at bounding box center [480, 74] width 19 height 11
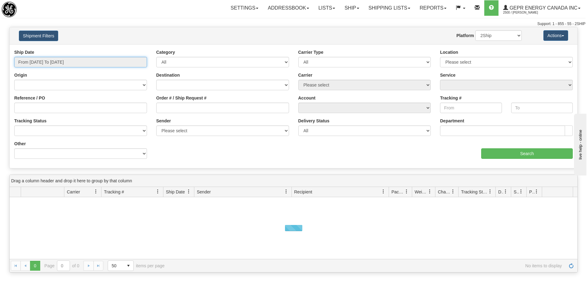
type input "[DATE]"
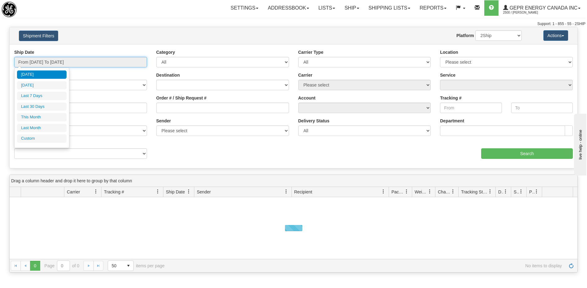
click at [80, 59] on input "From [DATE] To [DATE]" at bounding box center [80, 62] width 133 height 11
type input "[DATE]"
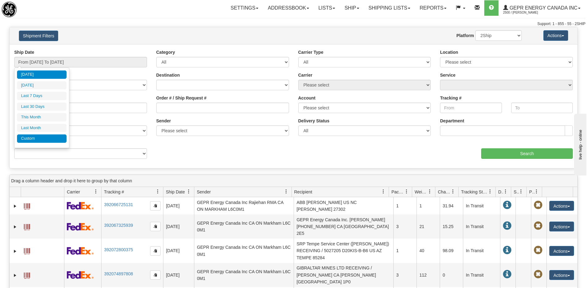
click at [60, 139] on li "Custom" at bounding box center [42, 139] width 50 height 8
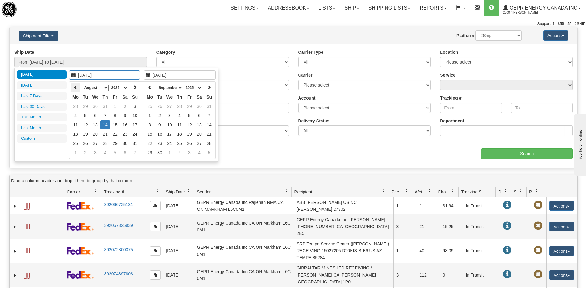
click at [75, 87] on icon at bounding box center [75, 87] width 4 height 4
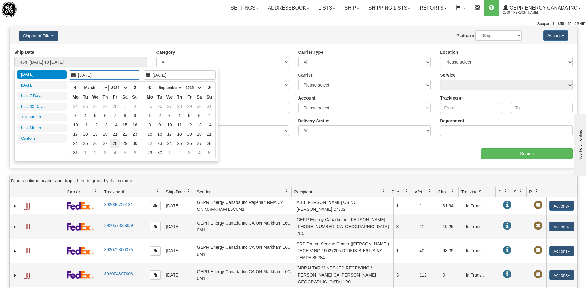
type input "[DATE]"
click at [115, 144] on td "28" at bounding box center [115, 143] width 10 height 9
click at [151, 88] on icon at bounding box center [150, 87] width 4 height 4
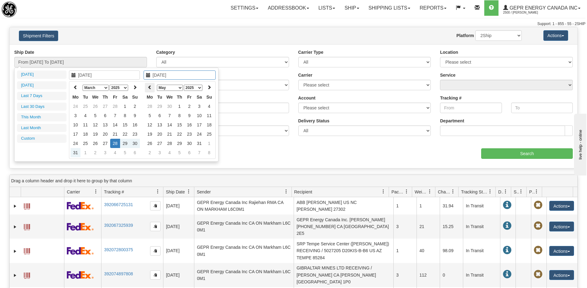
click at [149, 87] on icon at bounding box center [150, 87] width 4 height 4
click at [149, 85] on icon at bounding box center [150, 87] width 4 height 4
type input "[DATE]"
click at [190, 146] on td "28" at bounding box center [189, 143] width 10 height 9
type input "From [DATE] To [DATE]"
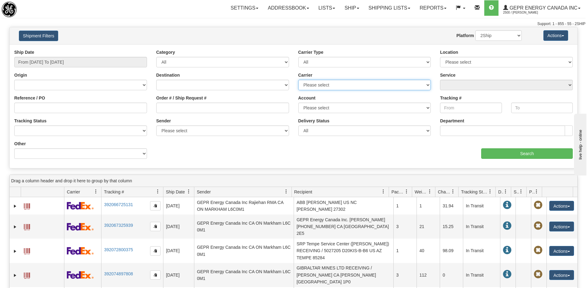
click at [311, 84] on select "Please select 2Ship [DATE] DHL FedEx Express® FedEx® LTL Purolator UPS" at bounding box center [364, 85] width 133 height 11
select select "7"
click at [298, 80] on select "Please select 2Ship [DATE] DHL FedEx Express® FedEx® LTL Purolator UPS" at bounding box center [364, 85] width 133 height 11
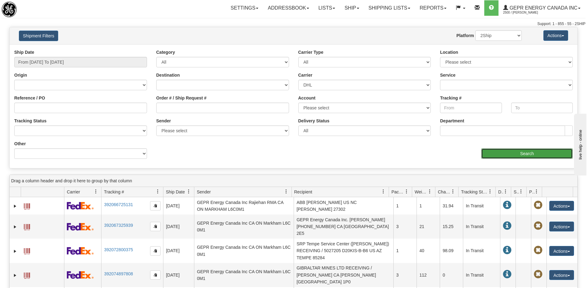
click at [491, 154] on input "Search" at bounding box center [527, 154] width 92 height 11
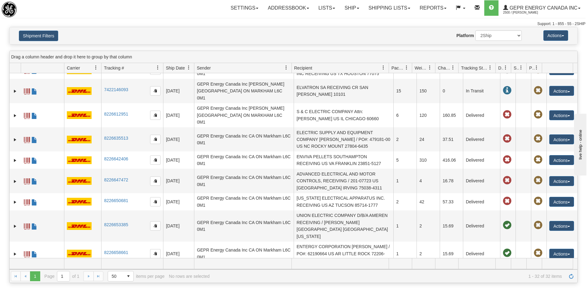
scroll to position [425, 0]
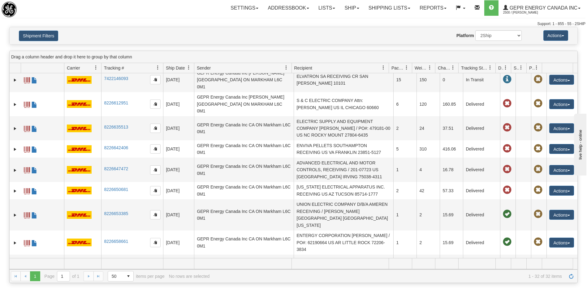
click at [323, 272] on td "CITY OF [GEOGRAPHIC_DATA][PERSON_NAME] RECEIVING US CA [GEOGRAPHIC_DATA][PERSON…" at bounding box center [344, 284] width 100 height 24
click at [35, 282] on span at bounding box center [34, 285] width 6 height 6
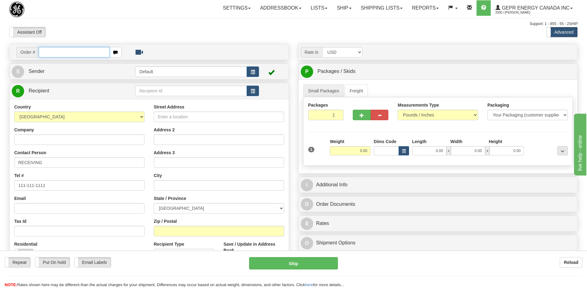
click at [68, 56] on input "text" at bounding box center [74, 52] width 71 height 11
paste input "0086680230"
click at [47, 54] on input "0086680230" at bounding box center [74, 52] width 71 height 11
type input "86680230"
click at [87, 22] on body "Training Course Close Toggle navigation Settings Shipping Preferences New Recip…" at bounding box center [293, 144] width 587 height 288
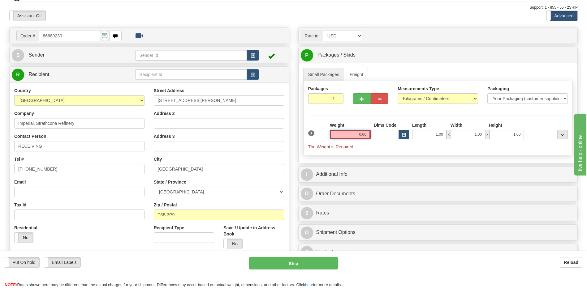
scroll to position [31, 0]
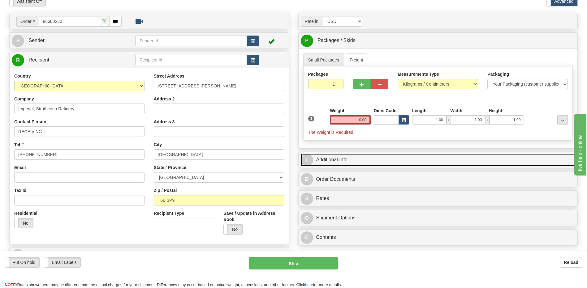
click at [347, 159] on link "I Additional Info" at bounding box center [438, 160] width 275 height 13
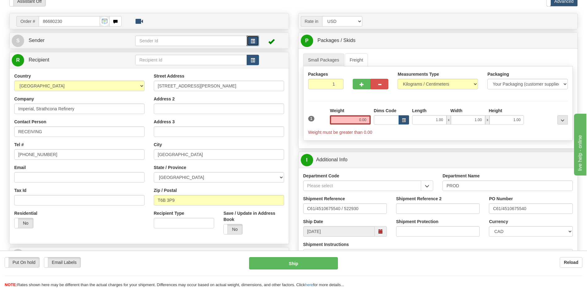
click at [252, 39] on span "button" at bounding box center [253, 41] width 4 height 4
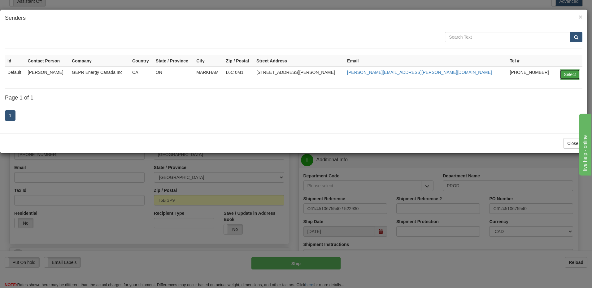
click at [563, 74] on button "Select" at bounding box center [569, 74] width 20 height 11
type input "Default"
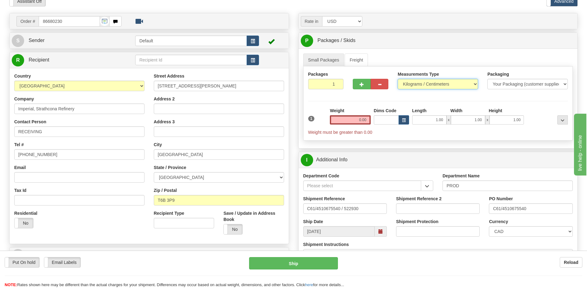
click at [421, 85] on select "Pounds / Inches Kilograms / Centimeters" at bounding box center [438, 84] width 80 height 11
select select "0"
click at [398, 79] on select "Pounds / Inches Kilograms / Centimeters" at bounding box center [438, 84] width 80 height 11
drag, startPoint x: 535, startPoint y: 211, endPoint x: 454, endPoint y: 218, distance: 80.4
click at [454, 218] on div "Shipment Reference C61/4510675540 / 522930 Shipment Reference 2 PO Number C61/4…" at bounding box center [438, 207] width 279 height 23
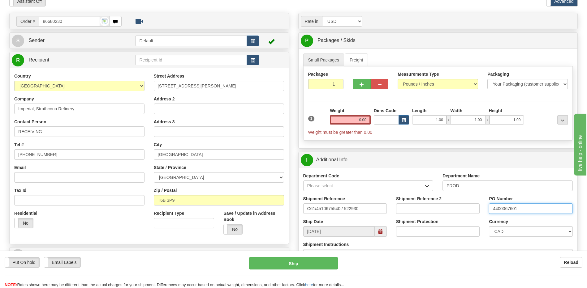
type input "4400067601"
drag, startPoint x: 371, startPoint y: 209, endPoint x: 210, endPoint y: 208, distance: 160.3
click at [213, 13] on div "Order # 86680230" at bounding box center [294, 13] width 578 height 0
type input "5399004664"
click at [360, 120] on input "0.00" at bounding box center [350, 119] width 41 height 9
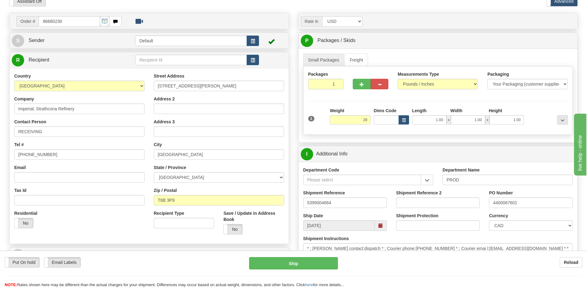
type input "28.00"
click at [102, 219] on div "Residential Yes No" at bounding box center [80, 221] width 140 height 23
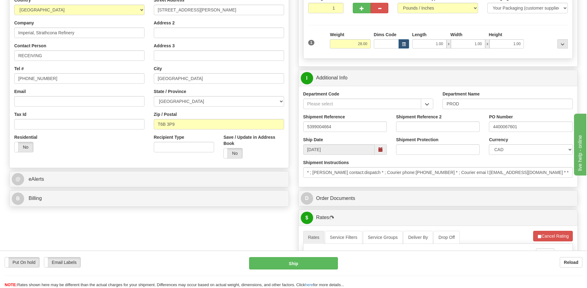
scroll to position [155, 0]
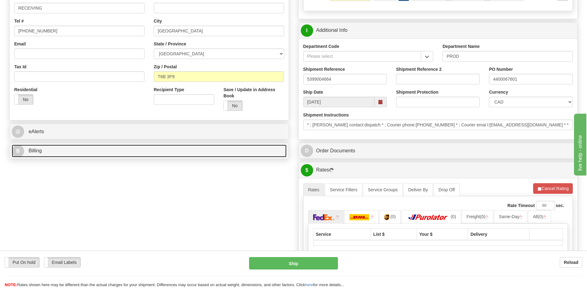
click at [99, 155] on link "B Billing" at bounding box center [149, 151] width 275 height 13
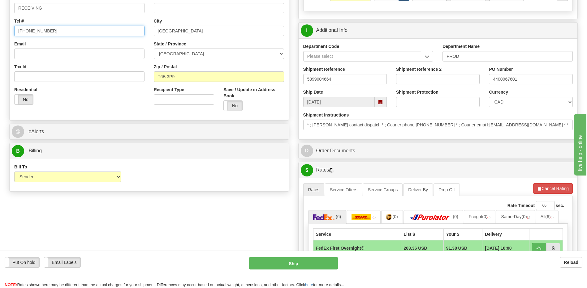
drag, startPoint x: 59, startPoint y: 35, endPoint x: 0, endPoint y: 12, distance: 63.1
type input "111-111-1111"
click at [167, 223] on div "Order # 86680230 S Sender" at bounding box center [294, 161] width 578 height 544
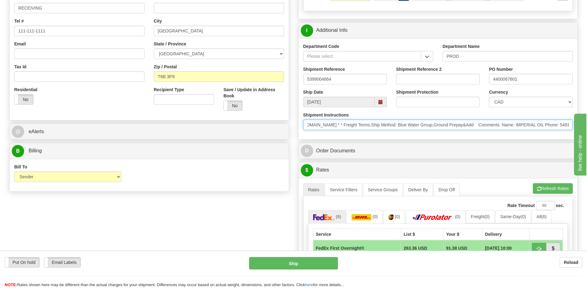
scroll to position [0, 258]
drag, startPoint x: 904, startPoint y: 299, endPoint x: 616, endPoint y: 175, distance: 313.7
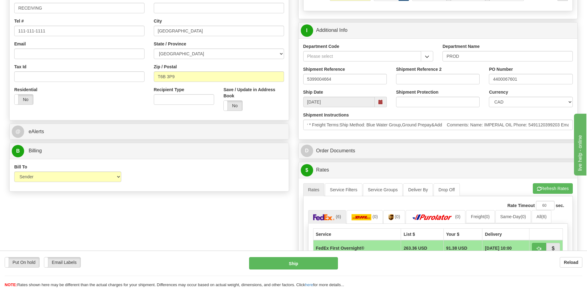
scroll to position [0, 0]
click at [222, 214] on div "Order # 86680230 S Sender" at bounding box center [294, 161] width 578 height 544
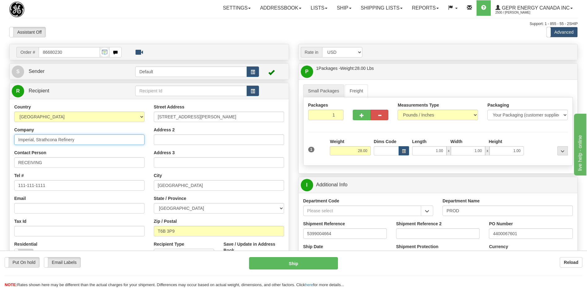
drag, startPoint x: 78, startPoint y: 139, endPoint x: 0, endPoint y: 142, distance: 78.3
click at [0, 142] on html "Training Course Close Toggle navigation Settings Shipping Preferences New Sende…" at bounding box center [293, 144] width 587 height 288
drag, startPoint x: 256, startPoint y: 118, endPoint x: 117, endPoint y: 112, distance: 138.7
click at [117, 112] on div "Country [GEOGRAPHIC_DATA] [GEOGRAPHIC_DATA] [GEOGRAPHIC_DATA] [GEOGRAPHIC_DATA]…" at bounding box center [149, 187] width 279 height 166
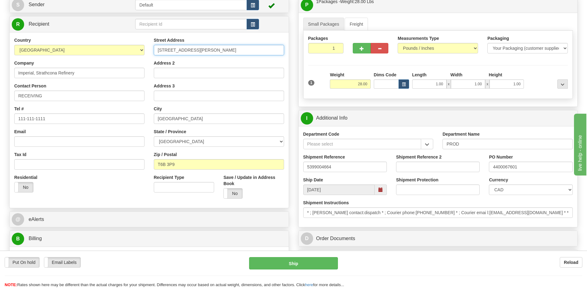
scroll to position [93, 0]
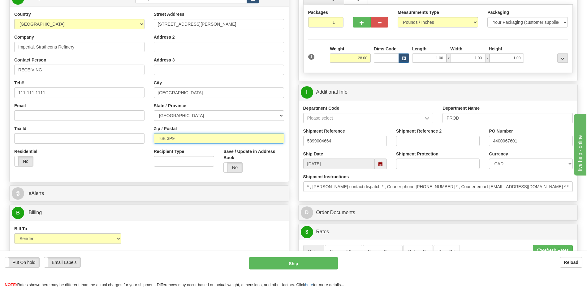
drag, startPoint x: 183, startPoint y: 141, endPoint x: 147, endPoint y: 140, distance: 36.2
click at [147, 140] on div "Country [GEOGRAPHIC_DATA] [GEOGRAPHIC_DATA] [GEOGRAPHIC_DATA] [GEOGRAPHIC_DATA]…" at bounding box center [149, 94] width 279 height 166
drag, startPoint x: 524, startPoint y: 143, endPoint x: 478, endPoint y: 144, distance: 46.1
click at [478, 144] on div "Shipment Reference 5399004664 Shipment Reference 2 PO Number 4400067601" at bounding box center [438, 139] width 279 height 23
drag, startPoint x: 338, startPoint y: 142, endPoint x: 290, endPoint y: 142, distance: 48.6
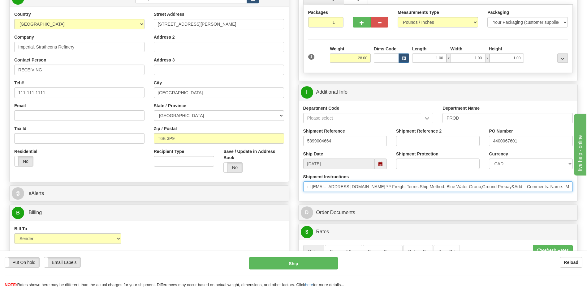
scroll to position [0, 183]
drag, startPoint x: 460, startPoint y: 191, endPoint x: 467, endPoint y: 185, distance: 8.8
click at [467, 185] on input "* ; Courier contact:dispatch * ; Courier phone:800-519-5292 * ; Courier emai l:…" at bounding box center [438, 187] width 270 height 11
drag, startPoint x: 366, startPoint y: 188, endPoint x: 583, endPoint y: 196, distance: 217.0
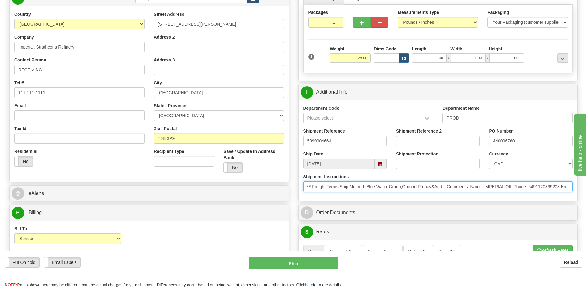
click at [583, 196] on div "Toggle navigation Settings Shipping Preferences Fields Preferences New" at bounding box center [293, 216] width 587 height 619
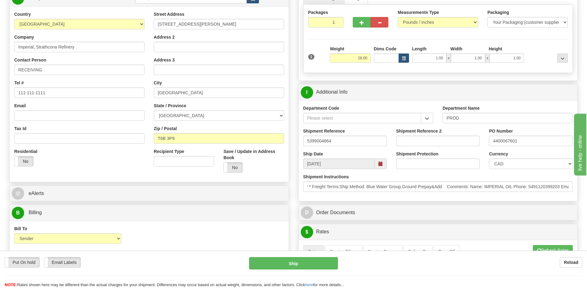
drag, startPoint x: 216, startPoint y: 233, endPoint x: 222, endPoint y: 233, distance: 6.2
click at [216, 233] on div "Bill To Sender Recipient Third Party Collect Account 3rd Party Account List Ple…" at bounding box center [149, 237] width 279 height 23
click at [113, 164] on div "Residential Yes No" at bounding box center [80, 160] width 140 height 23
click at [324, 23] on input "1" at bounding box center [326, 22] width 36 height 11
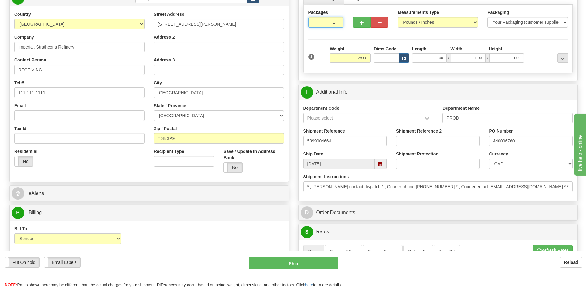
click at [324, 23] on input "1" at bounding box center [326, 22] width 36 height 11
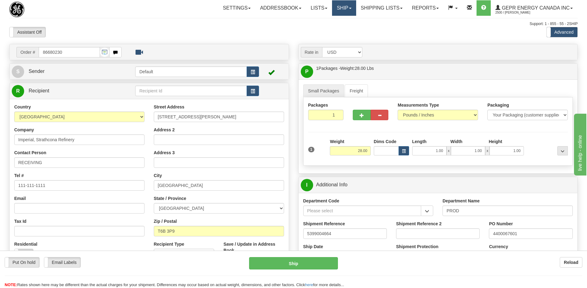
click at [337, 9] on link "Ship" at bounding box center [344, 7] width 24 height 15
click at [323, 23] on span "Ship Screen" at bounding box center [318, 21] width 24 height 5
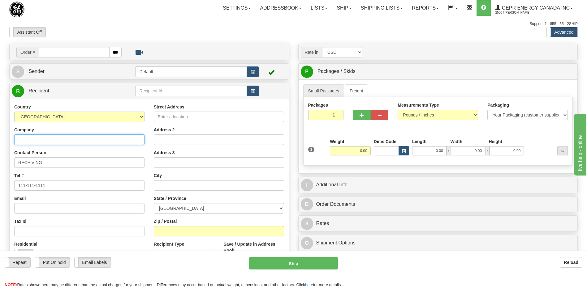
click at [16, 141] on input "Company" at bounding box center [79, 140] width 130 height 11
paste input "Imperial, Strathcona Refinery"
type input "Imperial, Strathcona Refinery"
click at [166, 120] on input "Street Address" at bounding box center [219, 117] width 130 height 11
paste input "[STREET_ADDRESS][PERSON_NAME]"
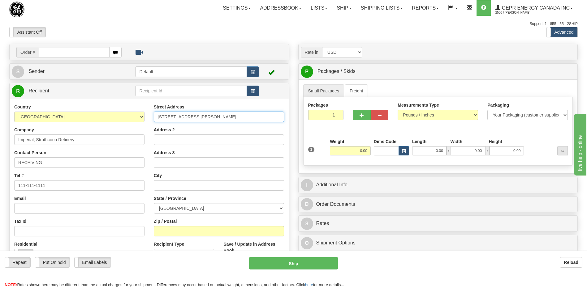
drag, startPoint x: 199, startPoint y: 118, endPoint x: 145, endPoint y: 118, distance: 53.2
click at [145, 118] on div "Country [GEOGRAPHIC_DATA] [GEOGRAPHIC_DATA] [GEOGRAPHIC_DATA] [GEOGRAPHIC_DATA]…" at bounding box center [149, 187] width 279 height 166
type input "C/ O BLUEWATER GROU"
click at [163, 138] on input "Address 2" at bounding box center [219, 140] width 130 height 11
paste input "[STREET_ADDRESS][PERSON_NAME]"
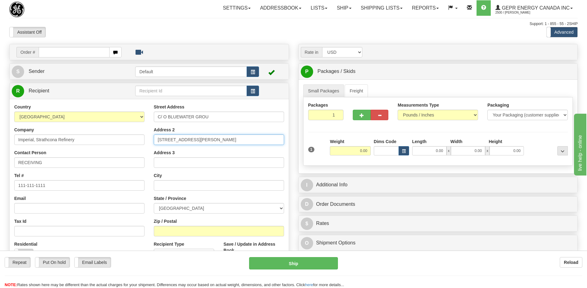
type input "[STREET_ADDRESS][PERSON_NAME]"
click at [210, 115] on input "C/ O BLUEWATER GROU" at bounding box center [219, 117] width 130 height 11
type input "C/ O BLUEWATER GROUP"
click at [199, 32] on div "Assistant On Assistant Off Do a return Do a return" at bounding box center [125, 32] width 241 height 11
click at [169, 231] on input "Zip / Postal" at bounding box center [219, 231] width 130 height 11
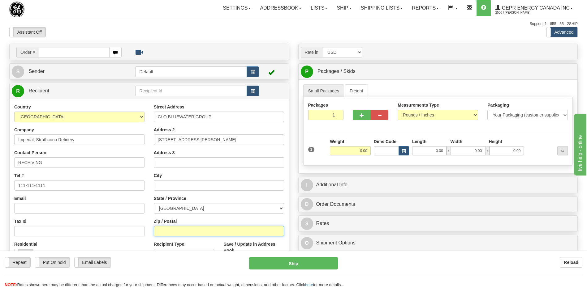
paste input "T6B 3P9"
type input "T6B 3P9"
click at [136, 176] on div "Tel # 111-111-1111" at bounding box center [79, 182] width 130 height 18
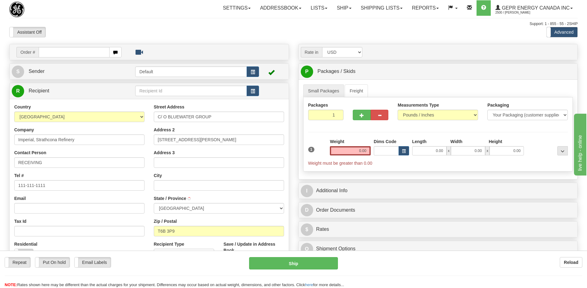
scroll to position [155, 0]
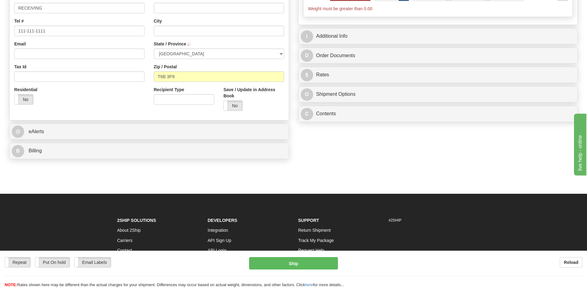
type input "[GEOGRAPHIC_DATA]"
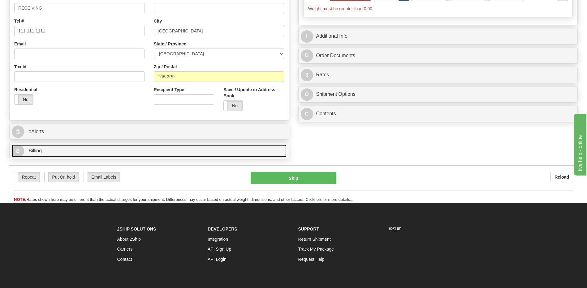
click at [72, 153] on link "B Billing" at bounding box center [149, 151] width 275 height 13
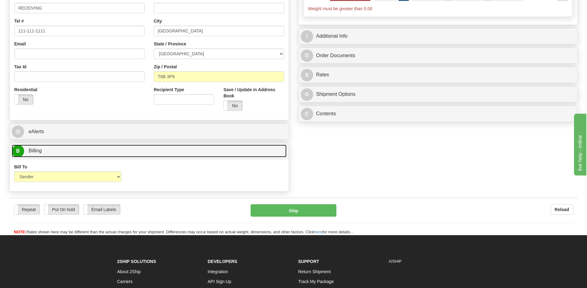
click at [130, 146] on link "B Billing" at bounding box center [149, 151] width 275 height 13
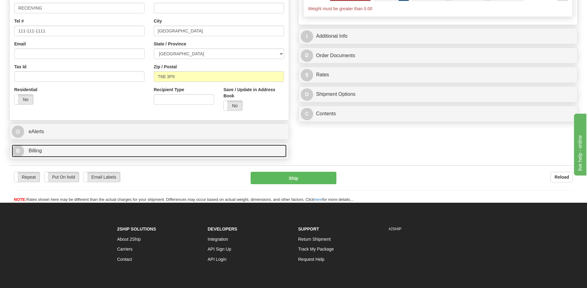
scroll to position [62, 0]
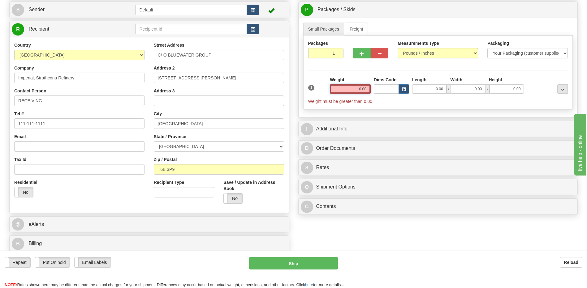
click at [364, 91] on input "0.00" at bounding box center [350, 88] width 41 height 9
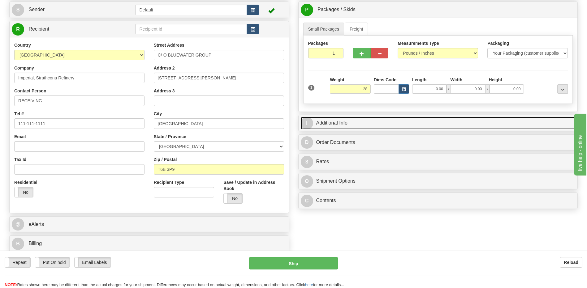
type input "28.00"
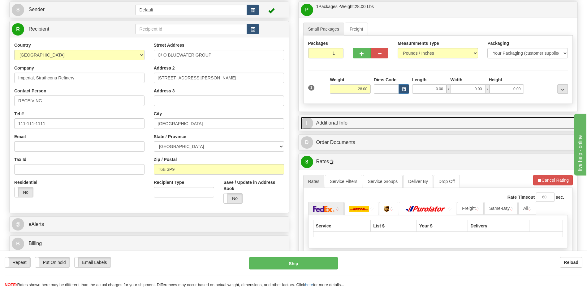
click at [347, 123] on link "I Additional Info" at bounding box center [438, 123] width 275 height 13
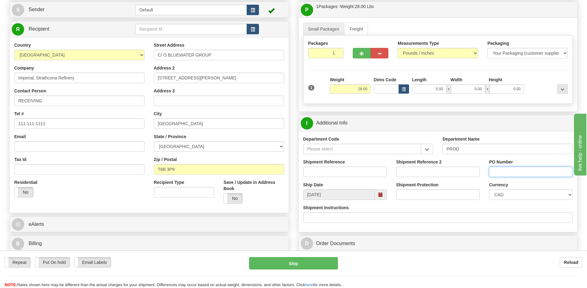
click at [499, 173] on input "PO Number" at bounding box center [531, 172] width 84 height 11
paste input "4400067601"
type input "4400067601"
click at [329, 176] on input "Shipment Reference" at bounding box center [345, 172] width 84 height 11
paste input "5399004664"
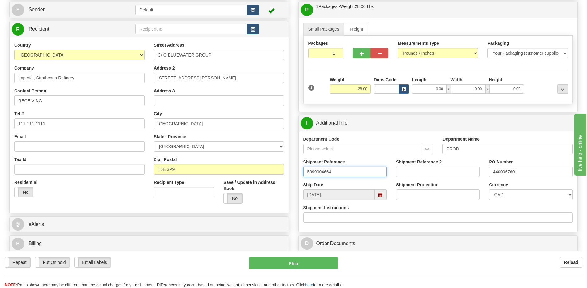
type input "5399004664"
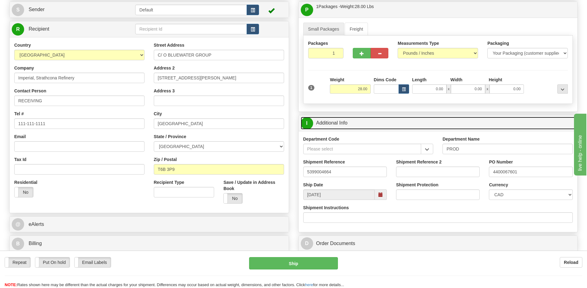
click at [333, 124] on link "I Additional Info" at bounding box center [438, 123] width 275 height 13
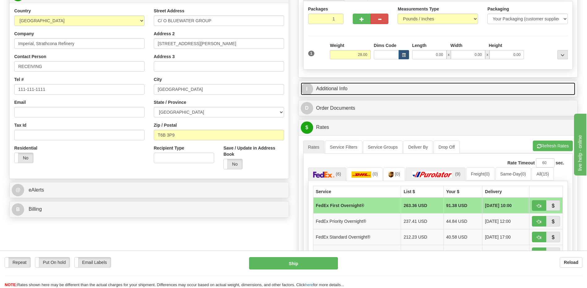
scroll to position [155, 0]
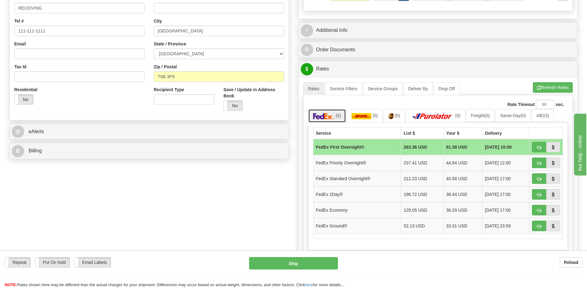
click at [334, 112] on link "(6)" at bounding box center [327, 115] width 38 height 13
click at [538, 230] on button "button" at bounding box center [539, 226] width 14 height 11
type input "92"
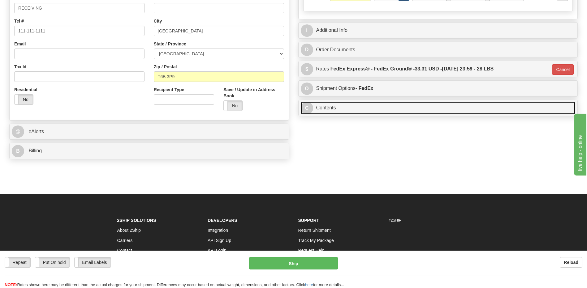
click at [338, 105] on link "C Contents" at bounding box center [438, 108] width 275 height 13
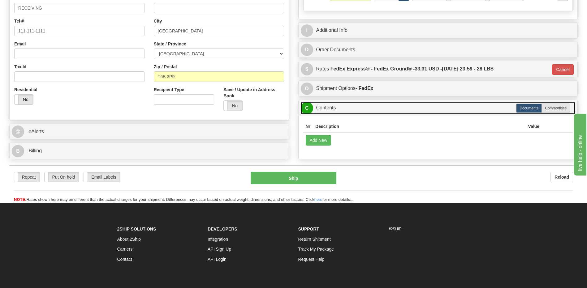
click at [332, 102] on link "C Contents" at bounding box center [438, 108] width 275 height 13
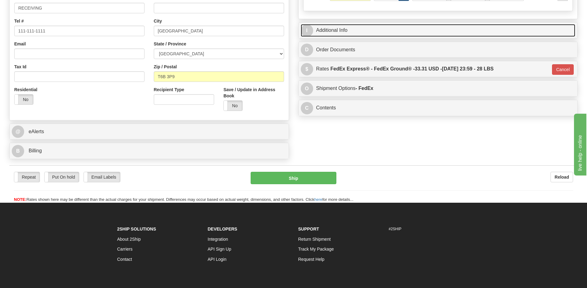
click at [341, 33] on link "I Additional Info" at bounding box center [438, 30] width 275 height 13
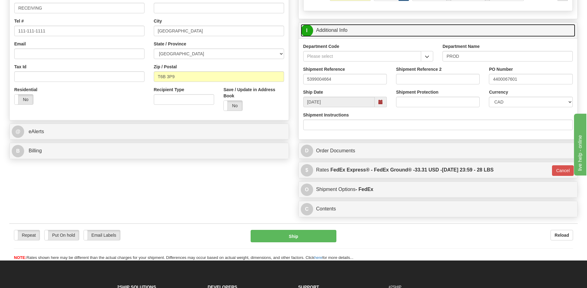
click at [341, 33] on link "I Additional Info" at bounding box center [438, 30] width 275 height 13
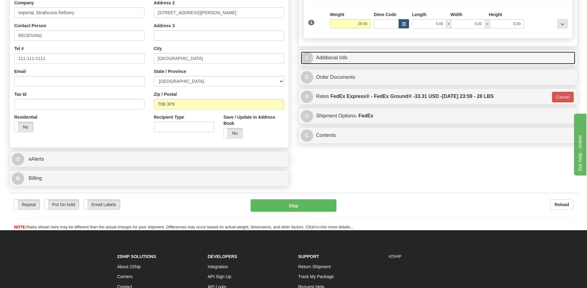
scroll to position [124, 0]
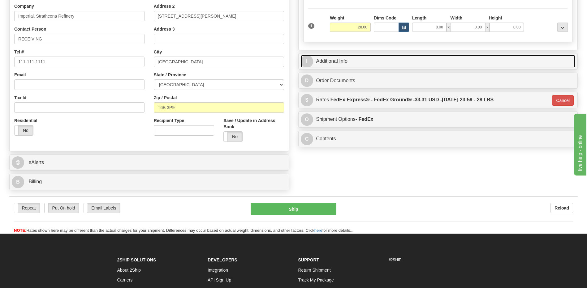
click at [326, 61] on link "I Additional Info" at bounding box center [438, 61] width 275 height 13
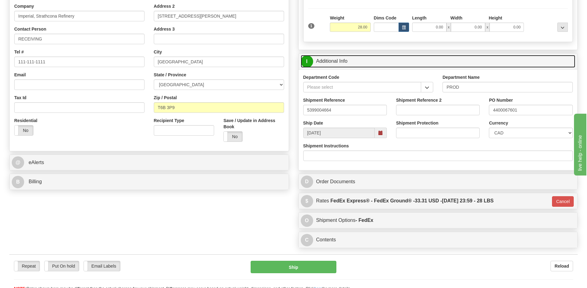
click at [326, 61] on link "I Additional Info" at bounding box center [438, 61] width 275 height 13
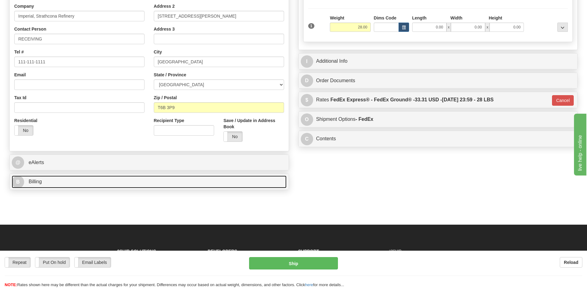
click at [89, 179] on link "B Billing" at bounding box center [149, 182] width 275 height 13
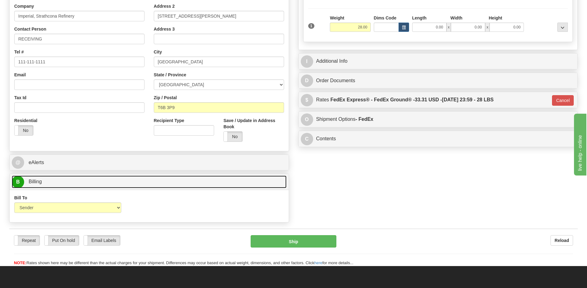
click at [89, 179] on link "B Billing" at bounding box center [149, 182] width 275 height 13
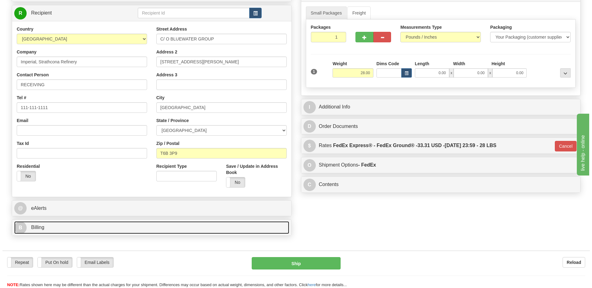
scroll to position [31, 0]
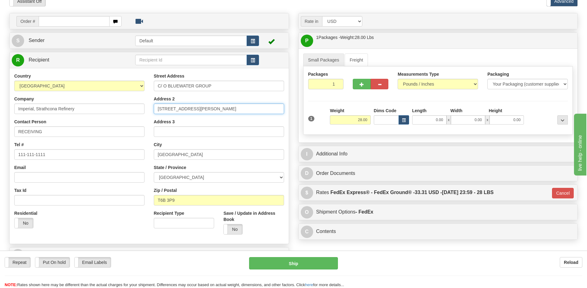
click at [202, 110] on input "[STREET_ADDRESS][PERSON_NAME]" at bounding box center [219, 109] width 130 height 11
drag, startPoint x: 213, startPoint y: 87, endPoint x: 167, endPoint y: 86, distance: 46.4
click at [167, 86] on input "C/ O BLUEWATER GROUP" at bounding box center [219, 86] width 130 height 11
click at [125, 147] on div "Tel # 111-111-1111" at bounding box center [79, 151] width 130 height 18
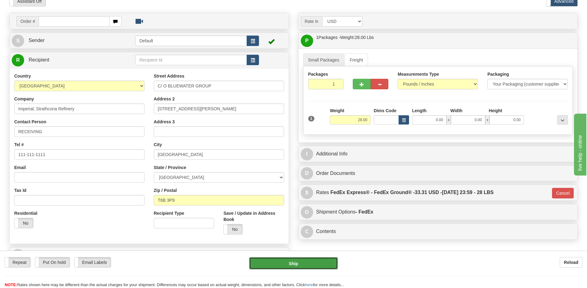
click at [301, 265] on button "Ship" at bounding box center [293, 263] width 88 height 12
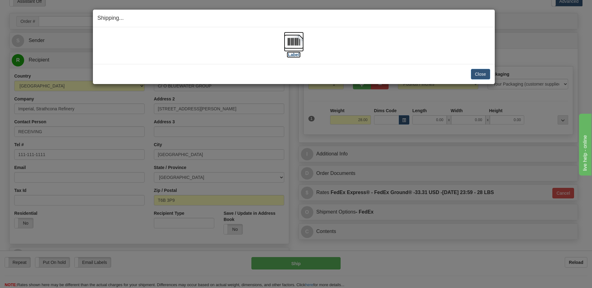
click at [295, 44] on img at bounding box center [294, 42] width 20 height 20
click at [475, 75] on button "Close" at bounding box center [480, 74] width 19 height 11
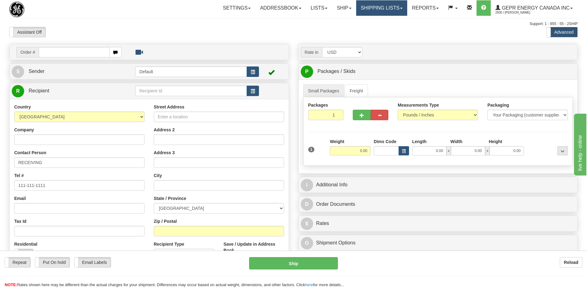
click at [377, 14] on link "Shipping lists" at bounding box center [381, 7] width 51 height 15
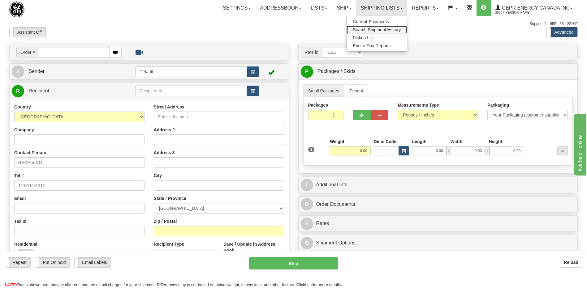
click at [374, 31] on span "Search Shipment History" at bounding box center [377, 29] width 48 height 5
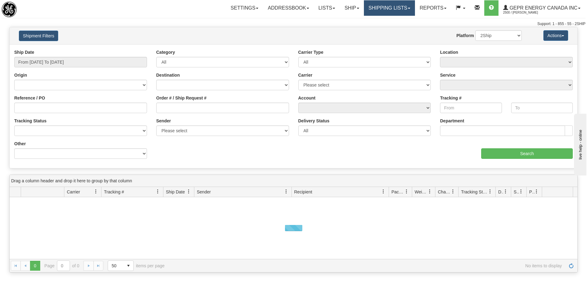
click at [364, 9] on link "Shipping lists" at bounding box center [389, 7] width 51 height 15
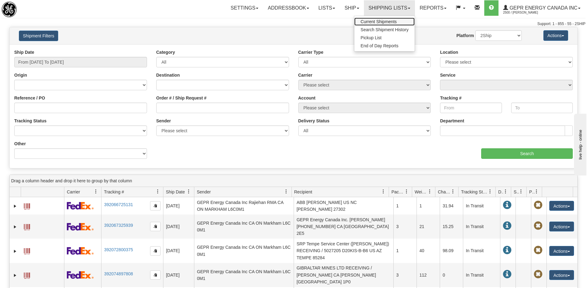
click at [361, 22] on span "Current Shipments" at bounding box center [378, 21] width 36 height 5
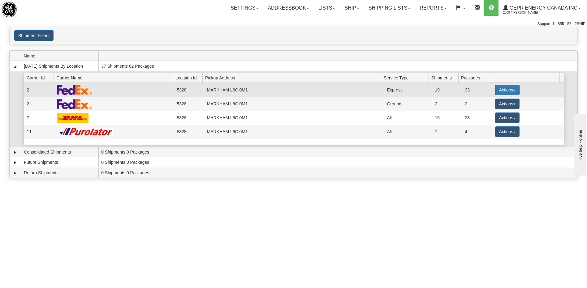
click at [504, 93] on button "Actions" at bounding box center [507, 90] width 25 height 11
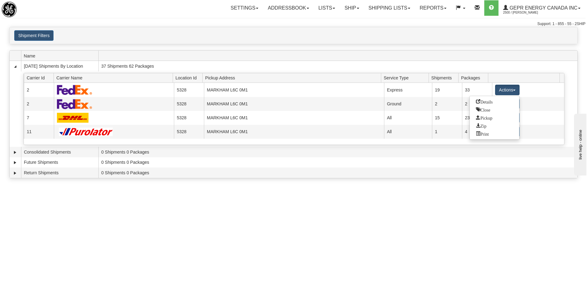
drag, startPoint x: 303, startPoint y: 220, endPoint x: 470, endPoint y: 165, distance: 176.1
click at [303, 220] on div "Toggle navigation Settings Shipping Preferences Fields Preferences New Recipien…" at bounding box center [293, 144] width 587 height 288
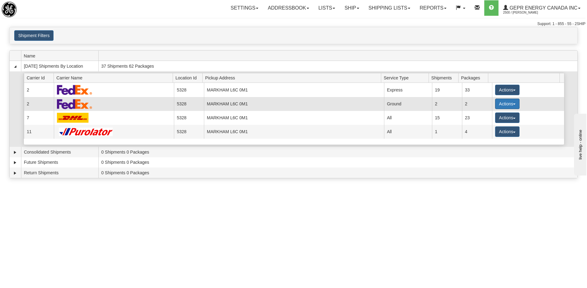
click at [501, 106] on button "Actions" at bounding box center [507, 104] width 25 height 11
click at [488, 117] on span "Details" at bounding box center [484, 115] width 17 height 4
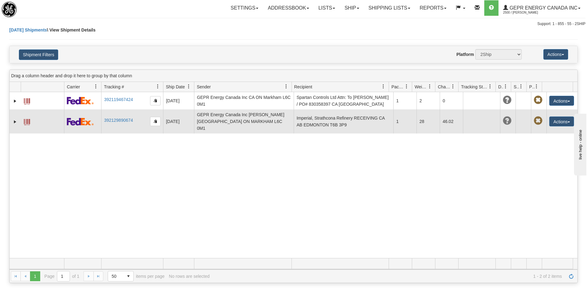
click at [301, 118] on td "Imperial, Strathcona Refinery RECEIVING CA AB EDMONTON T6B 3P9" at bounding box center [344, 122] width 100 height 24
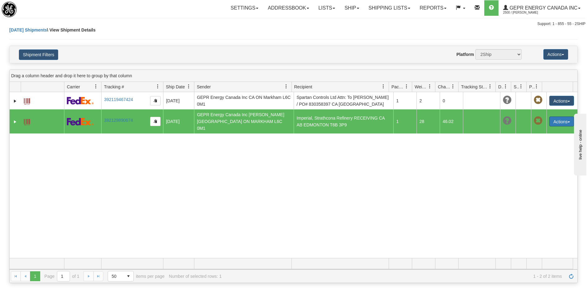
click at [560, 118] on button "Actions" at bounding box center [561, 122] width 25 height 10
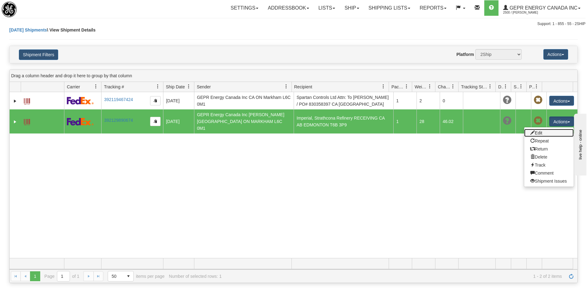
click at [536, 131] on link "Edit" at bounding box center [549, 133] width 50 height 8
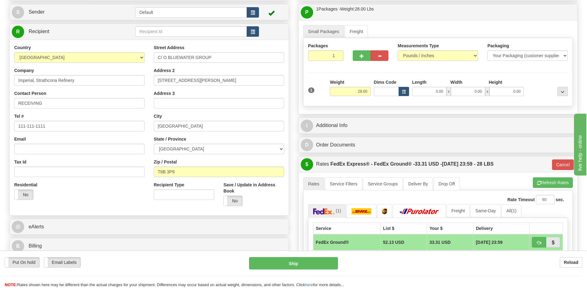
scroll to position [93, 0]
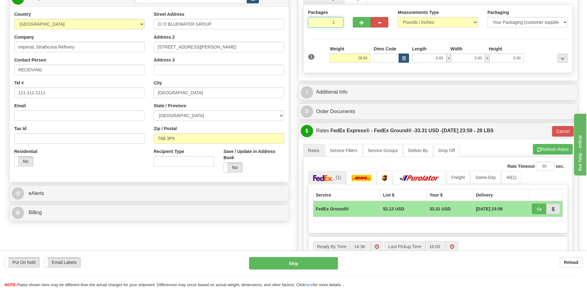
click at [323, 21] on input "1" at bounding box center [326, 22] width 36 height 11
type input "2"
click at [359, 58] on div "Packages 2 1 Measurements Type" at bounding box center [438, 39] width 270 height 68
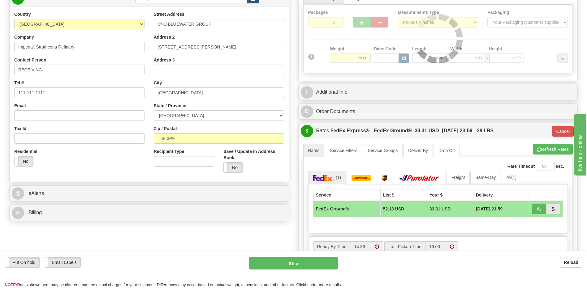
type input "92"
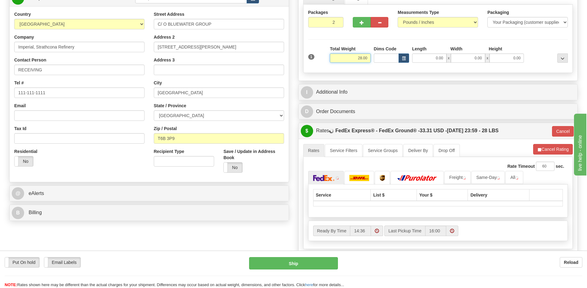
click at [359, 58] on input "28.00" at bounding box center [350, 58] width 41 height 9
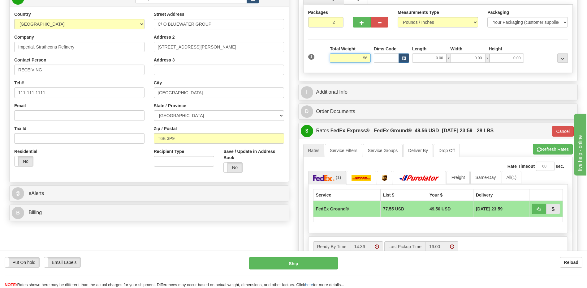
type input "56"
type input "92"
type input "56.00"
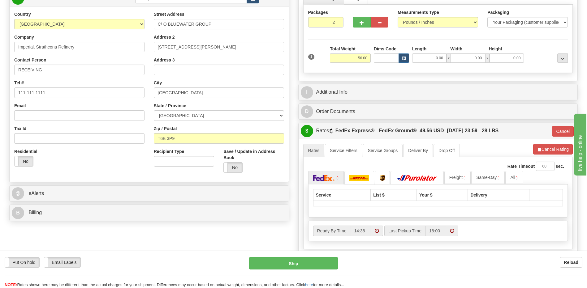
click at [141, 228] on div "Order # 31459658 Manual S Sender" at bounding box center [294, 125] width 578 height 348
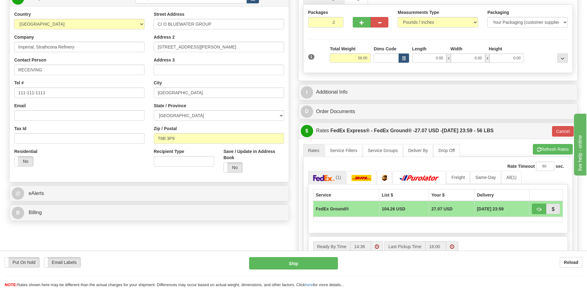
click at [179, 232] on div "Order # 31459658 Manual S Sender" at bounding box center [294, 133] width 578 height 364
click at [92, 152] on div "Residential Yes No" at bounding box center [80, 160] width 140 height 23
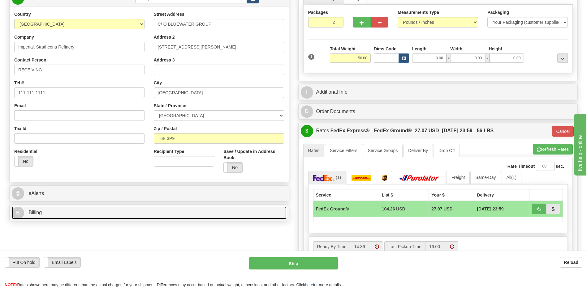
click at [66, 209] on link "B Billing" at bounding box center [149, 213] width 275 height 13
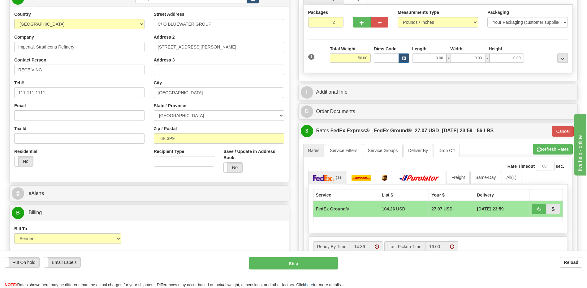
click at [111, 166] on div "Residential Yes No" at bounding box center [80, 160] width 140 height 23
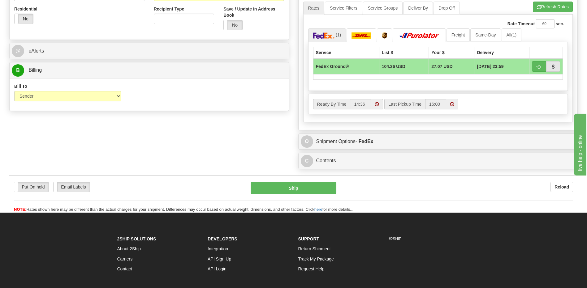
scroll to position [248, 0]
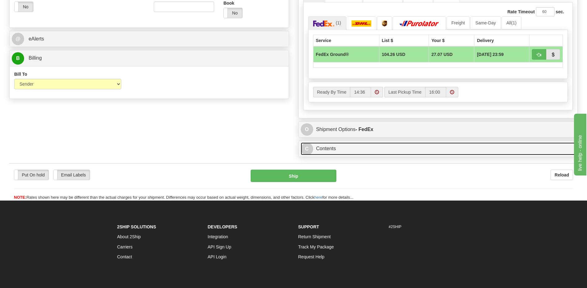
click at [320, 146] on link "C Contents" at bounding box center [438, 149] width 275 height 13
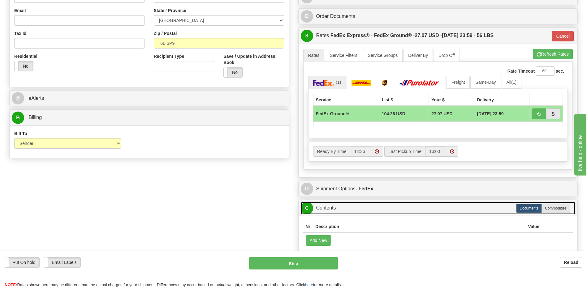
scroll to position [186, 0]
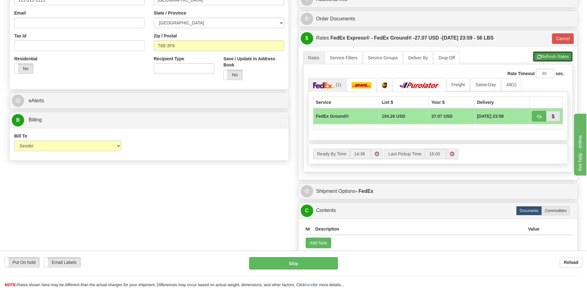
click at [540, 59] on button "Refresh Rates" at bounding box center [553, 56] width 40 height 11
type input "92"
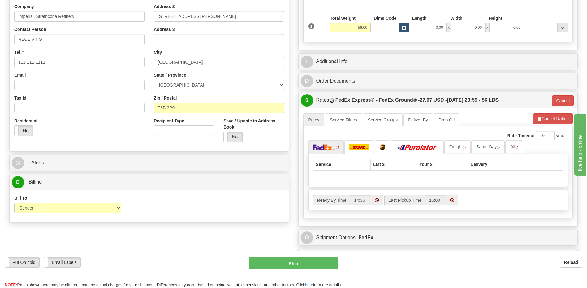
scroll to position [124, 0]
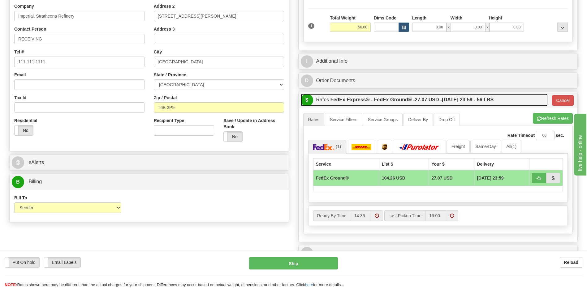
click at [364, 100] on label "FedEx Express® - FedEx Ground® - 27.07 USD - 08/19/2025 23:59 - 56 LBS" at bounding box center [411, 100] width 163 height 12
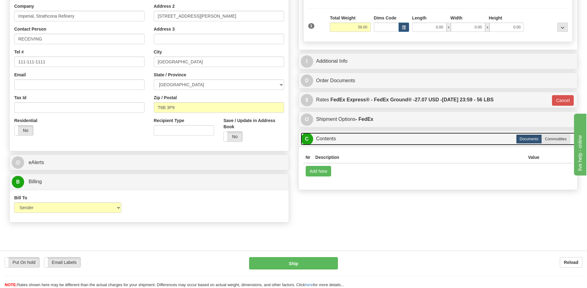
click at [333, 143] on link "C Contents" at bounding box center [438, 139] width 275 height 13
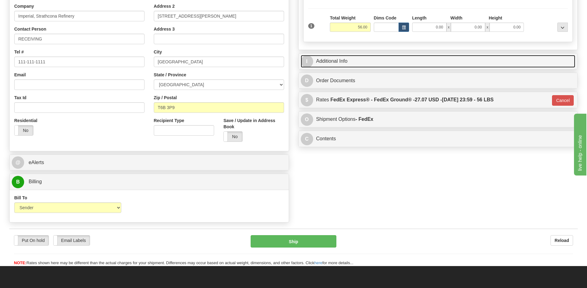
click at [331, 63] on link "I Additional Info" at bounding box center [438, 61] width 275 height 13
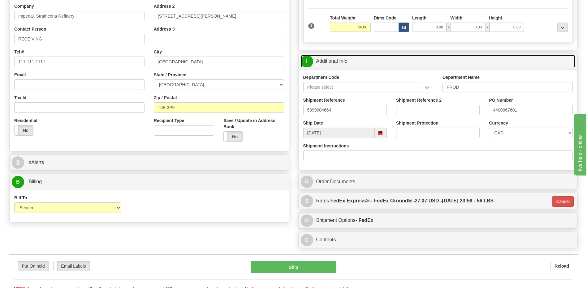
click at [331, 63] on link "I Additional Info" at bounding box center [438, 61] width 275 height 13
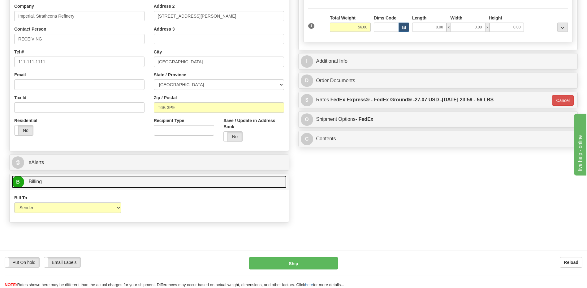
click at [121, 180] on link "B Billing" at bounding box center [149, 182] width 275 height 13
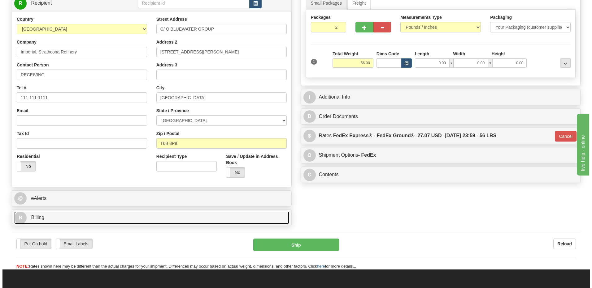
scroll to position [31, 0]
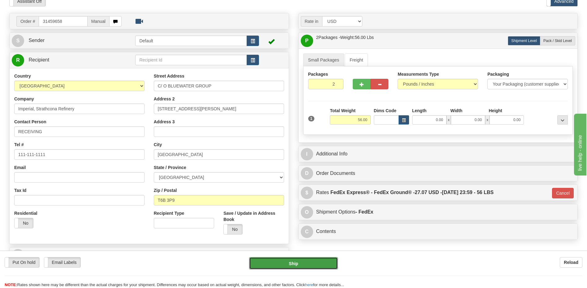
click at [253, 265] on button "Ship" at bounding box center [293, 263] width 88 height 12
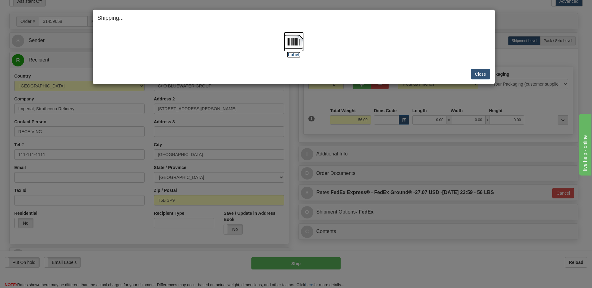
click at [293, 42] on img at bounding box center [294, 42] width 20 height 20
click at [476, 75] on button "Close" at bounding box center [480, 74] width 19 height 11
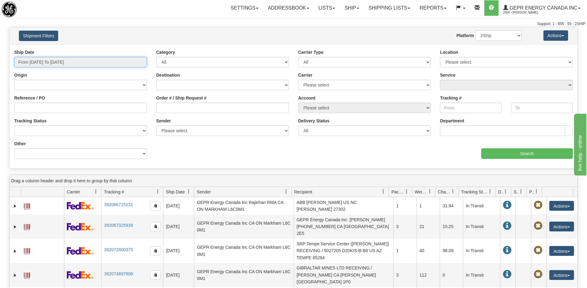
click at [86, 63] on input "From [DATE] To [DATE]" at bounding box center [80, 62] width 133 height 11
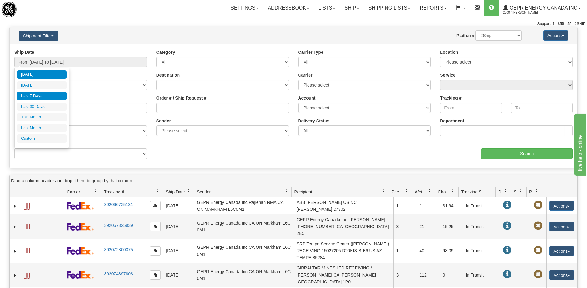
click at [45, 98] on li "Last 7 Days" at bounding box center [42, 96] width 50 height 8
type input "From [DATE] To [DATE]"
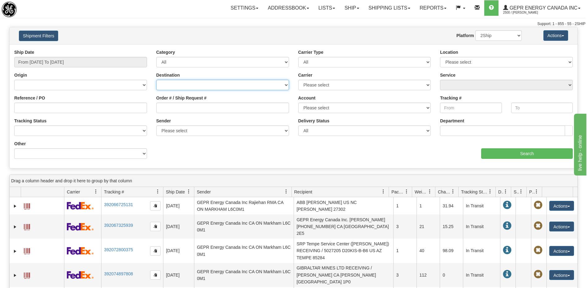
click at [216, 85] on select "[GEOGRAPHIC_DATA] [GEOGRAPHIC_DATA] [GEOGRAPHIC_DATA] [US_STATE] [GEOGRAPHIC_DA…" at bounding box center [222, 85] width 133 height 11
select select "CA"
click at [156, 80] on select "[GEOGRAPHIC_DATA] [GEOGRAPHIC_DATA] [GEOGRAPHIC_DATA] [US_STATE] [GEOGRAPHIC_DA…" at bounding box center [222, 85] width 133 height 11
click at [521, 156] on input "Search" at bounding box center [527, 154] width 92 height 11
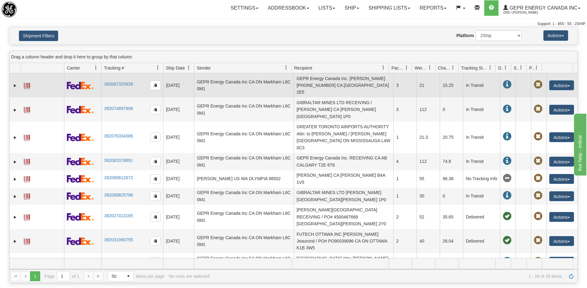
click at [336, 86] on td "GEPR Energy Canada Inc. [PERSON_NAME] [PHONE_NUMBER] CA [GEOGRAPHIC_DATA] 2E5" at bounding box center [344, 85] width 100 height 24
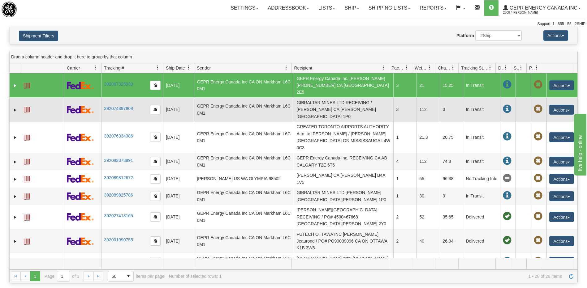
click at [333, 101] on td "GIBRALTAR MINES LTD RECEIVING / [PERSON_NAME] CA [PERSON_NAME][GEOGRAPHIC_DATA]…" at bounding box center [344, 109] width 100 height 24
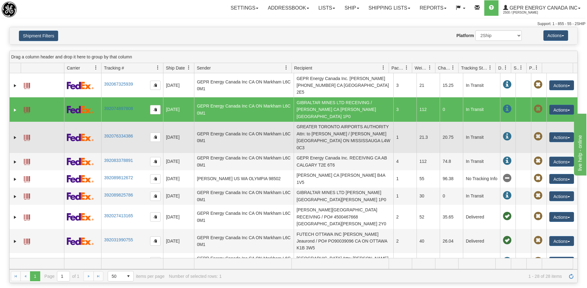
click at [329, 125] on td "GREATER TORONTO AIRPORTS AUTHORITY Attn: to [PERSON_NAME] / [PERSON_NAME] [GEOG…" at bounding box center [344, 137] width 100 height 31
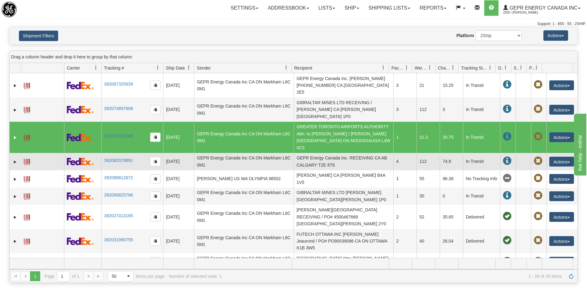
click at [326, 153] on td "GEPR Energy Canada Inc. RECEIVING CA AB CALGARY T2E 6T6" at bounding box center [344, 161] width 100 height 17
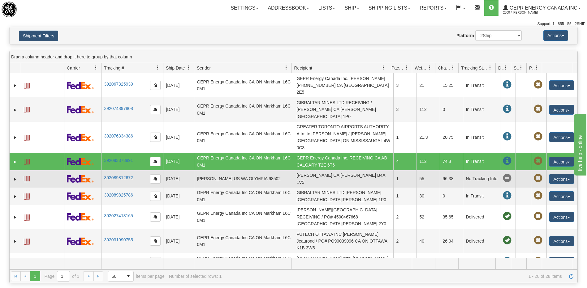
click at [323, 170] on td "[PERSON_NAME] CA [PERSON_NAME] B4A 1V5" at bounding box center [344, 178] width 100 height 17
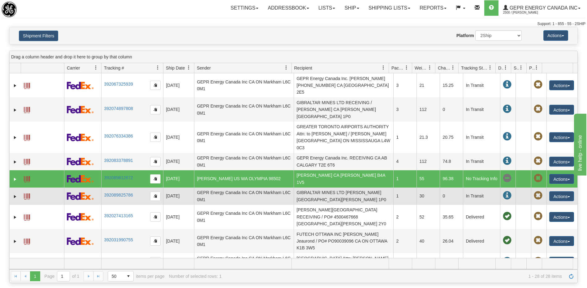
click at [324, 188] on td "GIBRALTAR MINES LTD [PERSON_NAME][GEOGRAPHIC_DATA][PERSON_NAME] 1P0" at bounding box center [344, 196] width 100 height 17
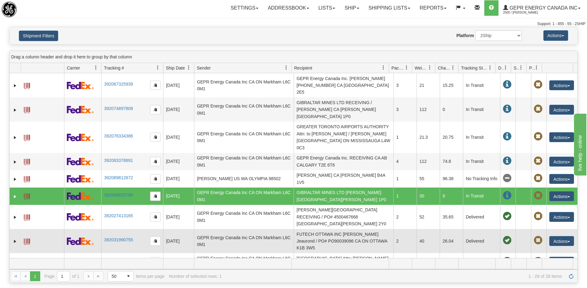
drag, startPoint x: 320, startPoint y: 192, endPoint x: 320, endPoint y: 211, distance: 18.9
click at [320, 205] on td "[PERSON_NAME][GEOGRAPHIC_DATA] RECEIVING / PO# 4500467668 [GEOGRAPHIC_DATA][PER…" at bounding box center [344, 217] width 100 height 24
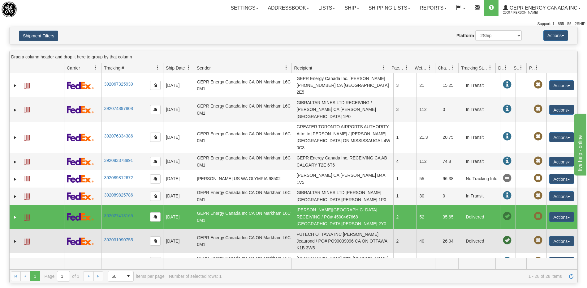
click at [320, 229] on td "FUTECH OTTAWA INC [PERSON_NAME] Jeaurond / PO# PO90039096 CA ON OTTAWA K1B 3W5" at bounding box center [344, 241] width 100 height 24
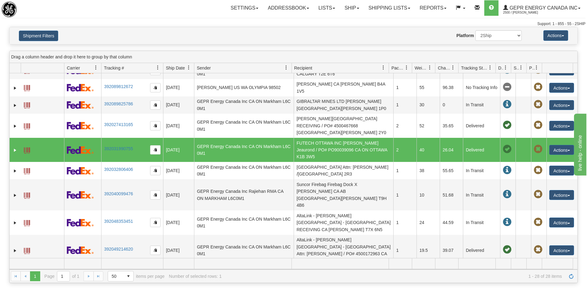
scroll to position [93, 0]
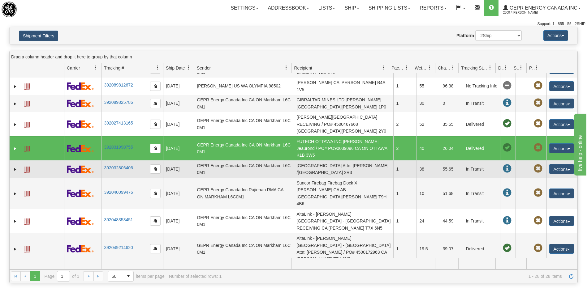
click at [326, 161] on td "[GEOGRAPHIC_DATA] Attn: [PERSON_NAME] /[GEOGRAPHIC_DATA] 2R3" at bounding box center [344, 169] width 100 height 17
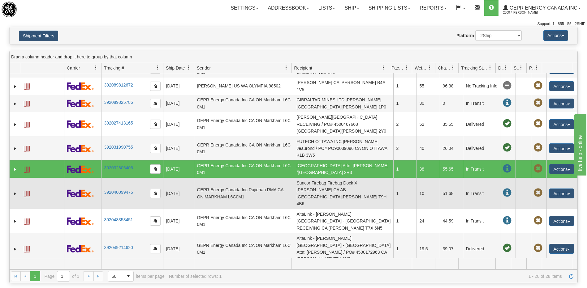
click at [323, 178] on td "Suncor Firebag Firebag Dock X [PERSON_NAME] CA AB [GEOGRAPHIC_DATA][PERSON_NAME…" at bounding box center [344, 193] width 100 height 31
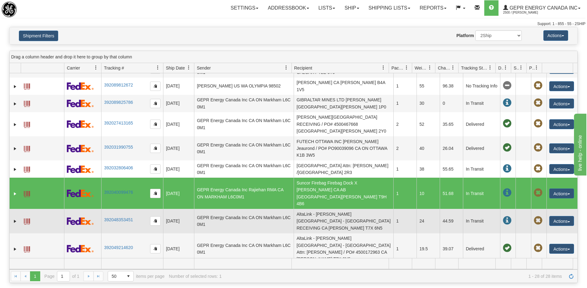
click at [319, 209] on td "AltaLink - [PERSON_NAME][GEOGRAPHIC_DATA] - [GEOGRAPHIC_DATA] RECEIVING CA [PER…" at bounding box center [344, 221] width 100 height 24
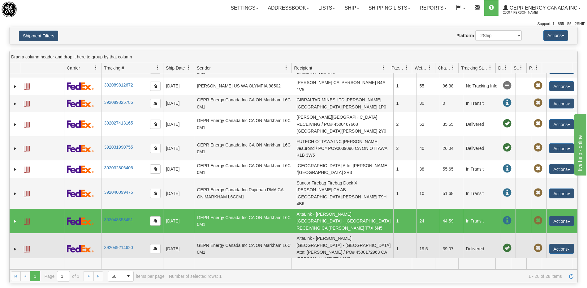
click at [313, 234] on td "AltaLink - [PERSON_NAME][GEOGRAPHIC_DATA] - [GEOGRAPHIC_DATA] Attn: [PERSON_NAM…" at bounding box center [344, 249] width 100 height 31
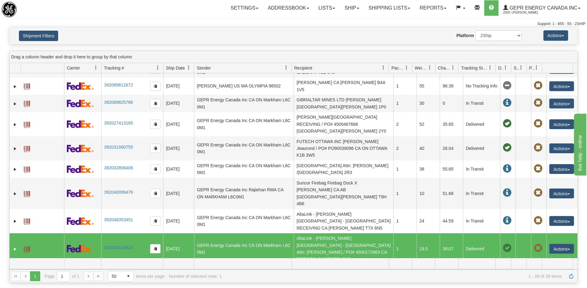
click at [315, 265] on td "[PERSON_NAME] CANADA INC [PERSON_NAME]/PO # 3083767 CA [PERSON_NAME] T7X 5A5" at bounding box center [344, 277] width 100 height 24
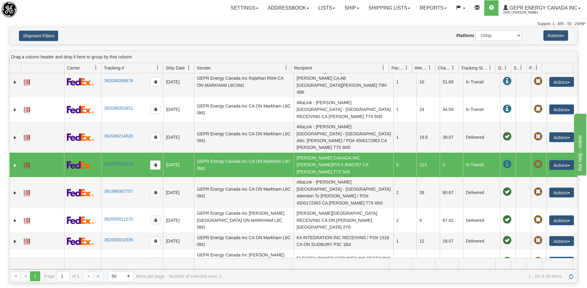
scroll to position [217, 0]
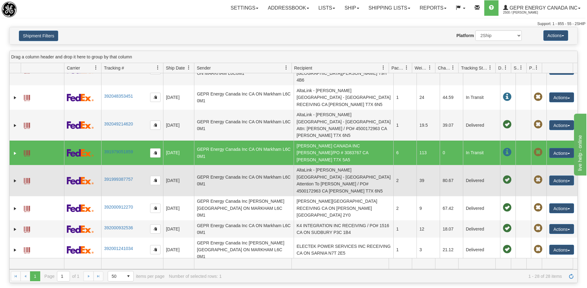
click at [325, 165] on td "AltaLink - [PERSON_NAME][GEOGRAPHIC_DATA] - [GEOGRAPHIC_DATA] Attention To [PER…" at bounding box center [344, 180] width 100 height 31
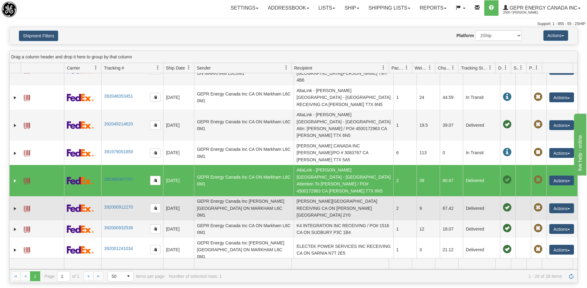
click at [324, 196] on td "[PERSON_NAME][GEOGRAPHIC_DATA] RECEIVING CA ON [PERSON_NAME][GEOGRAPHIC_DATA] 2…" at bounding box center [344, 208] width 100 height 24
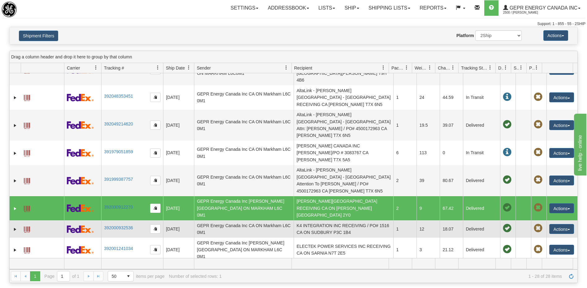
click at [320, 221] on td "K4 INTEGRATION INC RECEIVING / PO# 1516 CA ON SUDBURY P3C 1B4" at bounding box center [344, 229] width 100 height 17
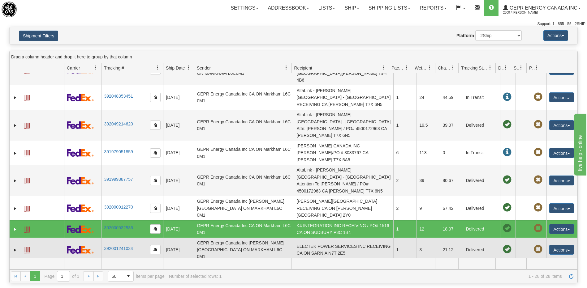
click at [321, 238] on td "ELECTEK POWER SERVICES INC RECEIVING CA ON SARNIA N7T 2E5" at bounding box center [344, 250] width 100 height 24
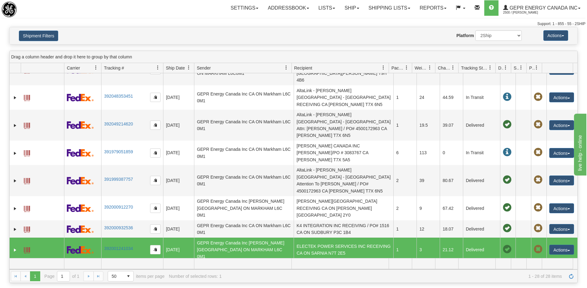
click at [321, 262] on td "[GEOGRAPHIC_DATA] Attn: [PERSON_NAME] CA AB BONNYVILLE T9N 2M4" at bounding box center [344, 274] width 100 height 24
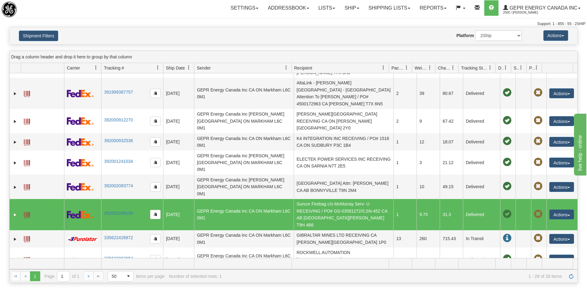
scroll to position [309, 0]
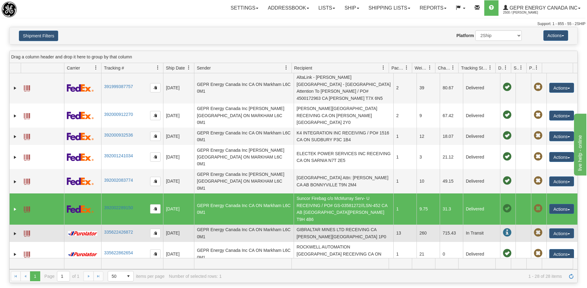
click at [316, 225] on td "GIBRALTAR MINES LTD RECEIVING CA [PERSON_NAME][GEOGRAPHIC_DATA] 1P0" at bounding box center [344, 233] width 100 height 17
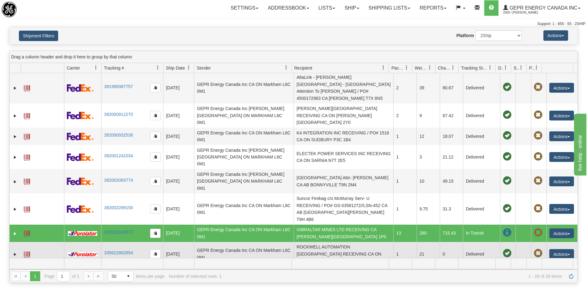
click at [315, 242] on td "ROCKWELL AUTOMATION [GEOGRAPHIC_DATA] RECEIVING CA ON CAMBRIDGE N1R 5N9" at bounding box center [344, 254] width 100 height 24
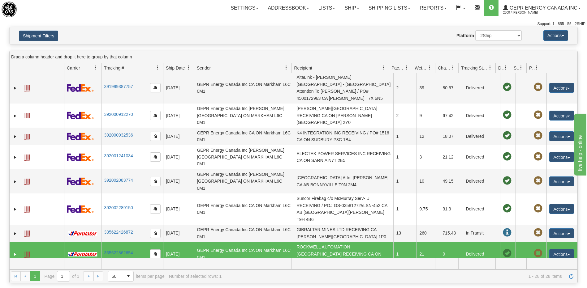
click at [313, 266] on td "EECOL ELECTRIC CORP RECEIVING CA AB EDMONTON T6E 6K9" at bounding box center [344, 278] width 100 height 24
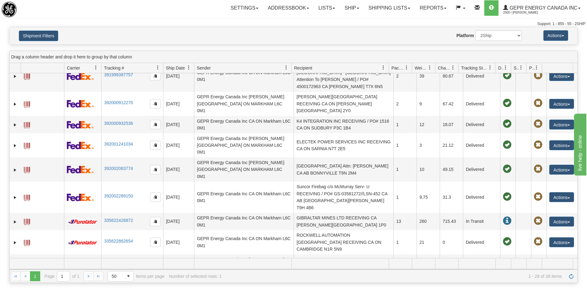
scroll to position [332, 0]
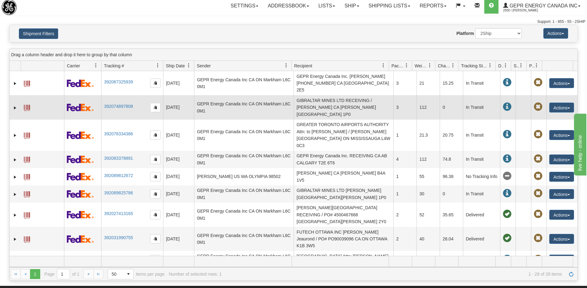
scroll to position [0, 0]
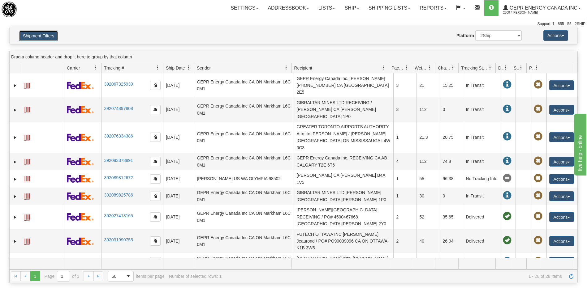
click at [47, 37] on button "Shipment Filters" at bounding box center [38, 36] width 39 height 11
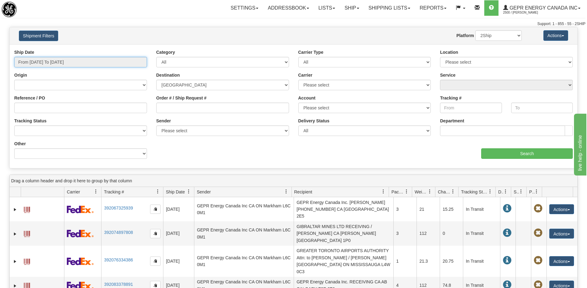
click at [66, 64] on input "From [DATE] To [DATE]" at bounding box center [80, 62] width 133 height 11
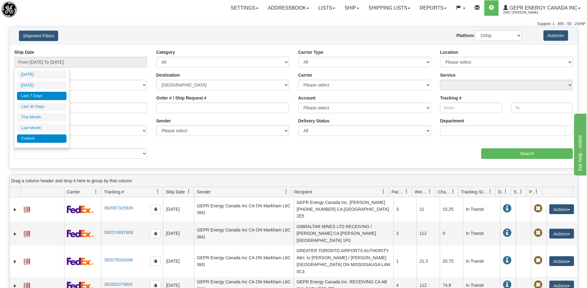
click at [54, 140] on li "Custom" at bounding box center [42, 139] width 50 height 8
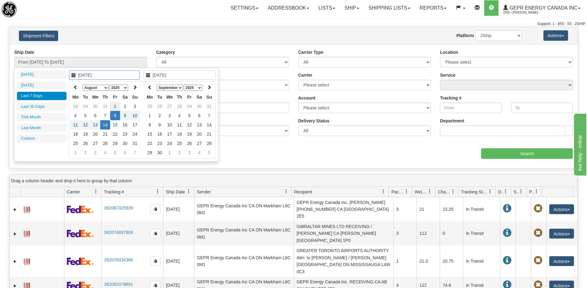
type input "[DATE]"
click at [116, 108] on td "1" at bounding box center [115, 106] width 10 height 9
click at [148, 88] on icon at bounding box center [150, 87] width 4 height 4
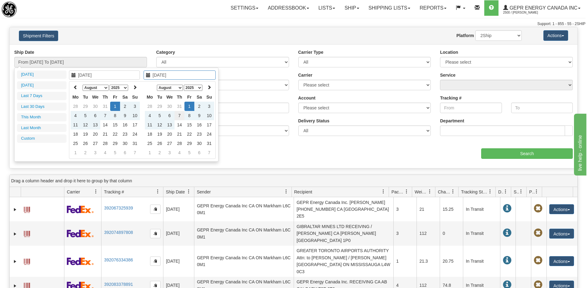
type input "[DATE]"
click at [178, 116] on td "7" at bounding box center [179, 115] width 10 height 9
type input "From [DATE] To [DATE]"
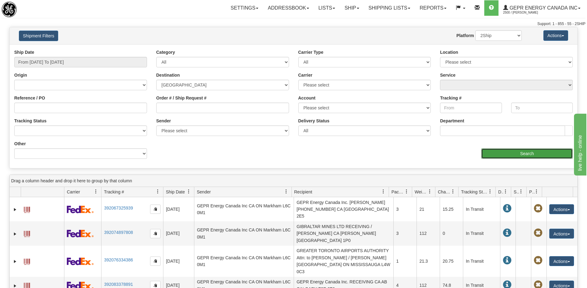
click at [503, 157] on input "Search" at bounding box center [527, 154] width 92 height 11
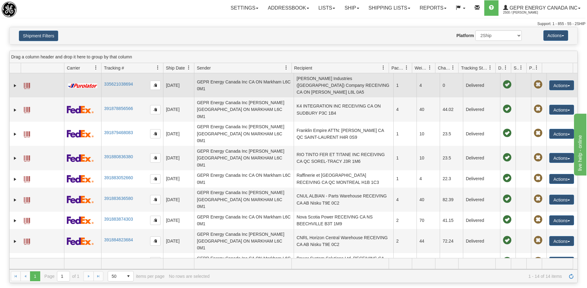
click at [336, 85] on td "[PERSON_NAME] Industries ([GEOGRAPHIC_DATA]) Company RECEIVING CA ON [PERSON_NA…" at bounding box center [344, 85] width 100 height 24
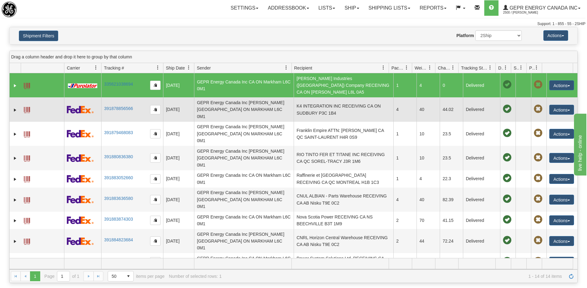
click at [336, 97] on td "K4 INTEGRATION INC RECEIVING CA ON SUDBURY P3C 1B4" at bounding box center [344, 109] width 100 height 24
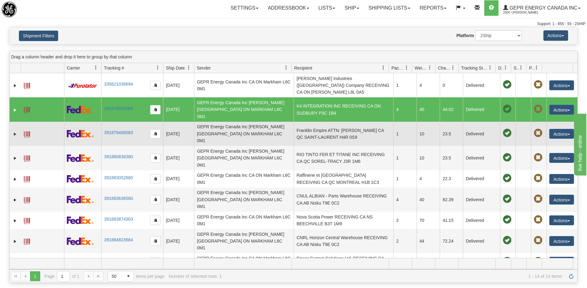
click at [335, 122] on td "Franklin Empire ATTN: [PERSON_NAME] CA QC SAINT-LAURENT H4R 0S9" at bounding box center [344, 134] width 100 height 24
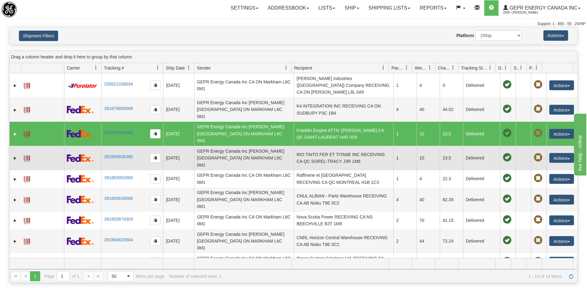
click at [335, 146] on td "RIO TINTO FER ET TITANE INC RECEIVING CA QC SOREL-TRACY J3R 1M6" at bounding box center [344, 158] width 100 height 24
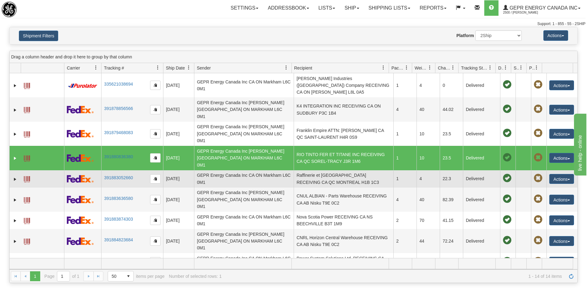
click at [330, 170] on td "Raffinerie et [GEOGRAPHIC_DATA] RECEIVING CA QC MONTREAL H1B 1C3" at bounding box center [344, 178] width 100 height 17
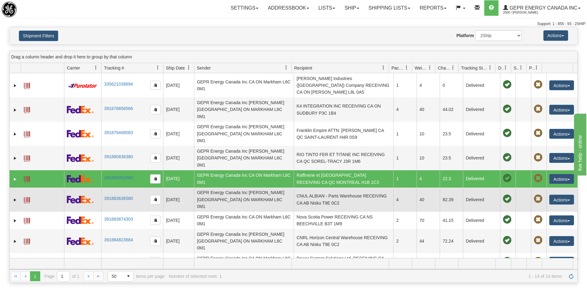
click at [328, 188] on td "CNUL ALBIAN - Parts Warehouse RECEIVING CA AB Nisku T9E 0C2" at bounding box center [344, 200] width 100 height 24
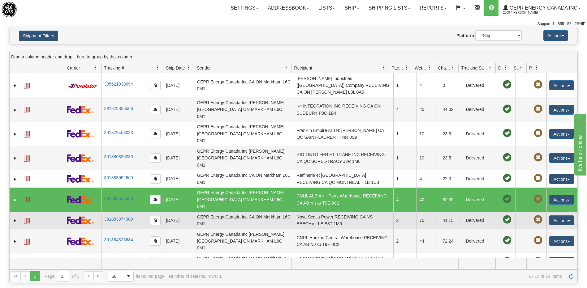
click at [323, 212] on td "Nova Scotia Power RECEIVING CA NS BEECHVILLE B3T 1M9" at bounding box center [344, 220] width 100 height 17
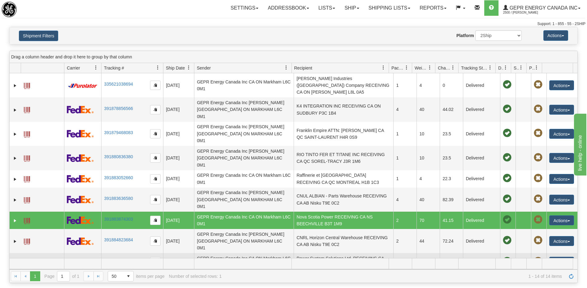
drag, startPoint x: 324, startPoint y: 198, endPoint x: 327, endPoint y: 218, distance: 20.7
click at [324, 229] on td "CNRL Horizon Central Warehouse RECEIVING CA AB Nisku T9E 0C2" at bounding box center [344, 241] width 100 height 24
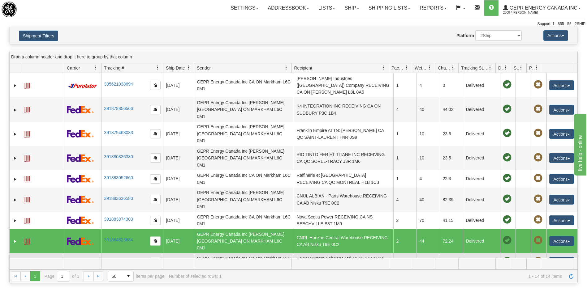
click at [327, 253] on td "Power System Solutions Ltd. RECEIVING CA ON ROSSLYN P7K 0B3" at bounding box center [344, 261] width 100 height 17
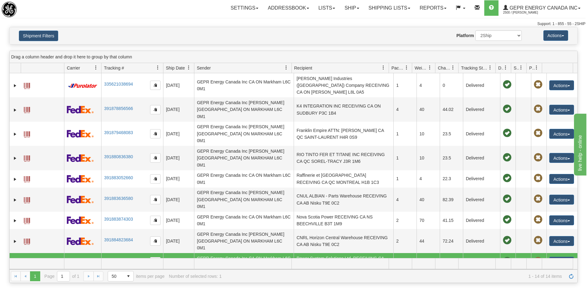
click at [325, 271] on td "[PERSON_NAME] Industries ([GEOGRAPHIC_DATA]) Company RECEIVING CA ON [PERSON_NA…" at bounding box center [344, 283] width 100 height 24
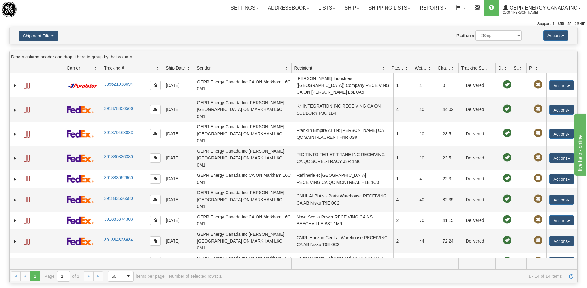
scroll to position [58, 0]
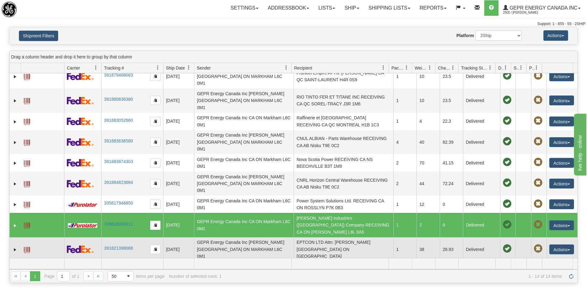
click at [328, 238] on td "EPTCON LTD Attn: [PERSON_NAME] [GEOGRAPHIC_DATA] ON [GEOGRAPHIC_DATA]" at bounding box center [344, 250] width 100 height 24
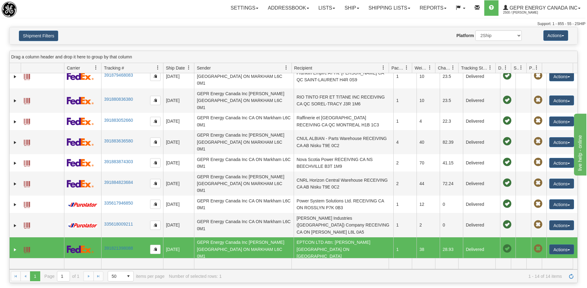
click at [320, 262] on td "CNUL ALBIAN - Parts Warehouse C/O A RECEIVING CA AB Nisku T9E 0C2" at bounding box center [344, 270] width 100 height 17
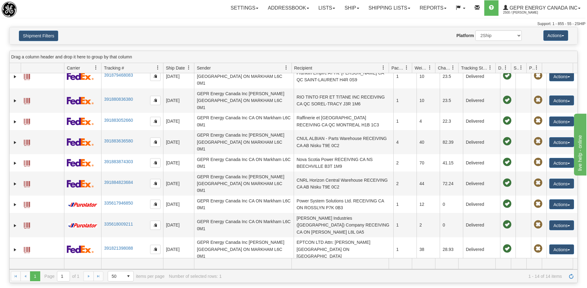
click at [319, 279] on td "[PERSON_NAME] RECEIVING CA QC Rimouski G5M 0B3" at bounding box center [344, 287] width 100 height 17
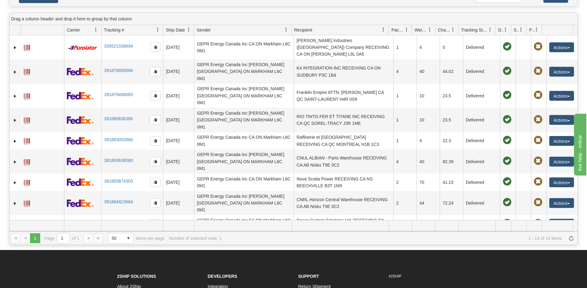
scroll to position [0, 0]
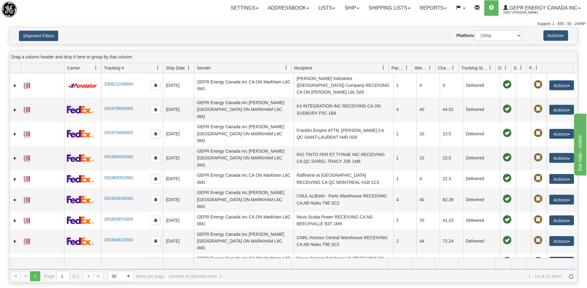
click at [162, 39] on div "Website Agent Nothing selected Client User Platform 2Ship Imported" at bounding box center [316, 35] width 419 height 11
click at [41, 32] on button "Shipment Filters" at bounding box center [38, 36] width 39 height 11
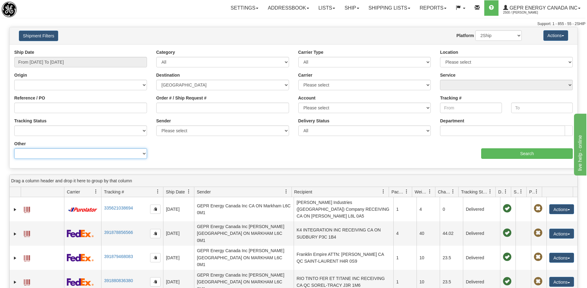
click at [54, 154] on select "Billing Account # Billing Type BOL # (LTL) Commodity Or Documents Consolidation…" at bounding box center [80, 154] width 133 height 11
click at [185, 86] on select "[GEOGRAPHIC_DATA] [GEOGRAPHIC_DATA] [GEOGRAPHIC_DATA] [US_STATE] [GEOGRAPHIC_DA…" at bounding box center [222, 85] width 133 height 11
select select
click at [156, 80] on select "[GEOGRAPHIC_DATA] [GEOGRAPHIC_DATA] [GEOGRAPHIC_DATA] [US_STATE] [GEOGRAPHIC_DA…" at bounding box center [222, 85] width 133 height 11
click at [55, 154] on select "Billing Account # Billing Type BOL # (LTL) Commodity Or Documents Consolidation…" at bounding box center [80, 154] width 133 height 11
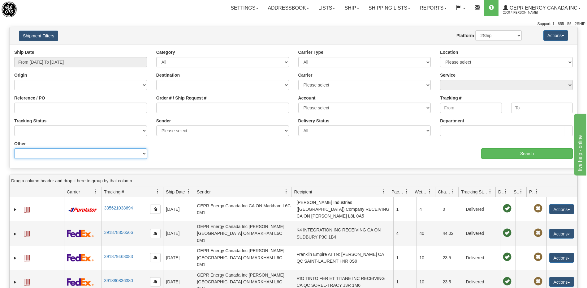
select select "Recipient_ZIP"
click at [14, 149] on select "Billing Account # Billing Type BOL # (LTL) Commodity Or Documents Consolidation…" at bounding box center [80, 154] width 133 height 11
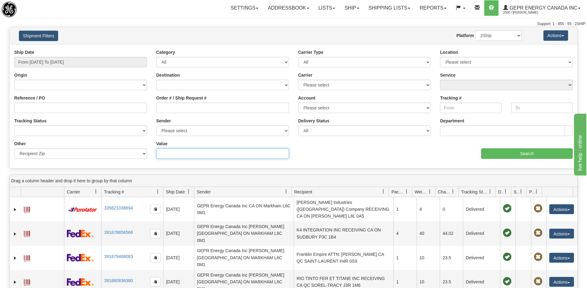
click at [165, 153] on input "Value" at bounding box center [222, 154] width 133 height 11
type input "v"
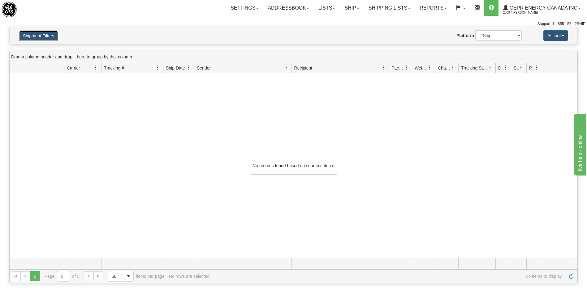
click at [37, 38] on button "Shipment Filters" at bounding box center [38, 36] width 39 height 11
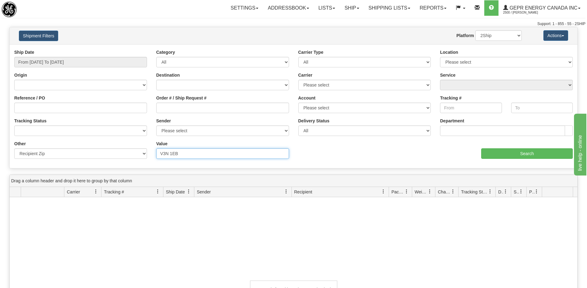
drag, startPoint x: 184, startPoint y: 153, endPoint x: 157, endPoint y: 154, distance: 26.6
click at [157, 154] on input "V3N 1EB" at bounding box center [222, 154] width 133 height 11
click at [220, 242] on div "No records found based on search criteria!" at bounding box center [294, 289] width 568 height 185
drag, startPoint x: 178, startPoint y: 153, endPoint x: 140, endPoint y: 148, distance: 38.7
click at [140, 141] on div "Other Billing Account # Billing Type BOL # (LTL) Commodity Or Documents Consoli…" at bounding box center [294, 141] width 568 height 0
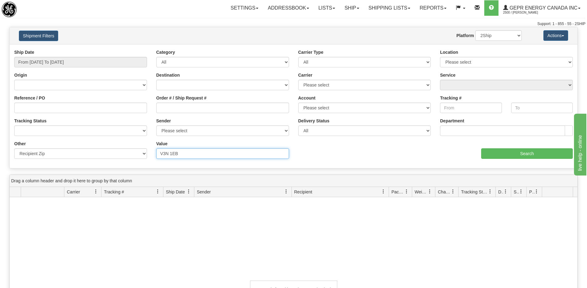
click at [182, 155] on input "V3N 1EB" at bounding box center [222, 154] width 133 height 11
type input "V3N 1E8"
click at [490, 156] on input "Search" at bounding box center [527, 154] width 92 height 11
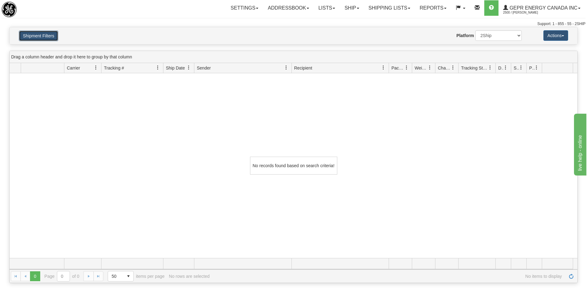
click at [43, 38] on button "Shipment Filters" at bounding box center [38, 36] width 39 height 11
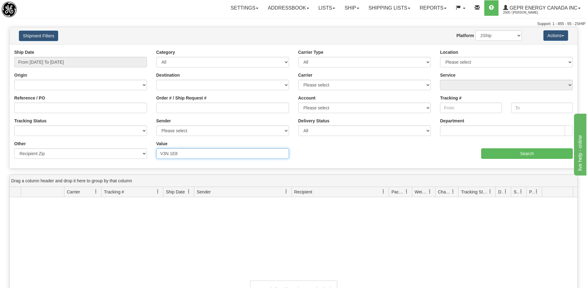
drag, startPoint x: 180, startPoint y: 154, endPoint x: 148, endPoint y: 155, distance: 31.9
click at [148, 141] on div "Other Billing Account # Billing Type BOL # (LTL) Commodity Or Documents Consoli…" at bounding box center [294, 141] width 568 height 0
click at [80, 62] on input "From [DATE] To [DATE]" at bounding box center [80, 62] width 133 height 11
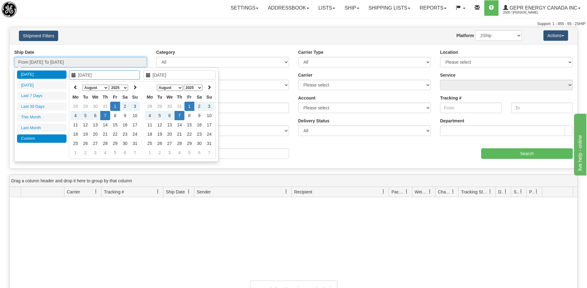
type input "[DATE]"
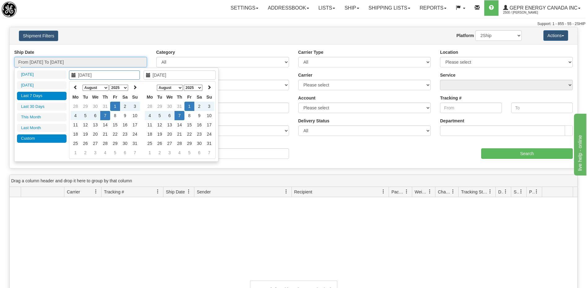
type input "[DATE]"
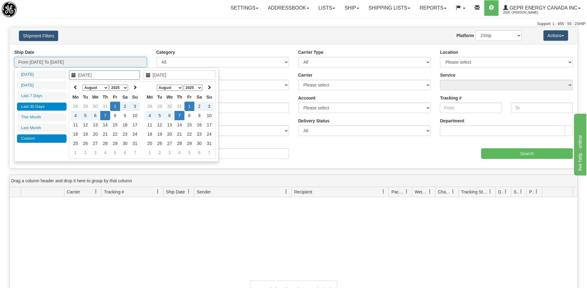
type input "[DATE]"
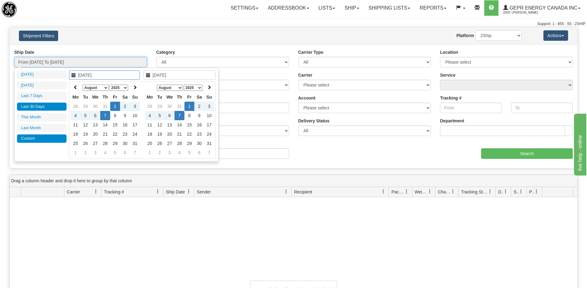
type input "[DATE]"
click at [43, 106] on li "Last 30 Days" at bounding box center [42, 107] width 50 height 8
type input "From [DATE] To [DATE]"
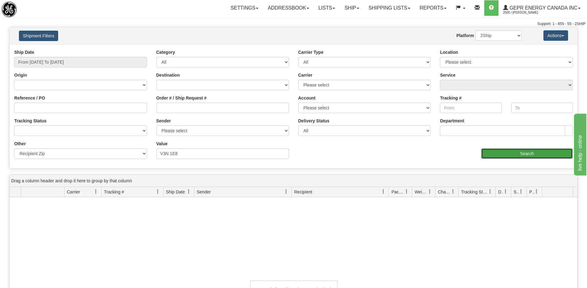
click at [489, 151] on input "Search" at bounding box center [527, 154] width 92 height 11
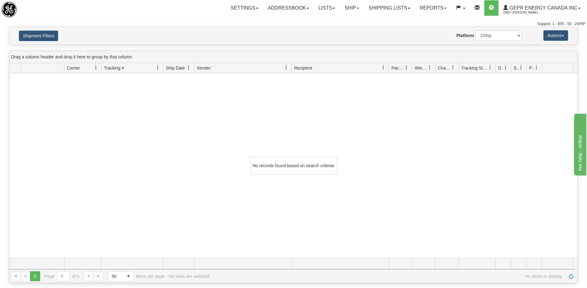
click at [191, 173] on div "No records found based on search criteria!" at bounding box center [294, 165] width 568 height 185
drag, startPoint x: 41, startPoint y: 35, endPoint x: 43, endPoint y: 38, distance: 4.2
click at [41, 35] on button "Shipment Filters" at bounding box center [38, 36] width 39 height 11
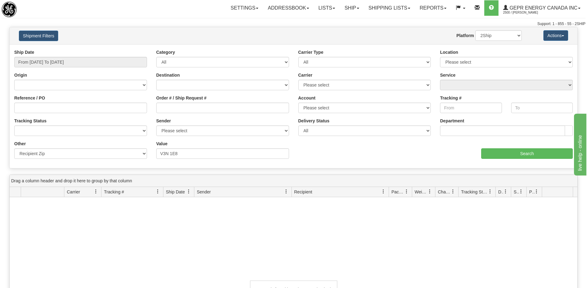
click at [167, 244] on div "No records found based on search criteria!" at bounding box center [294, 289] width 568 height 185
click at [171, 153] on input "V3N 1E8" at bounding box center [222, 154] width 133 height 11
type input "V3N1E8"
click at [493, 153] on input "Search" at bounding box center [527, 154] width 92 height 11
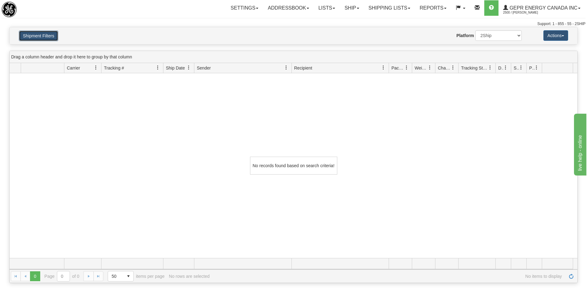
click at [48, 37] on button "Shipment Filters" at bounding box center [38, 36] width 39 height 11
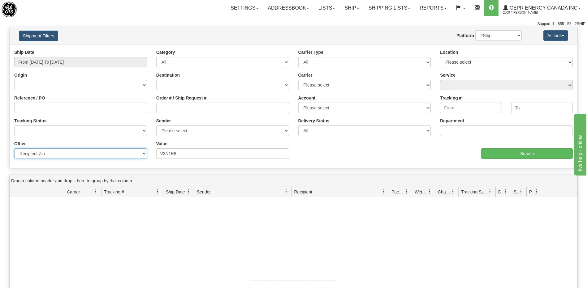
click at [74, 155] on select "Billing Account # Billing Type BOL # (LTL) Commodity Or Documents Consolidation…" at bounding box center [80, 154] width 133 height 11
select select "Recipient_City"
click at [14, 149] on select "Billing Account # Billing Type BOL # (LTL) Commodity Or Documents Consolidation…" at bounding box center [80, 154] width 133 height 11
click at [177, 156] on input "Value" at bounding box center [222, 154] width 133 height 11
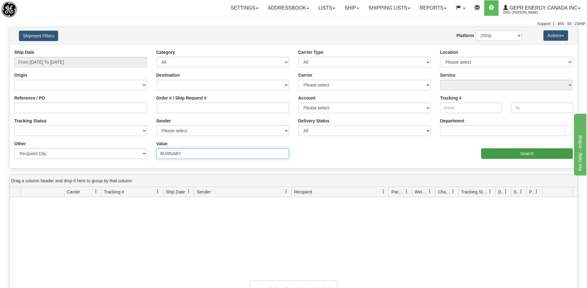
type input "BURNABY"
click at [505, 154] on input "Search" at bounding box center [527, 154] width 92 height 11
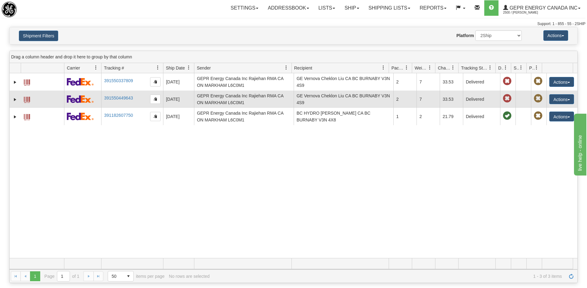
click at [327, 103] on td "GE Vernova Cheklon Liu CA BC BURNABY V3N 4S9" at bounding box center [344, 99] width 100 height 17
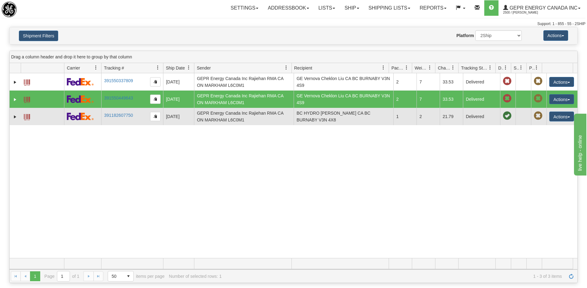
click at [326, 119] on td "BC HYDRO [PERSON_NAME] CA BC BURNABY V3N 4X8" at bounding box center [344, 116] width 100 height 17
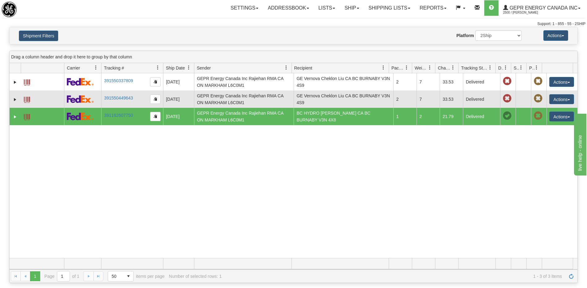
click at [330, 101] on td "GE Vernova Cheklon Liu CA BC BURNABY V3N 4S9" at bounding box center [344, 99] width 100 height 17
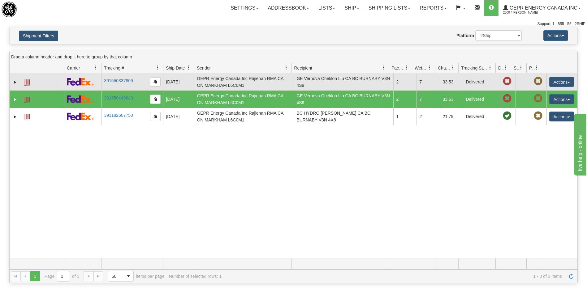
click at [333, 84] on td "GE Vernova Cheklon Liu CA BC BURNABY V3N 4S9" at bounding box center [344, 81] width 100 height 17
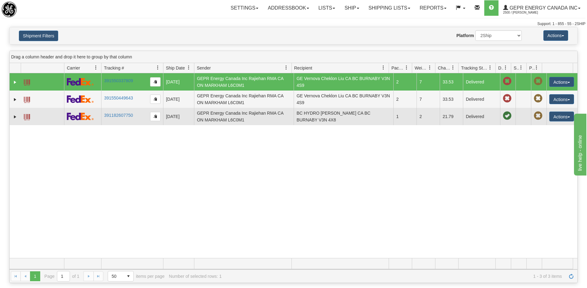
click at [175, 117] on td "[DATE]" at bounding box center [178, 116] width 31 height 17
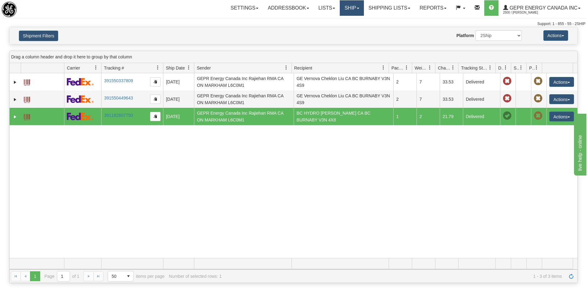
click at [342, 10] on link "Ship" at bounding box center [352, 7] width 24 height 15
click at [332, 21] on span "Ship Screen" at bounding box center [326, 21] width 24 height 5
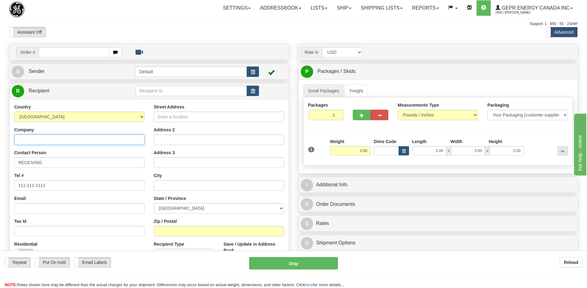
click at [66, 143] on input "Company" at bounding box center [79, 140] width 130 height 11
type input "CA Tools"
click at [62, 164] on input "RECEIVING" at bounding box center [79, 162] width 130 height 11
drag, startPoint x: 62, startPoint y: 164, endPoint x: 4, endPoint y: 164, distance: 57.9
click at [4, 164] on div "Toggle navigation Settings Shipping Preferences Fields Preferences New" at bounding box center [293, 174] width 587 height 349
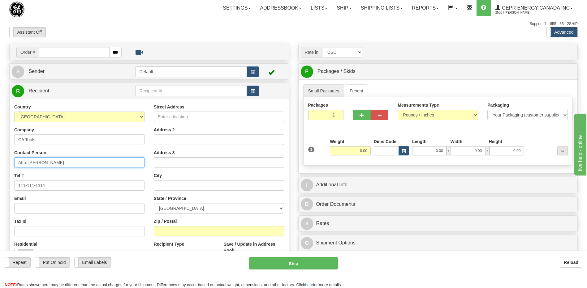
type input "Attn: [PERSON_NAME]"
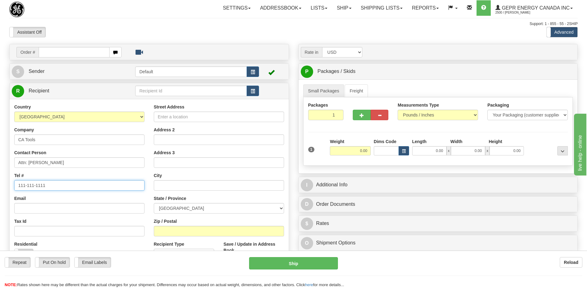
drag, startPoint x: 58, startPoint y: 184, endPoint x: -1, endPoint y: 182, distance: 59.1
click at [0, 182] on html "Training Course Close Toggle navigation Settings Shipping Preferences New Sende…" at bounding box center [293, 144] width 587 height 288
type input "[PHONE_NUMBER]"
click at [182, 119] on input "Street Address" at bounding box center [219, 117] width 130 height 11
type input "[STREET_ADDRESS]"
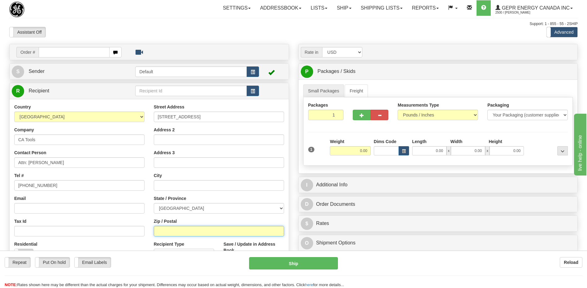
click at [196, 234] on input "Zip / Postal" at bounding box center [219, 231] width 130 height 11
click at [187, 230] on input "Zip / Postal" at bounding box center [219, 231] width 130 height 11
type input "v"
type input "V3N 1E8"
click at [165, 27] on div at bounding box center [293, 27] width 568 height 0
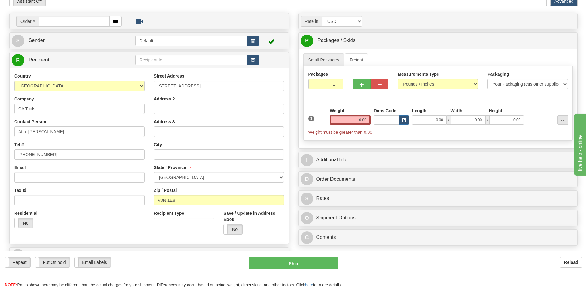
type input "BURNABY"
select select "BC"
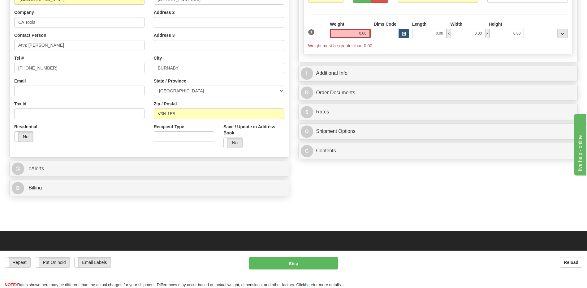
scroll to position [124, 0]
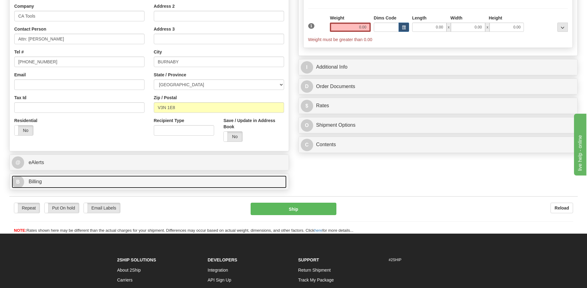
click at [131, 183] on link "B Billing" at bounding box center [149, 182] width 275 height 13
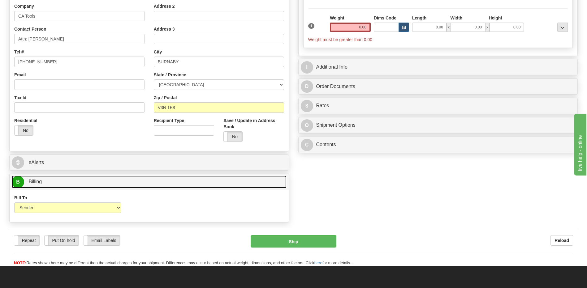
click at [131, 183] on link "B Billing" at bounding box center [149, 182] width 275 height 13
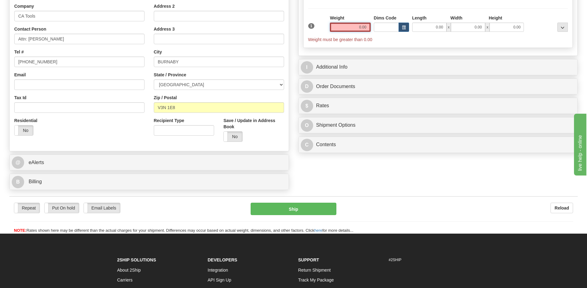
click at [361, 23] on input "0.00" at bounding box center [350, 27] width 41 height 9
click at [361, 23] on input "text" at bounding box center [350, 27] width 41 height 9
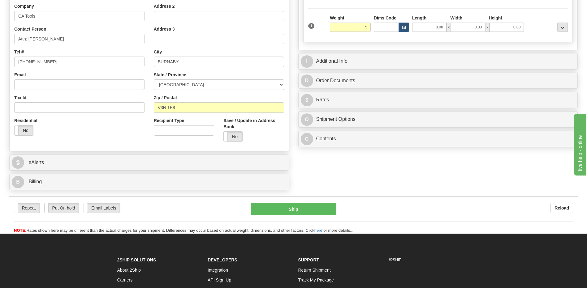
type input "5.00"
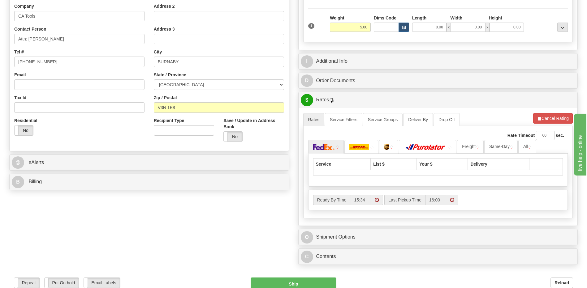
click at [394, 174] on div "Order # S Sender Default" at bounding box center [294, 94] width 578 height 348
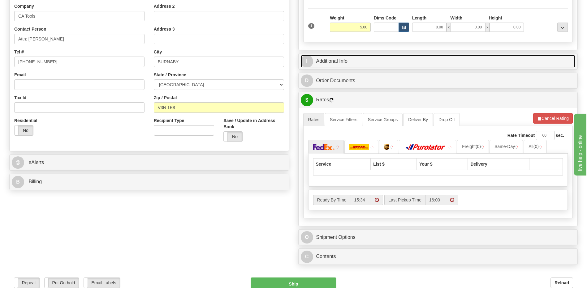
click at [345, 61] on link "I Additional Info" at bounding box center [438, 61] width 275 height 13
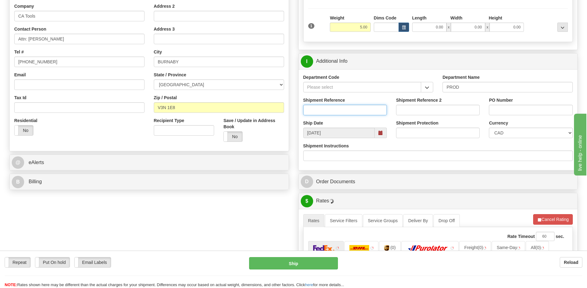
click at [333, 111] on input "Shipment Reference" at bounding box center [345, 110] width 84 height 11
type input "w"
type input "[PERSON_NAME]"
click at [219, 225] on div "Order # S Sender Default" at bounding box center [294, 192] width 578 height 544
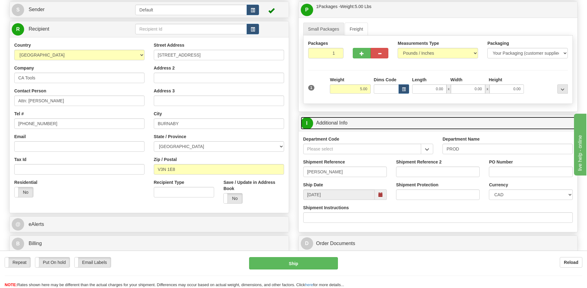
click at [376, 125] on link "I Additional Info" at bounding box center [438, 123] width 275 height 13
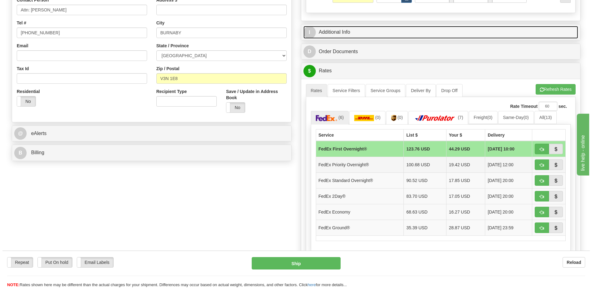
scroll to position [155, 0]
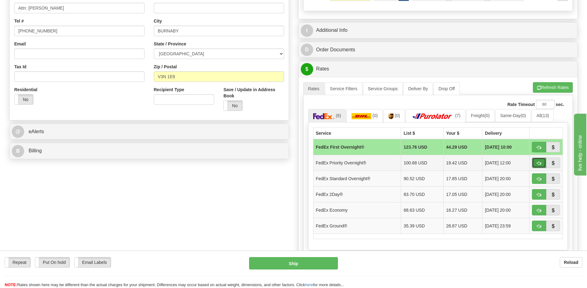
click at [537, 163] on span "button" at bounding box center [539, 164] width 4 height 4
type input "01"
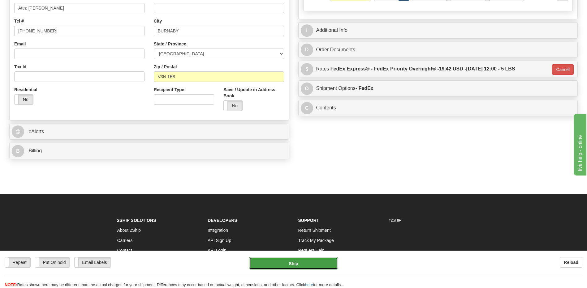
click at [314, 262] on button "Ship" at bounding box center [293, 263] width 88 height 12
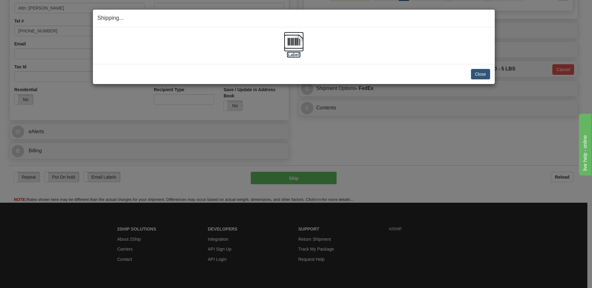
click at [293, 43] on img at bounding box center [294, 42] width 20 height 20
click at [476, 74] on button "Close" at bounding box center [480, 74] width 19 height 11
